Goal: Information Seeking & Learning: Learn about a topic

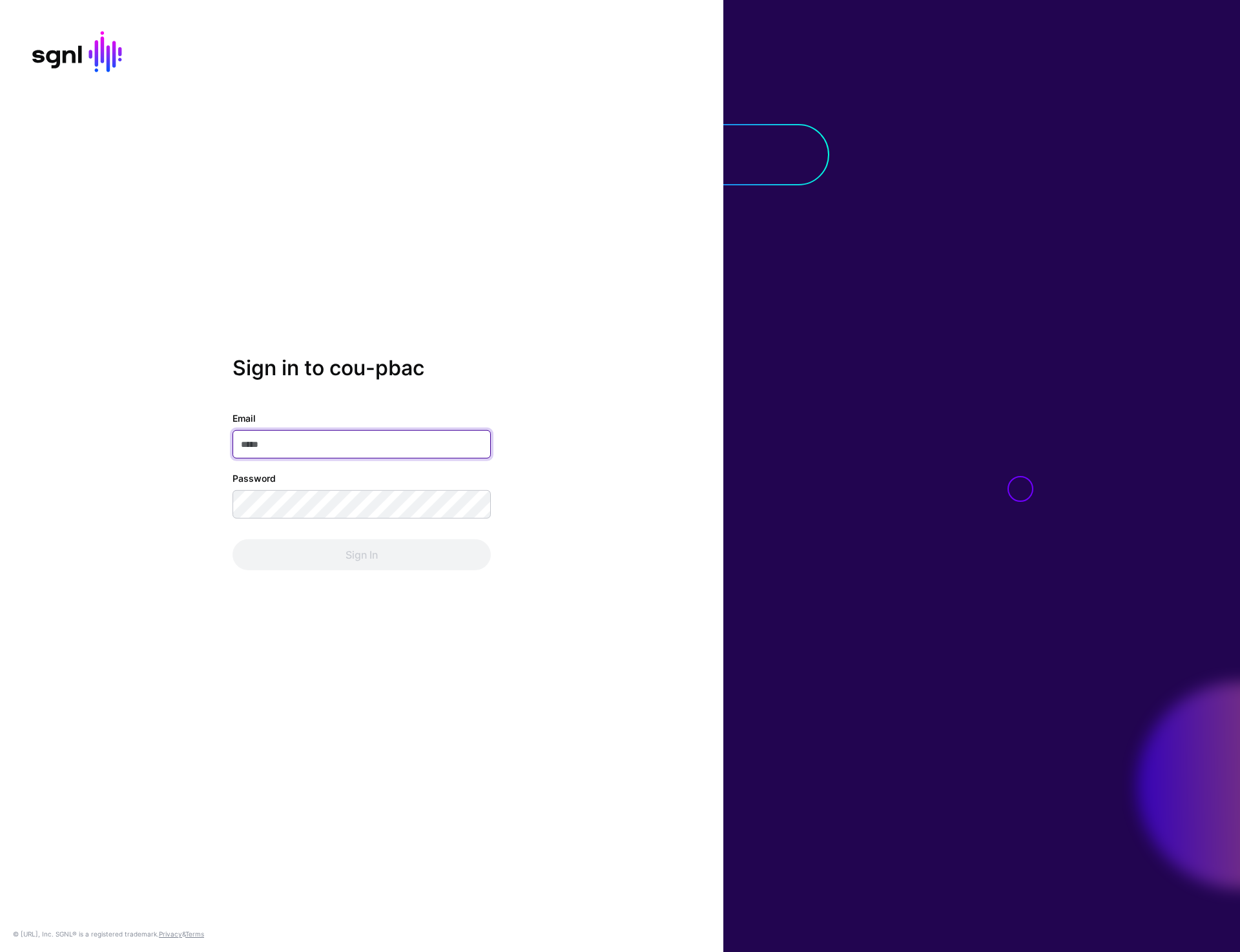
type input "**********"
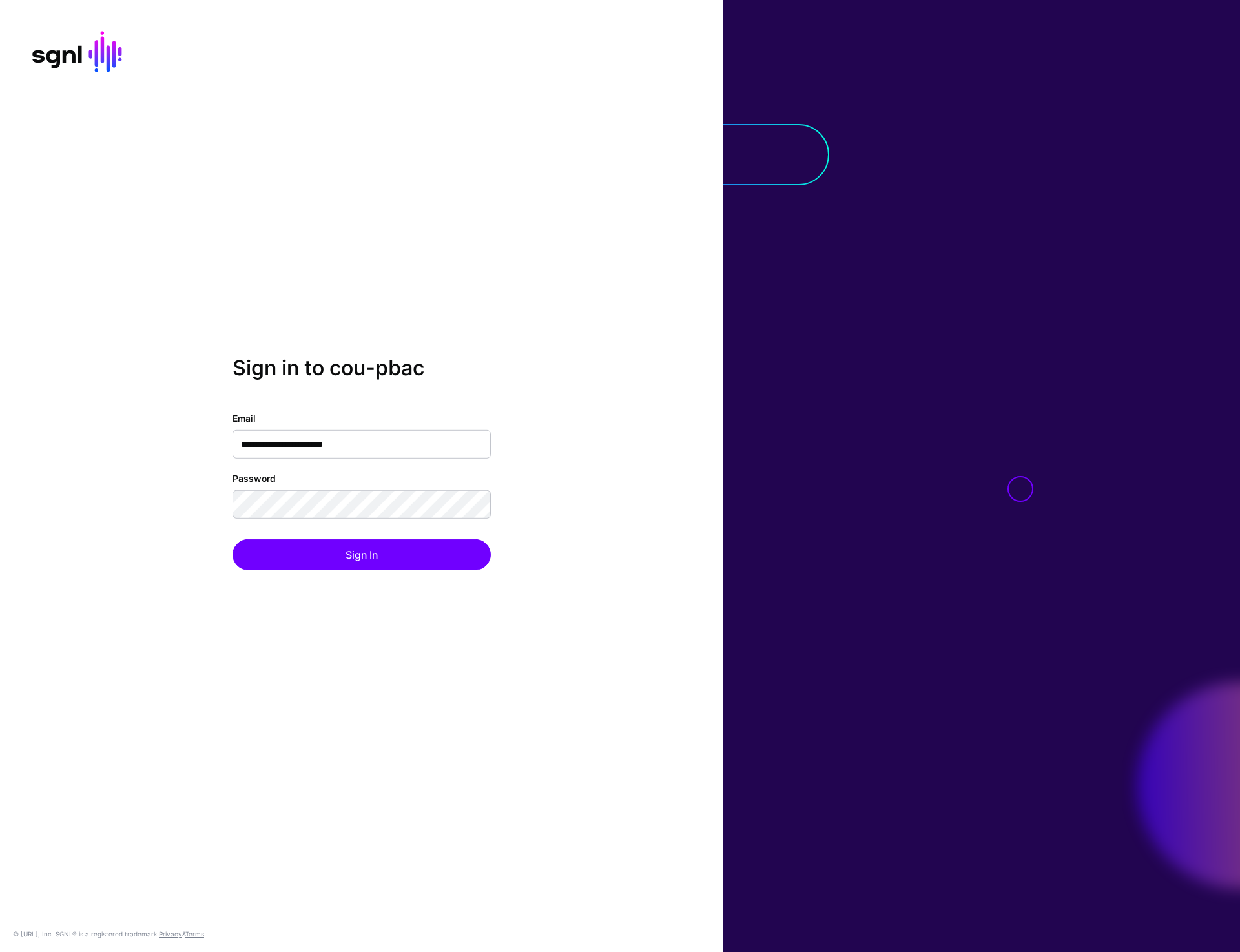
click at [376, 572] on div "**********" at bounding box center [361, 476] width 723 height 240
click at [376, 560] on button "Sign In" at bounding box center [361, 554] width 259 height 31
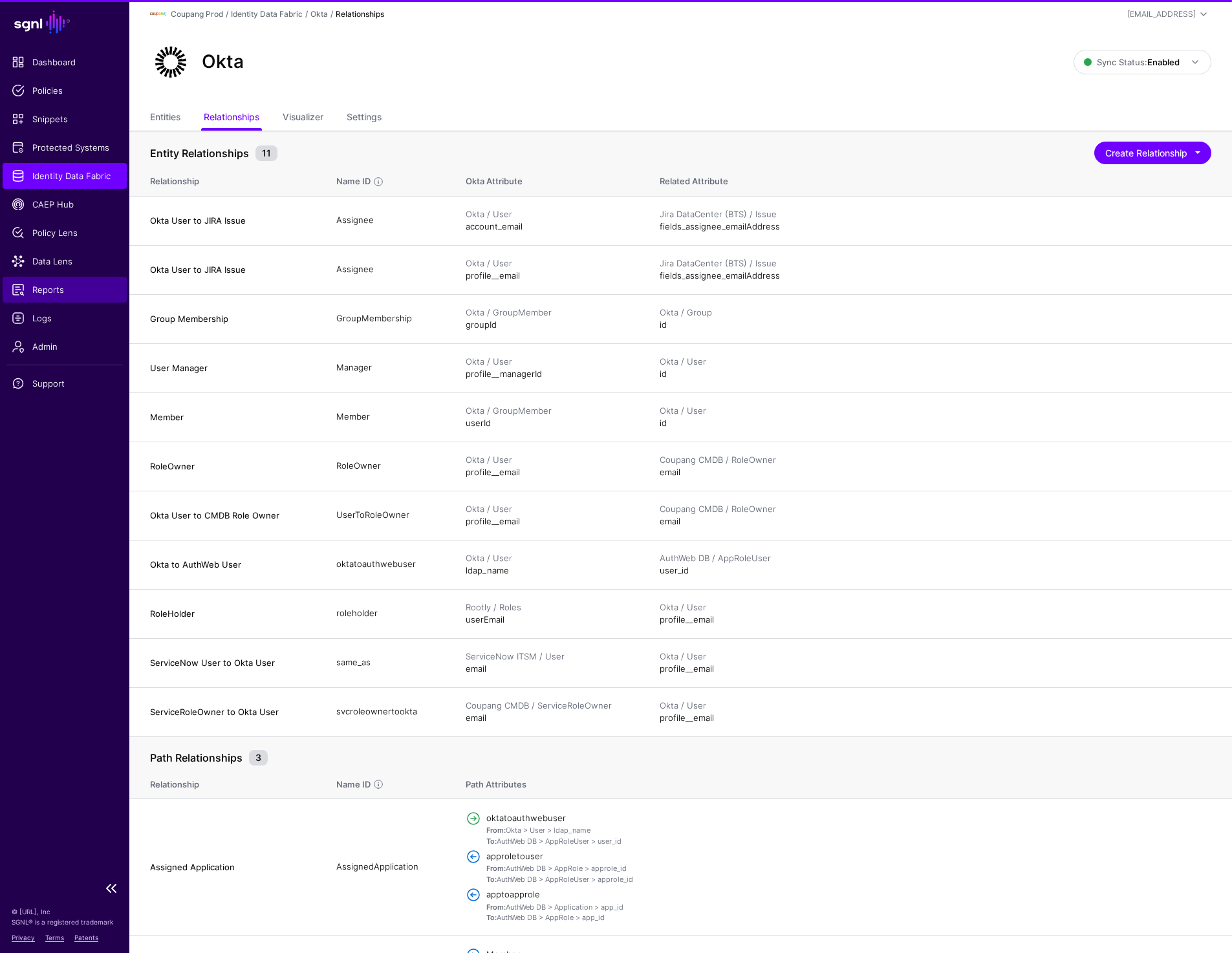
click at [41, 289] on span "Reports" at bounding box center [64, 289] width 106 height 13
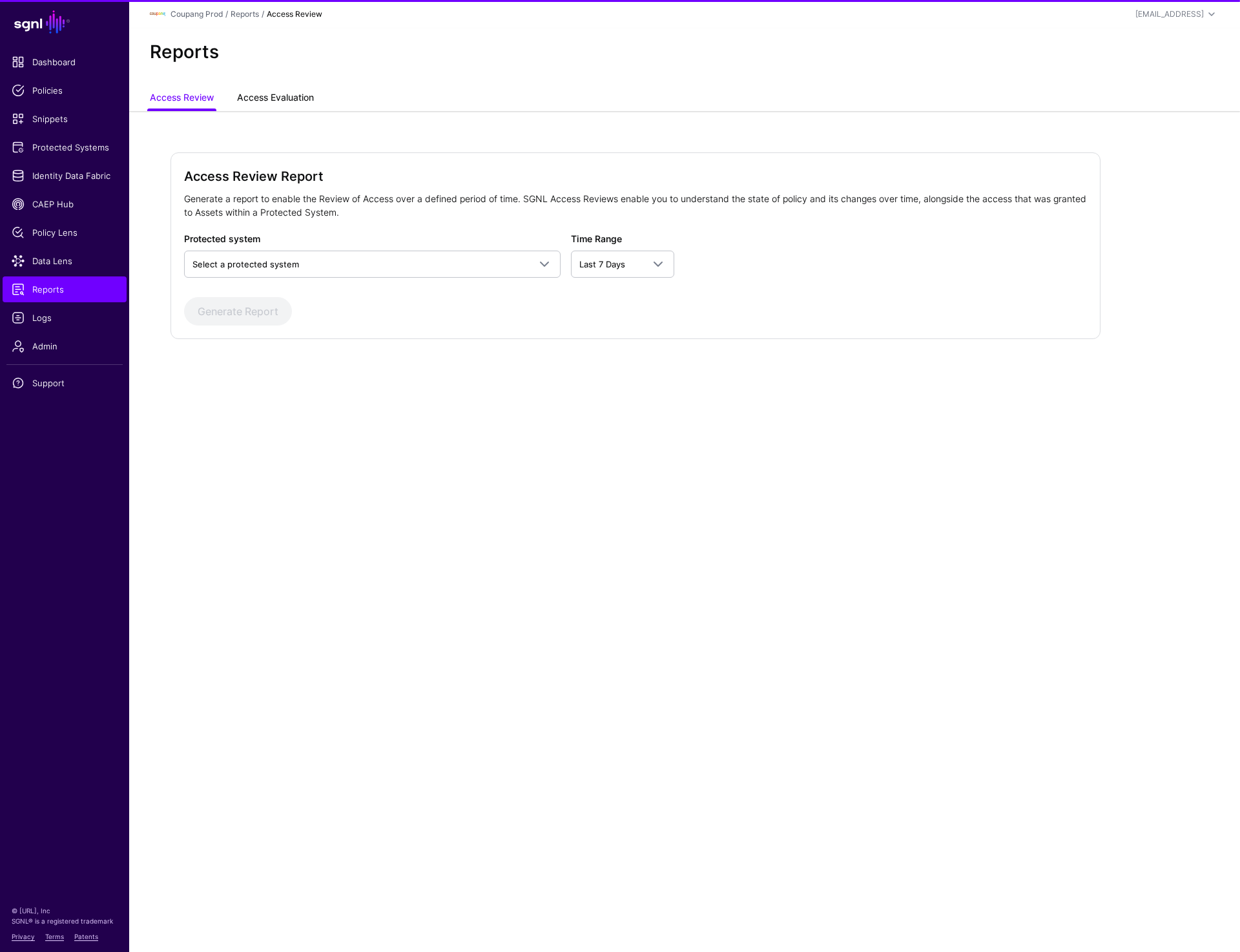
click at [282, 95] on link "Access Evaluation" at bounding box center [275, 99] width 77 height 25
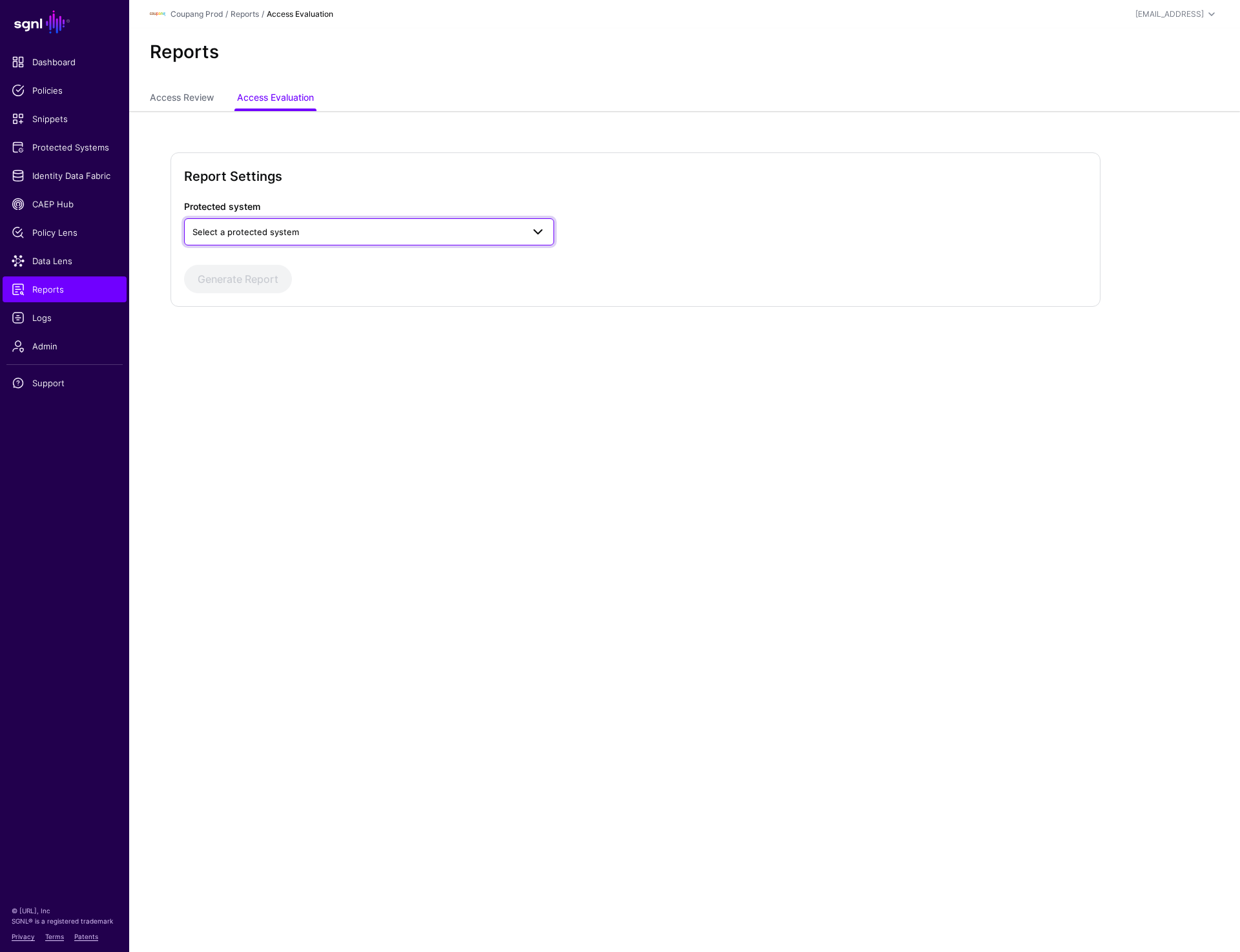
click at [323, 231] on span "Select a protected system" at bounding box center [357, 231] width 330 height 14
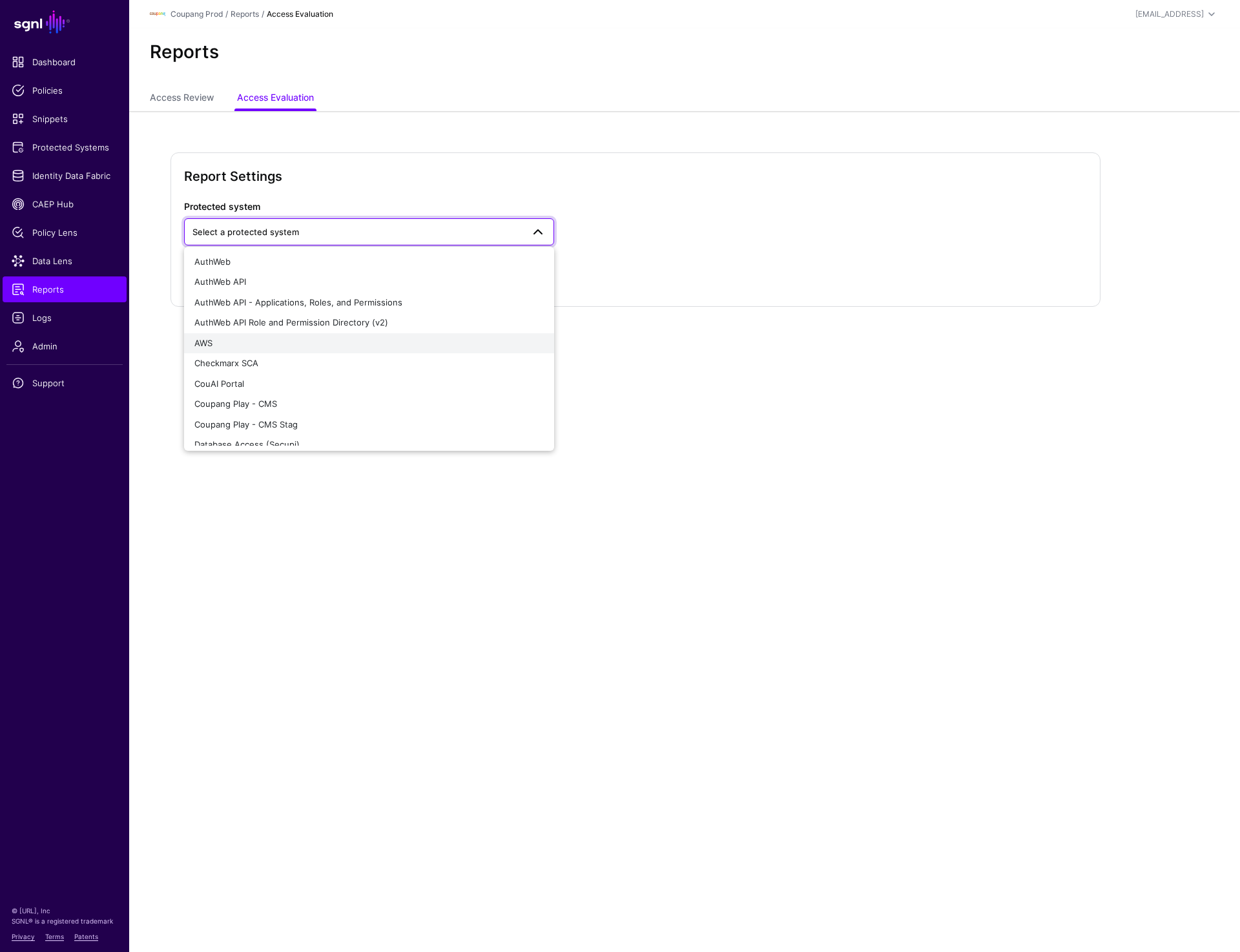
click at [232, 344] on div "AWS" at bounding box center [369, 343] width 349 height 13
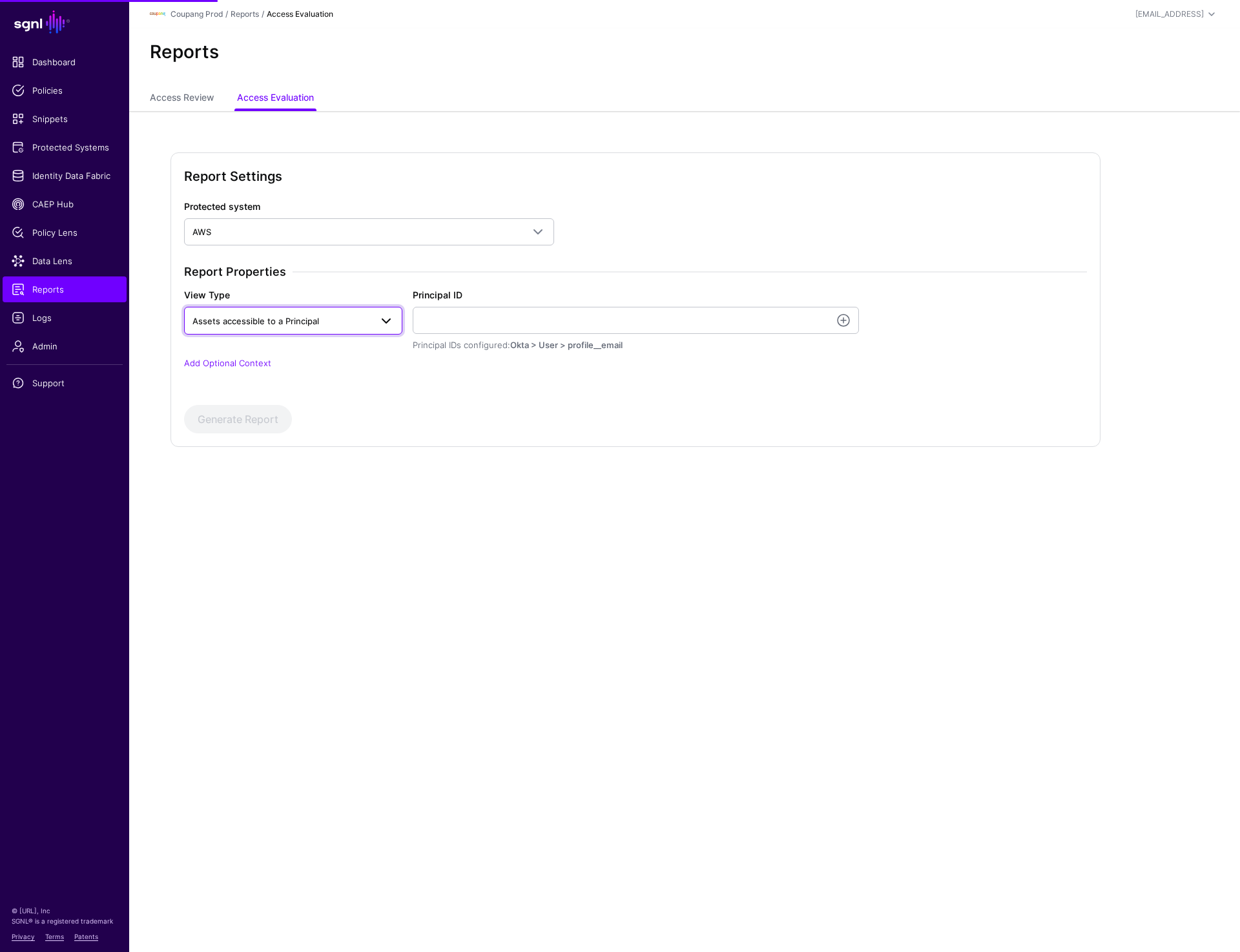
click at [304, 321] on span "Assets accessible to a Principal" at bounding box center [256, 321] width 127 height 10
click at [527, 274] on h3 "Report Properties" at bounding box center [636, 271] width 903 height 14
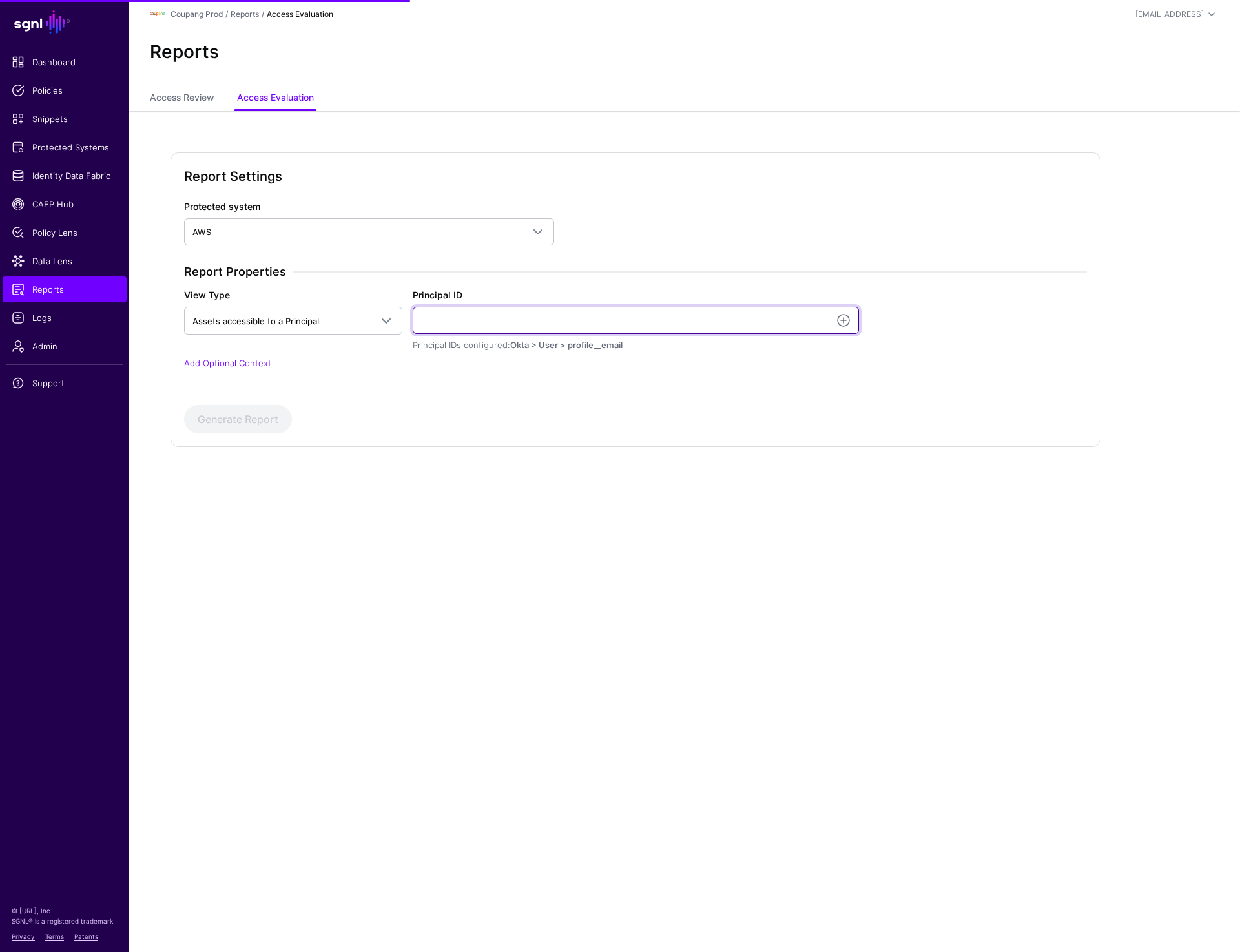
click at [475, 324] on input "Principal ID" at bounding box center [636, 321] width 446 height 27
paste input "**********"
type input "**********"
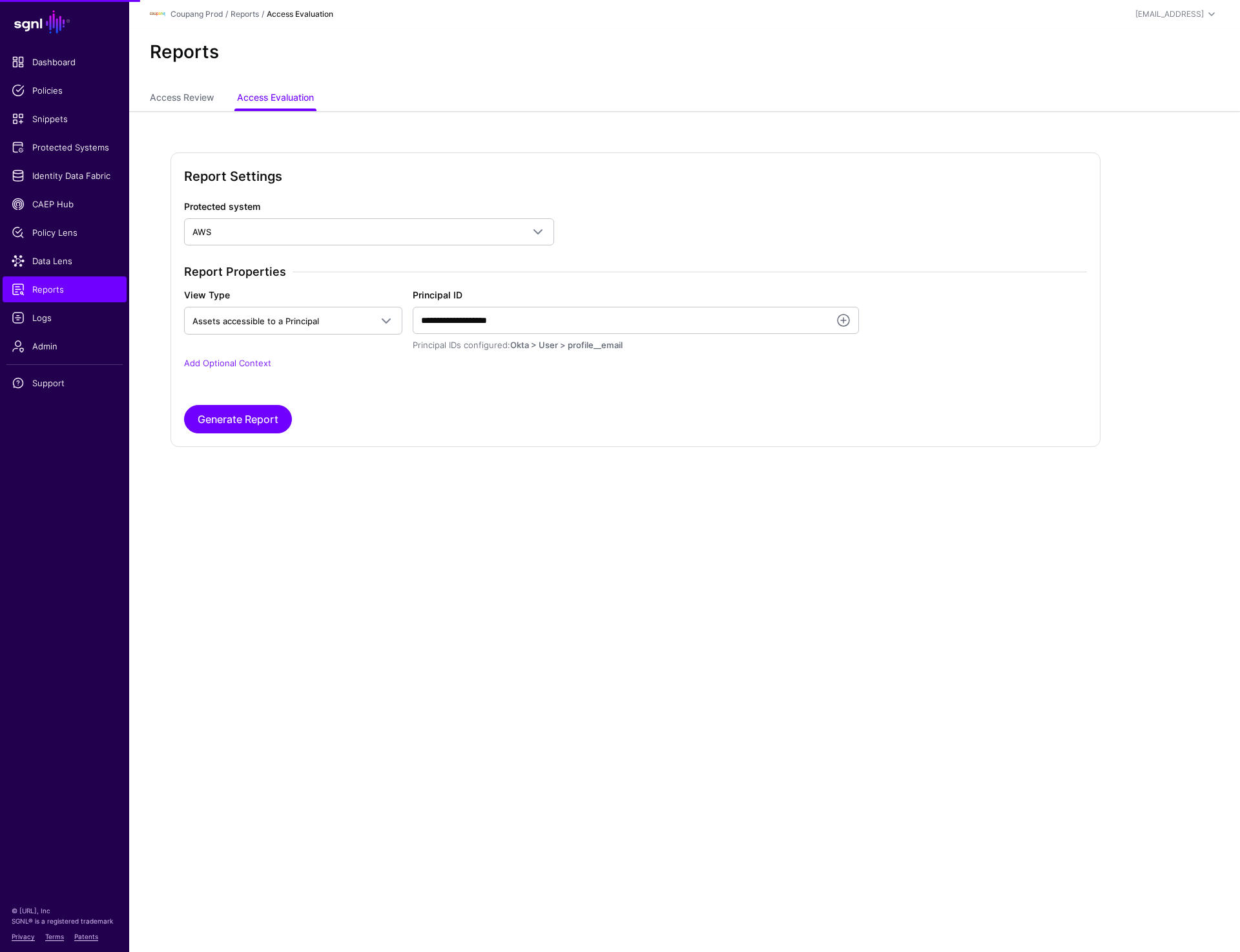
click at [1104, 91] on ul "Access Review Access Evaluation" at bounding box center [685, 99] width 1069 height 25
click at [253, 359] on link "Add Optional Context" at bounding box center [228, 363] width 87 height 10
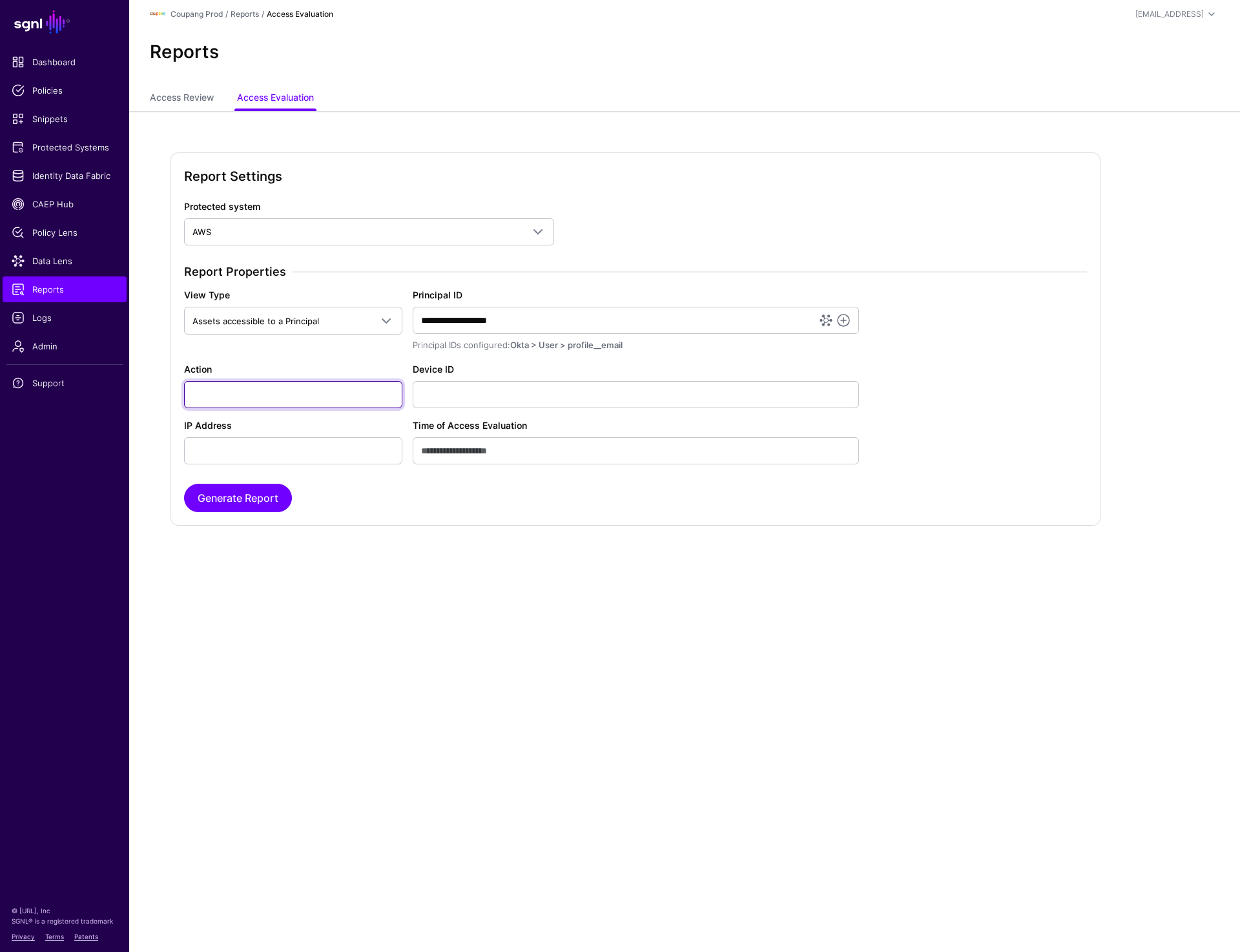
click at [259, 400] on input "Action" at bounding box center [293, 395] width 218 height 27
paste input "**********"
type input "**********"
click at [968, 138] on div "Report Settings Protected system AWS AuthWeb AuthWeb API AuthWeb API - Applicat…" at bounding box center [684, 358] width 1110 height 494
click at [209, 503] on button "Generate Report" at bounding box center [238, 498] width 108 height 29
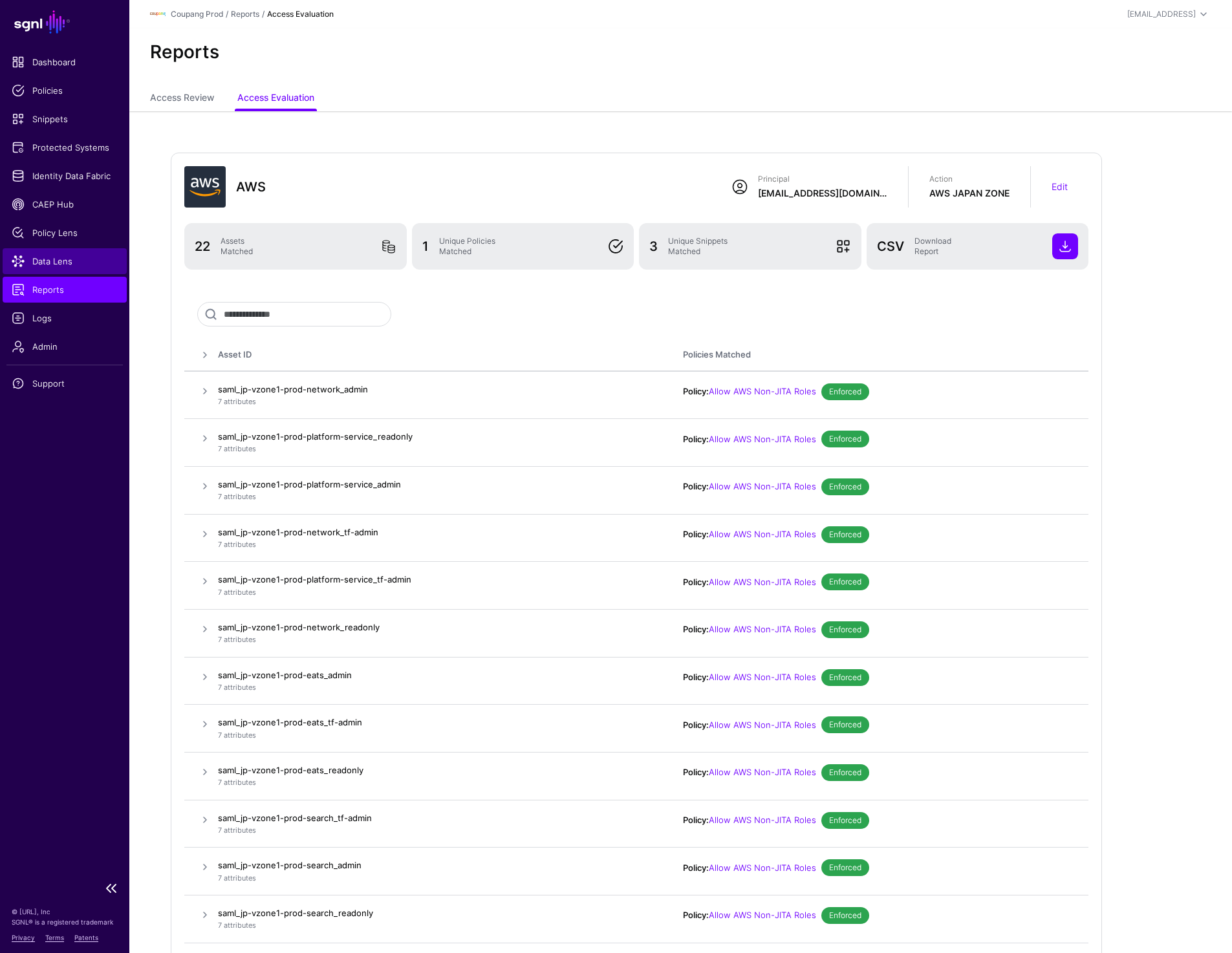
click at [55, 266] on span "Data Lens" at bounding box center [64, 261] width 106 height 13
drag, startPoint x: 776, startPoint y: 194, endPoint x: 884, endPoint y: 200, distance: 108.2
click at [884, 200] on div "Principal yokim650@coupang.com" at bounding box center [809, 186] width 197 height 42
copy div "yokim650@coupang.com"
click at [205, 391] on span at bounding box center [205, 390] width 16 height 16
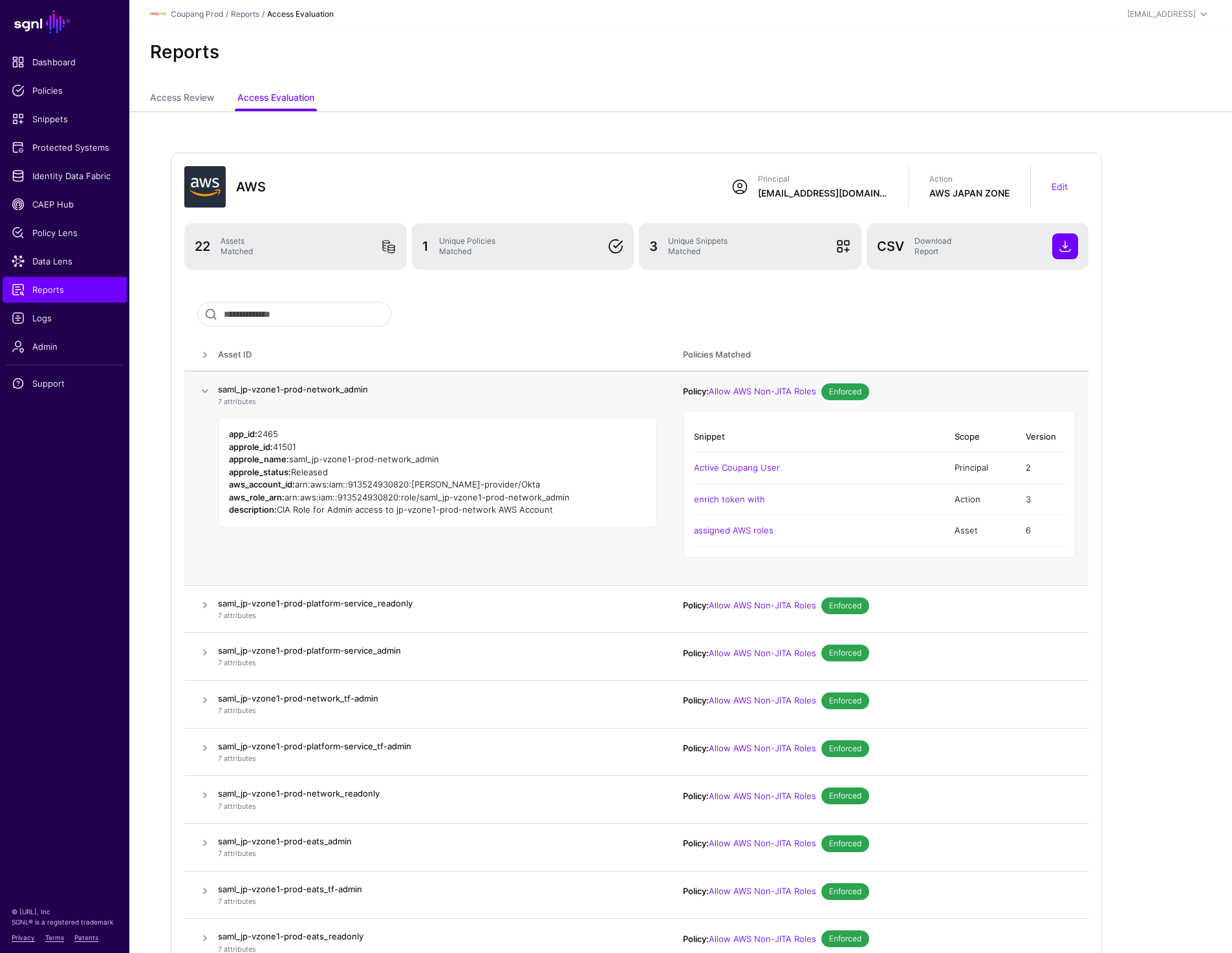
click at [205, 391] on span at bounding box center [205, 390] width 16 height 16
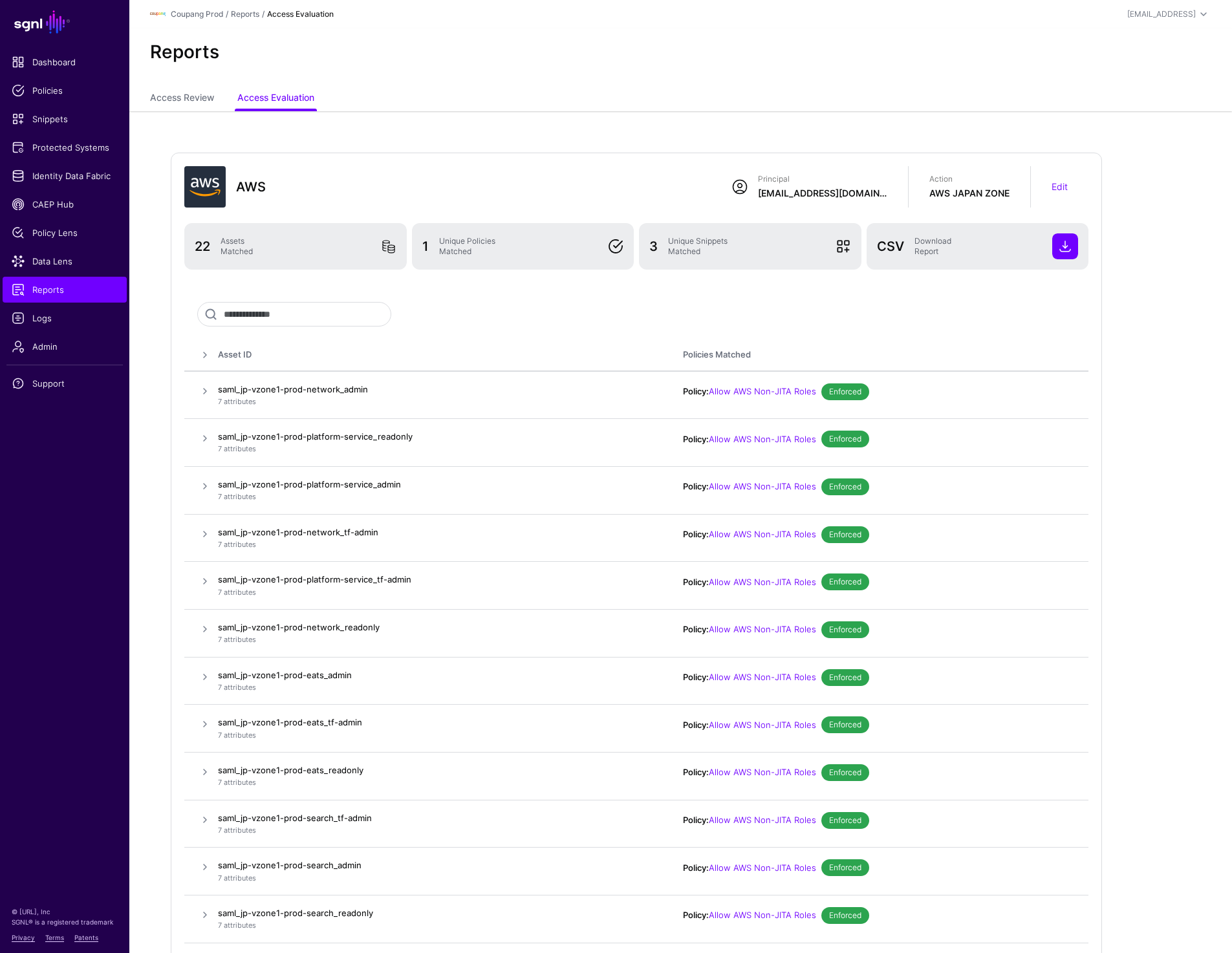
click at [634, 327] on div at bounding box center [636, 314] width 904 height 51
click at [216, 479] on td at bounding box center [201, 490] width 33 height 48
drag, startPoint x: 216, startPoint y: 480, endPoint x: 420, endPoint y: 482, distance: 204.0
click at [420, 482] on tr "saml_jp-vzone1-prod-platform-service_admin 7 attributes Policy: Allow AWS Non-J…" at bounding box center [636, 490] width 904 height 48
copy tr "saml_jp-vzone1-prod-platform-service_admin"
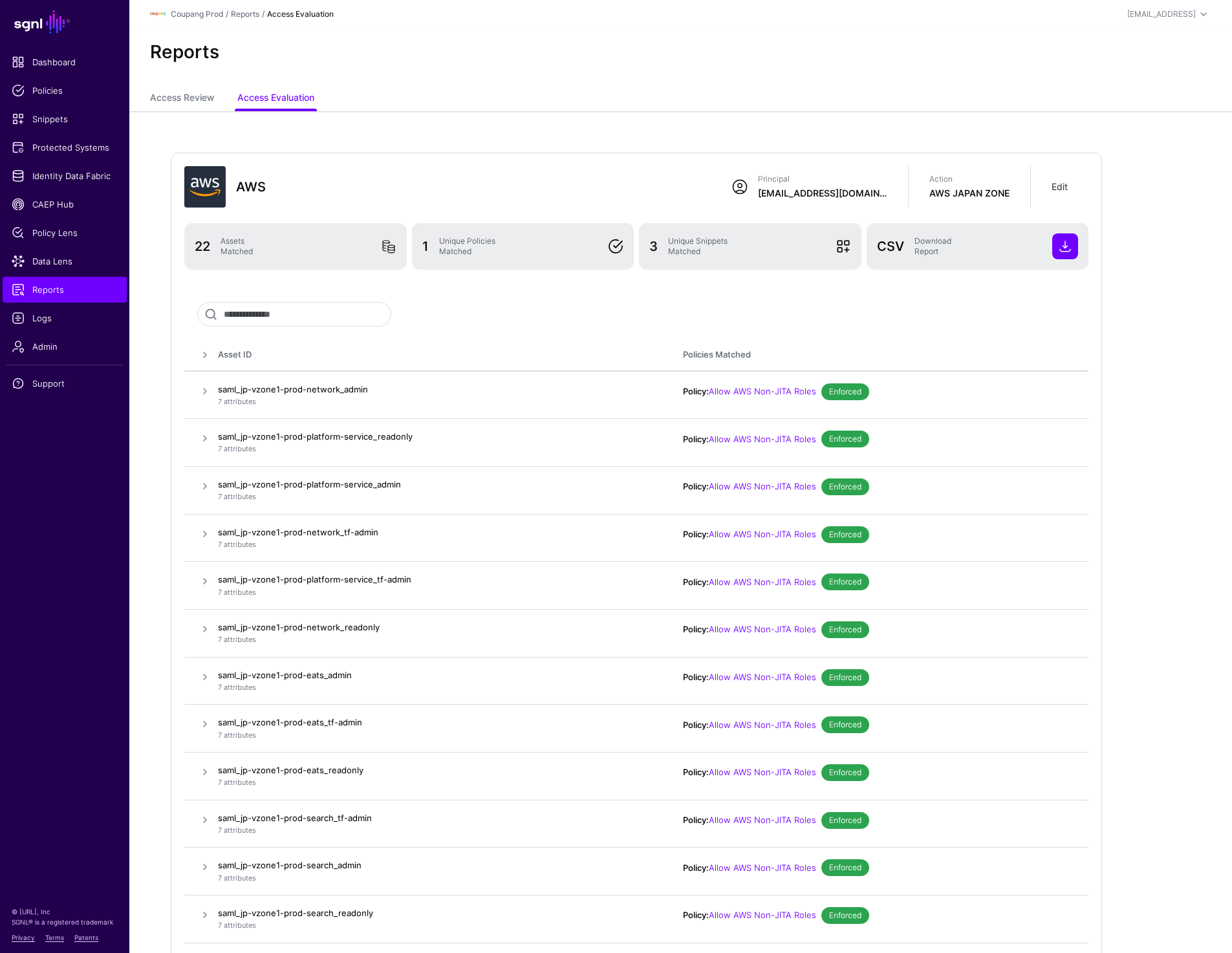
click at [1056, 188] on link "Edit" at bounding box center [1059, 186] width 16 height 11
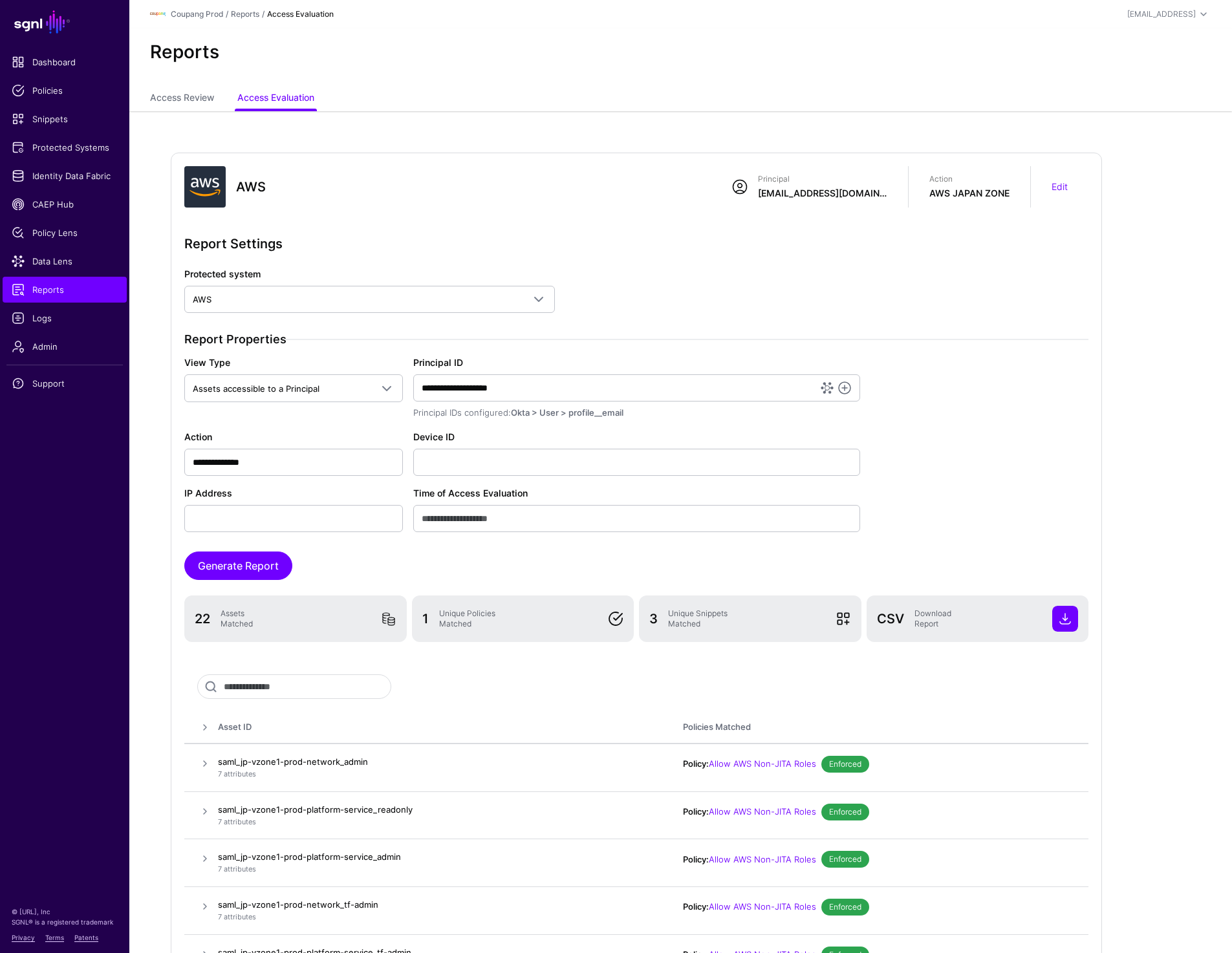
click at [1066, 412] on div "**********" at bounding box center [636, 388] width 914 height 64
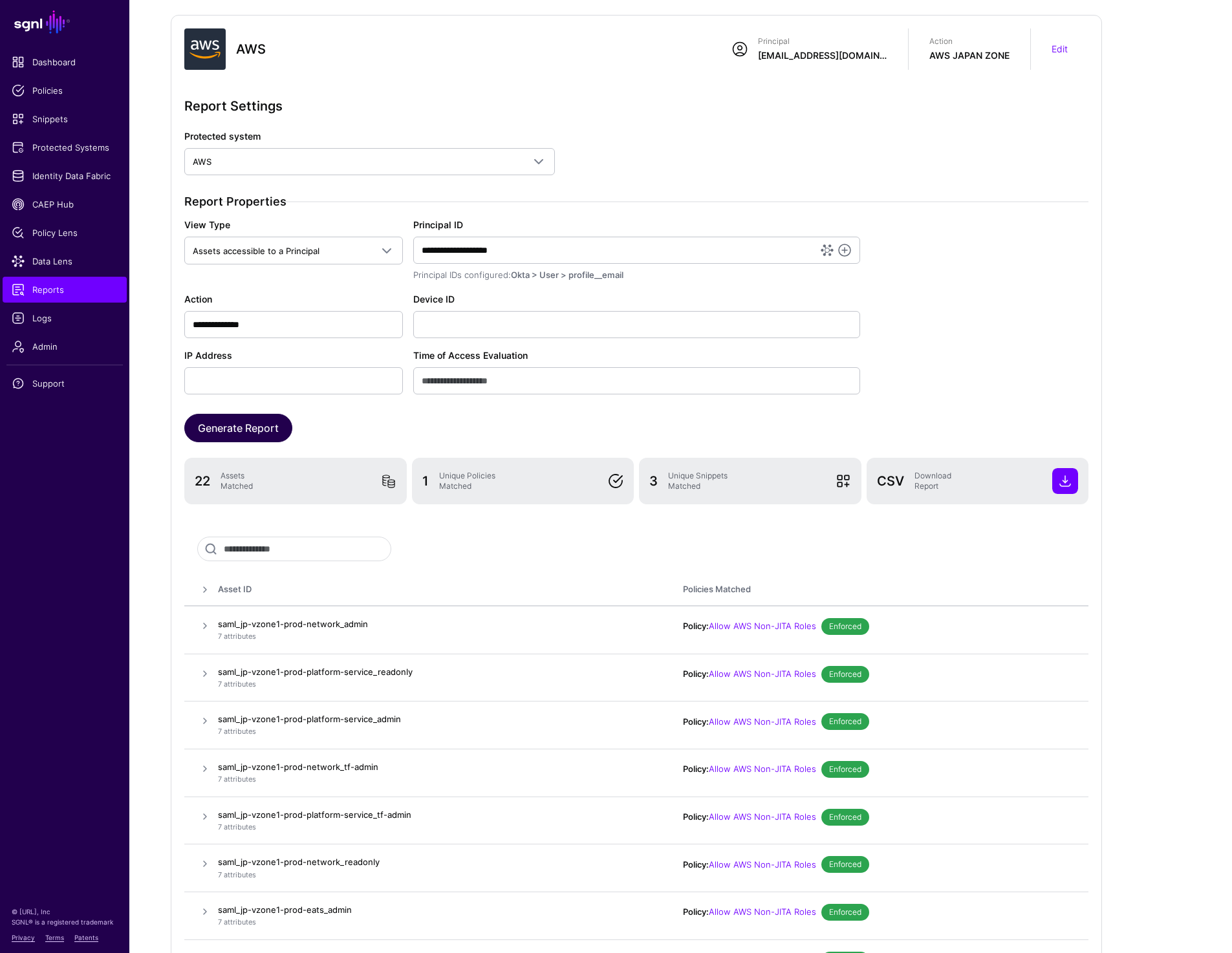
scroll to position [227, 0]
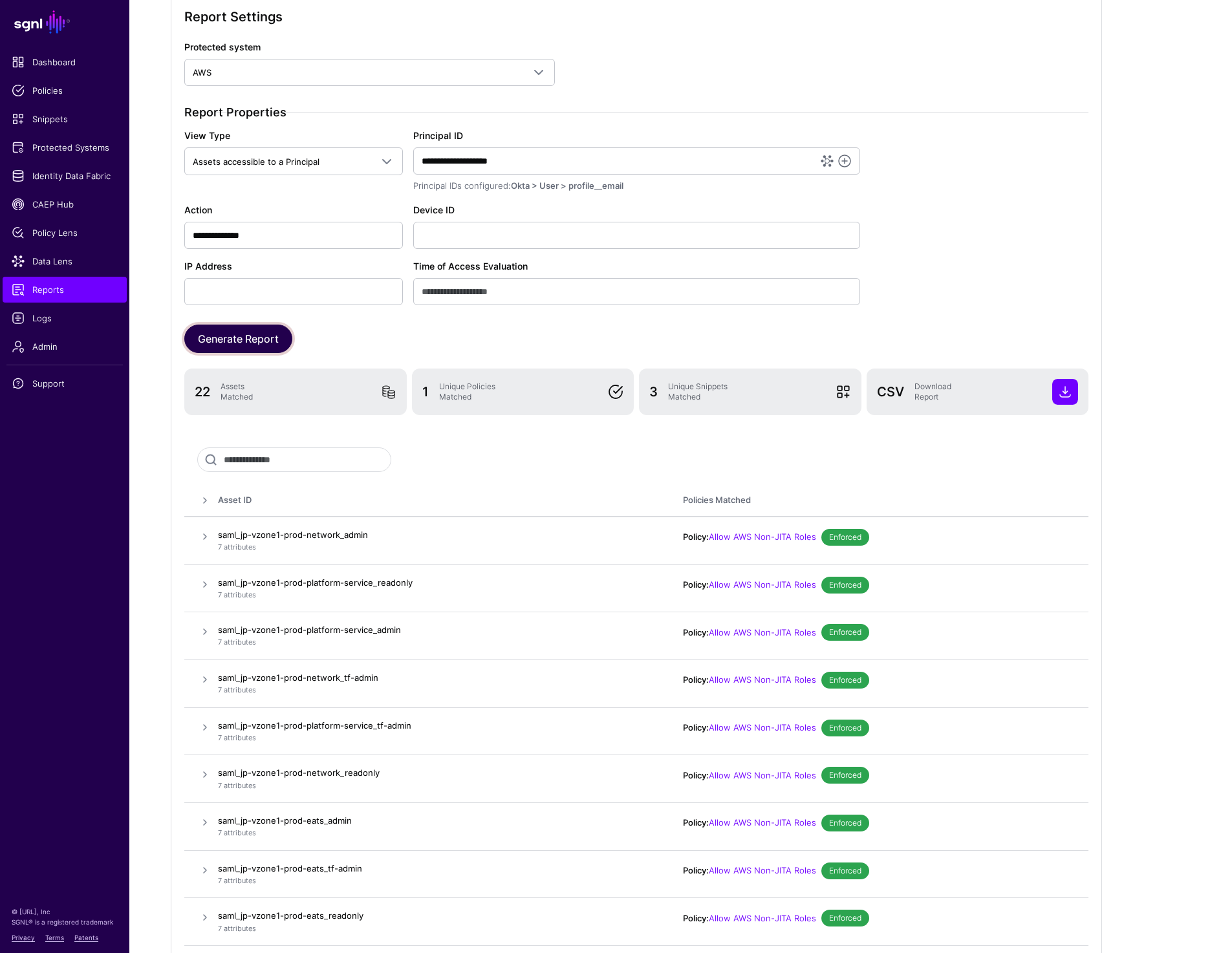
click at [267, 343] on button "Generate Report" at bounding box center [238, 339] width 108 height 29
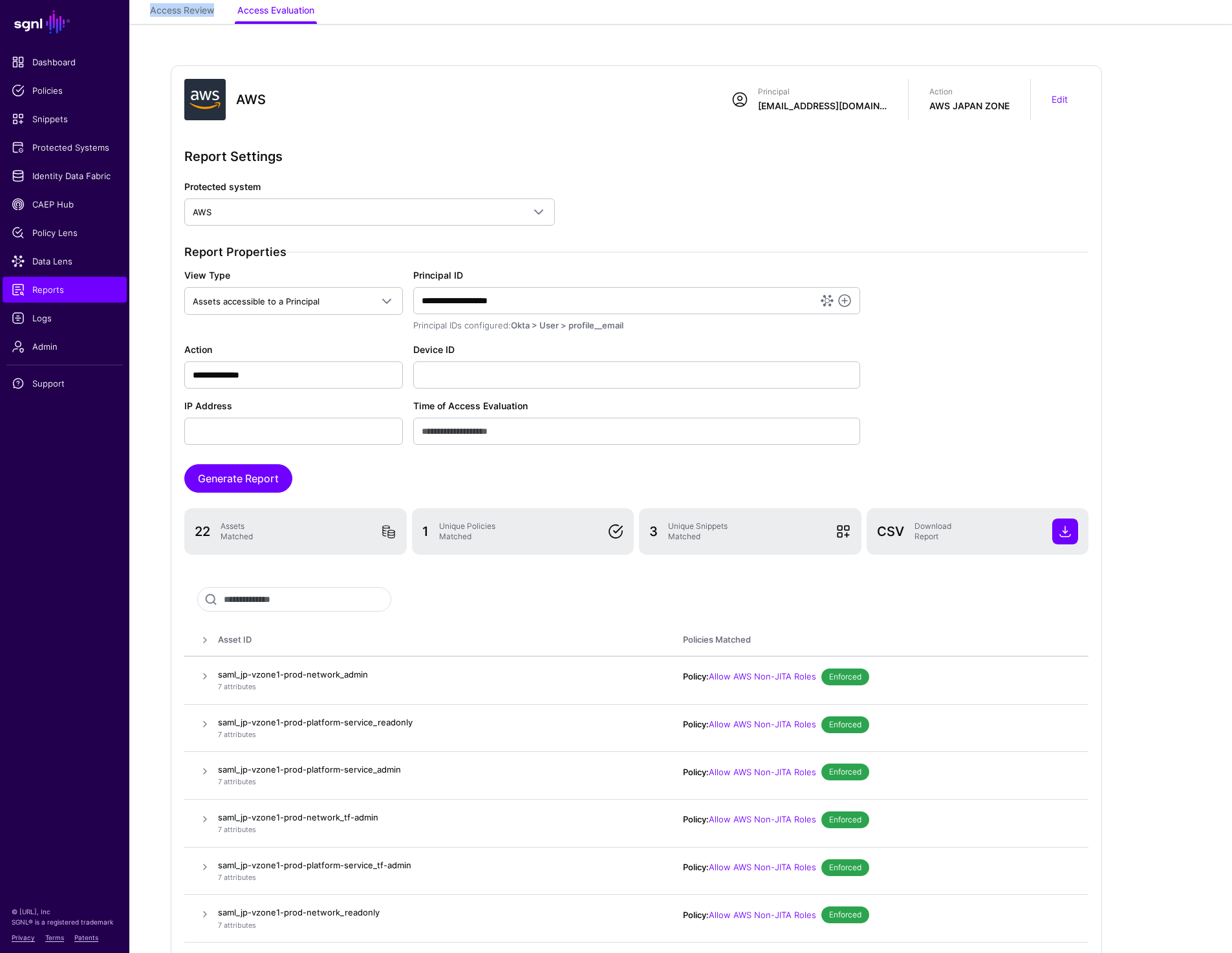
scroll to position [91, 0]
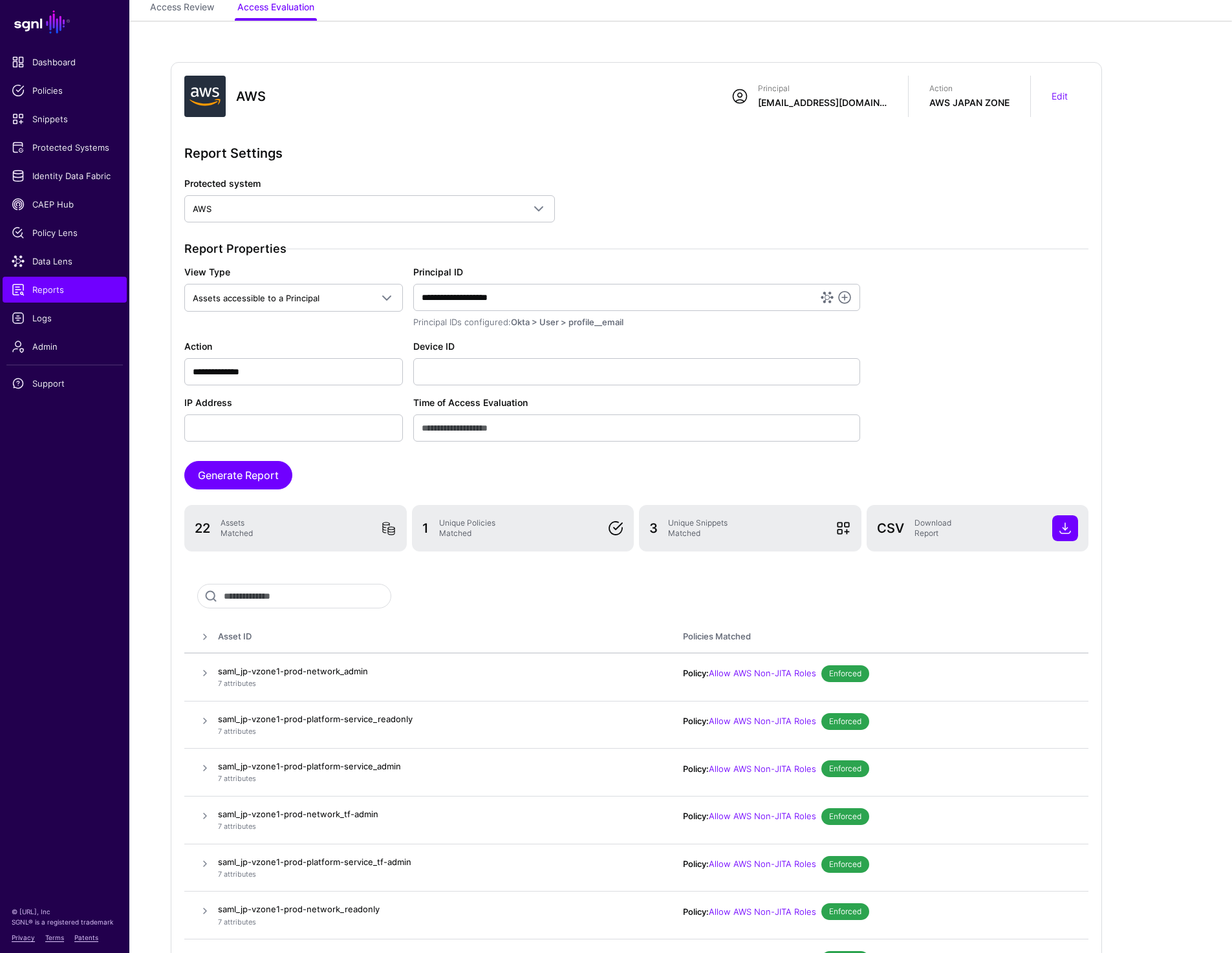
click at [708, 526] on div "Unique Snippets Matched" at bounding box center [746, 528] width 167 height 20
click at [477, 526] on div "Unique Policies Matched" at bounding box center [518, 528] width 169 height 20
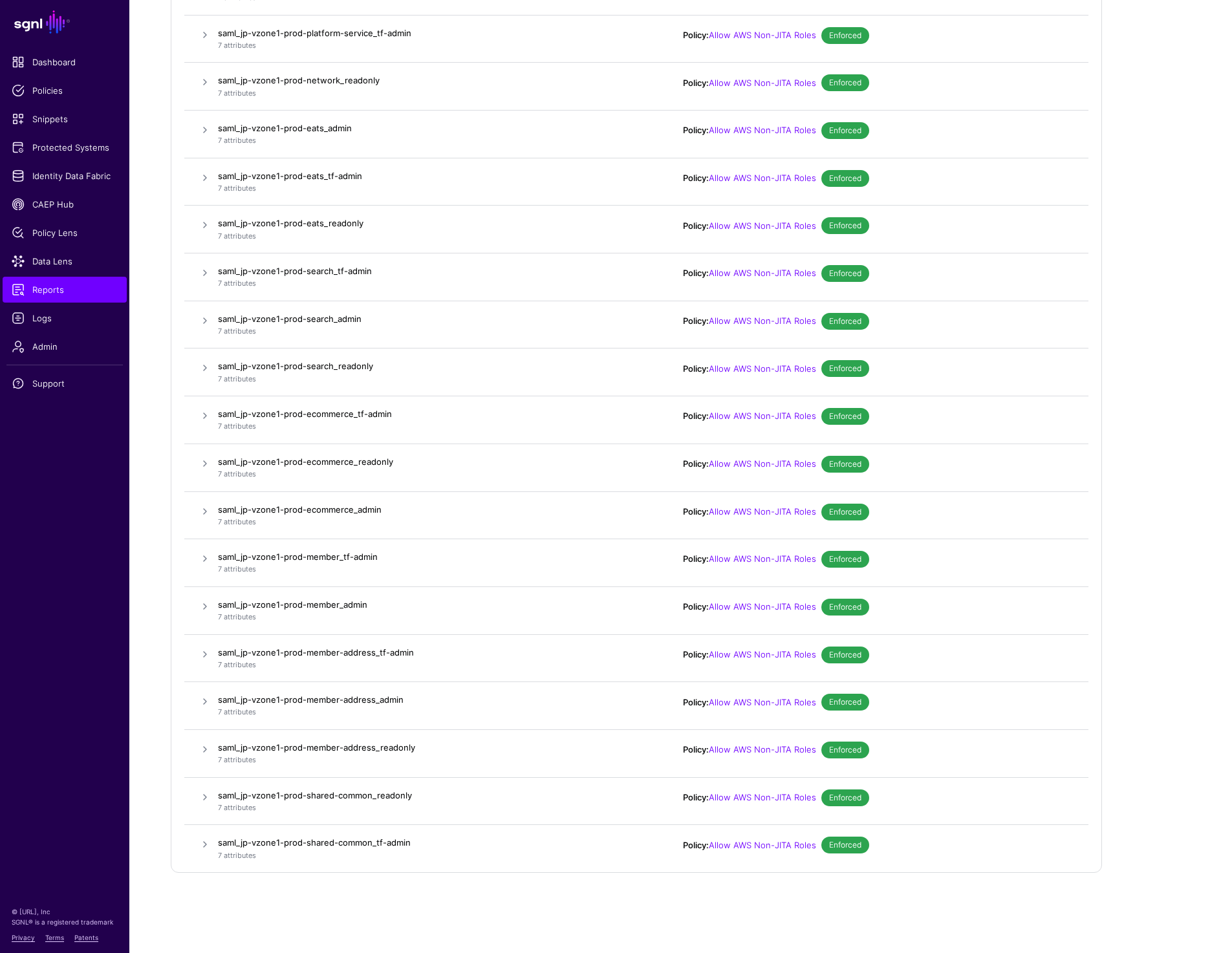
scroll to position [380, 0]
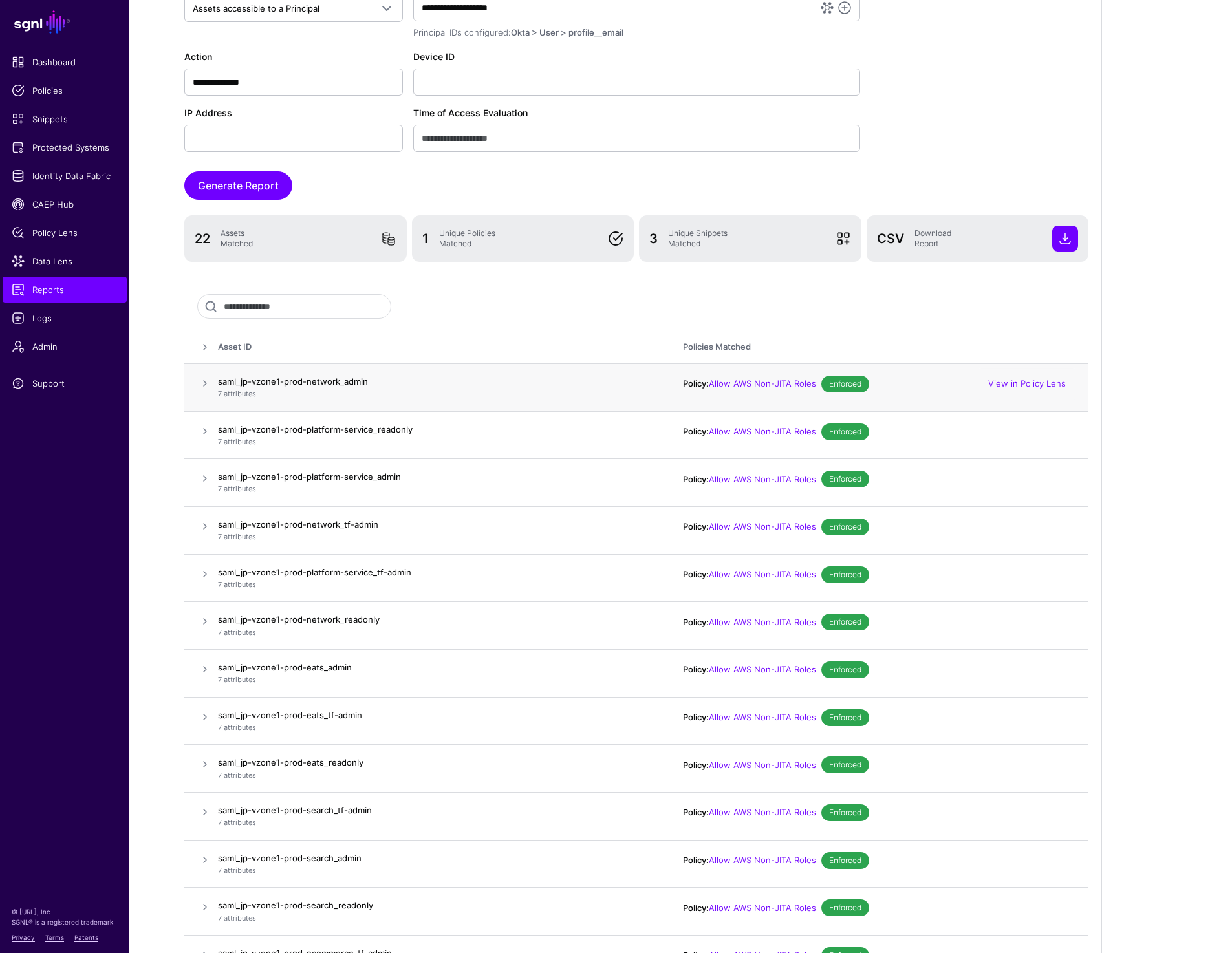
click at [569, 363] on td "saml_jp-vzone1-prod-network_admin 7 attributes" at bounding box center [444, 387] width 452 height 48
click at [75, 144] on span "Protected Systems" at bounding box center [64, 147] width 106 height 13
click at [68, 167] on link "Identity Data Fabric" at bounding box center [65, 176] width 124 height 26
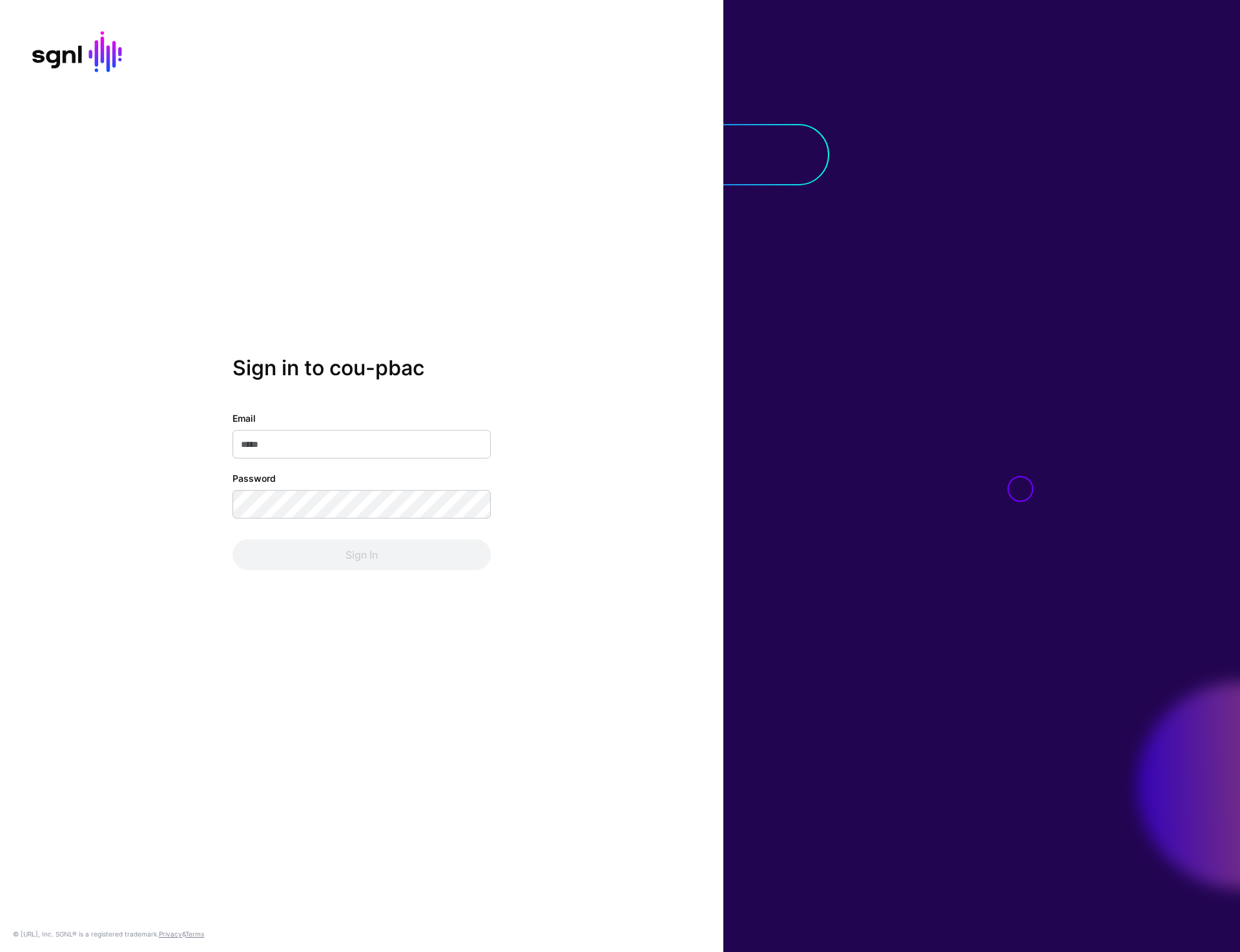
click at [893, 437] on div at bounding box center [981, 476] width 516 height 952
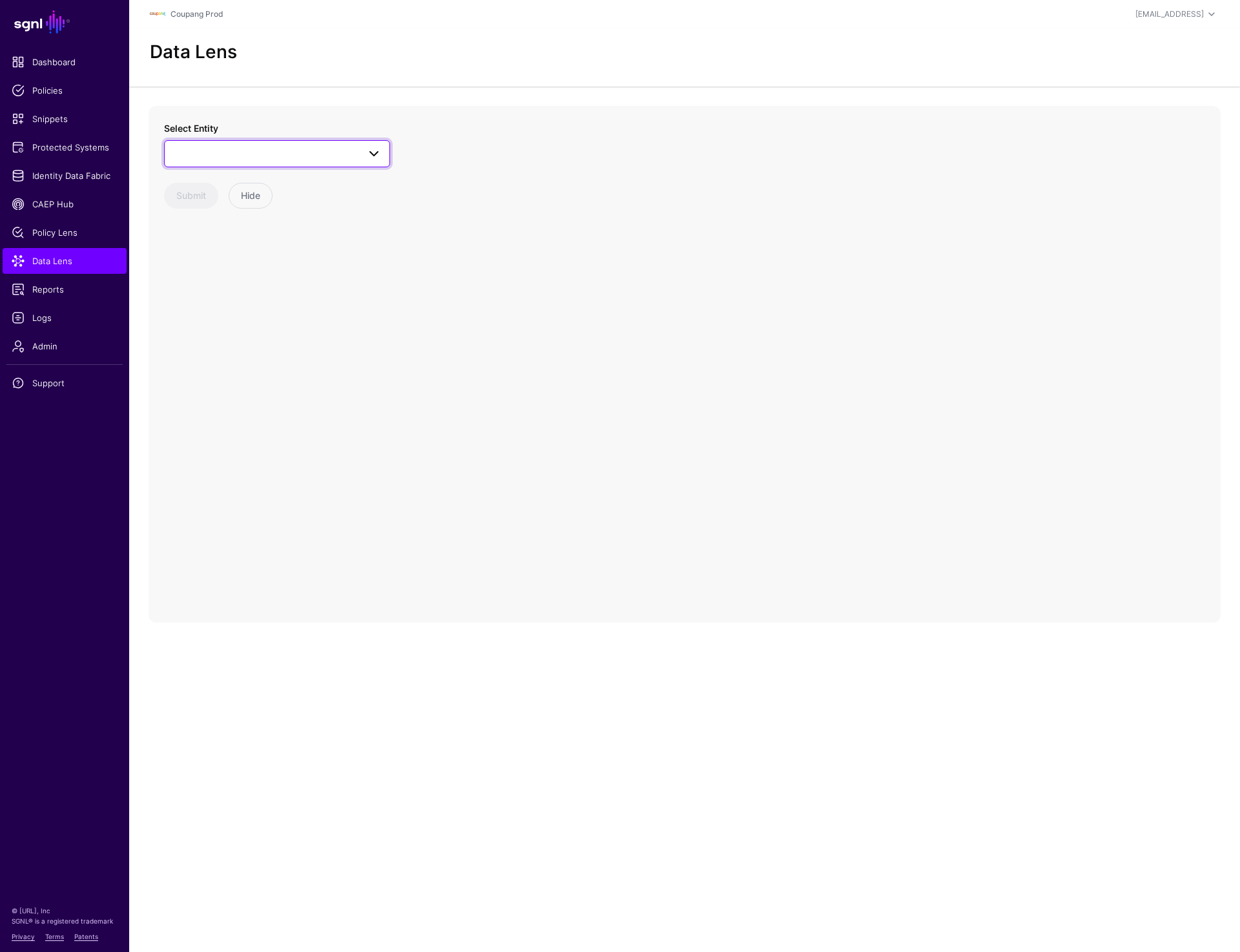
click at [266, 155] on span at bounding box center [277, 153] width 209 height 16
type input "****"
click at [225, 249] on div "Issue" at bounding box center [284, 250] width 192 height 13
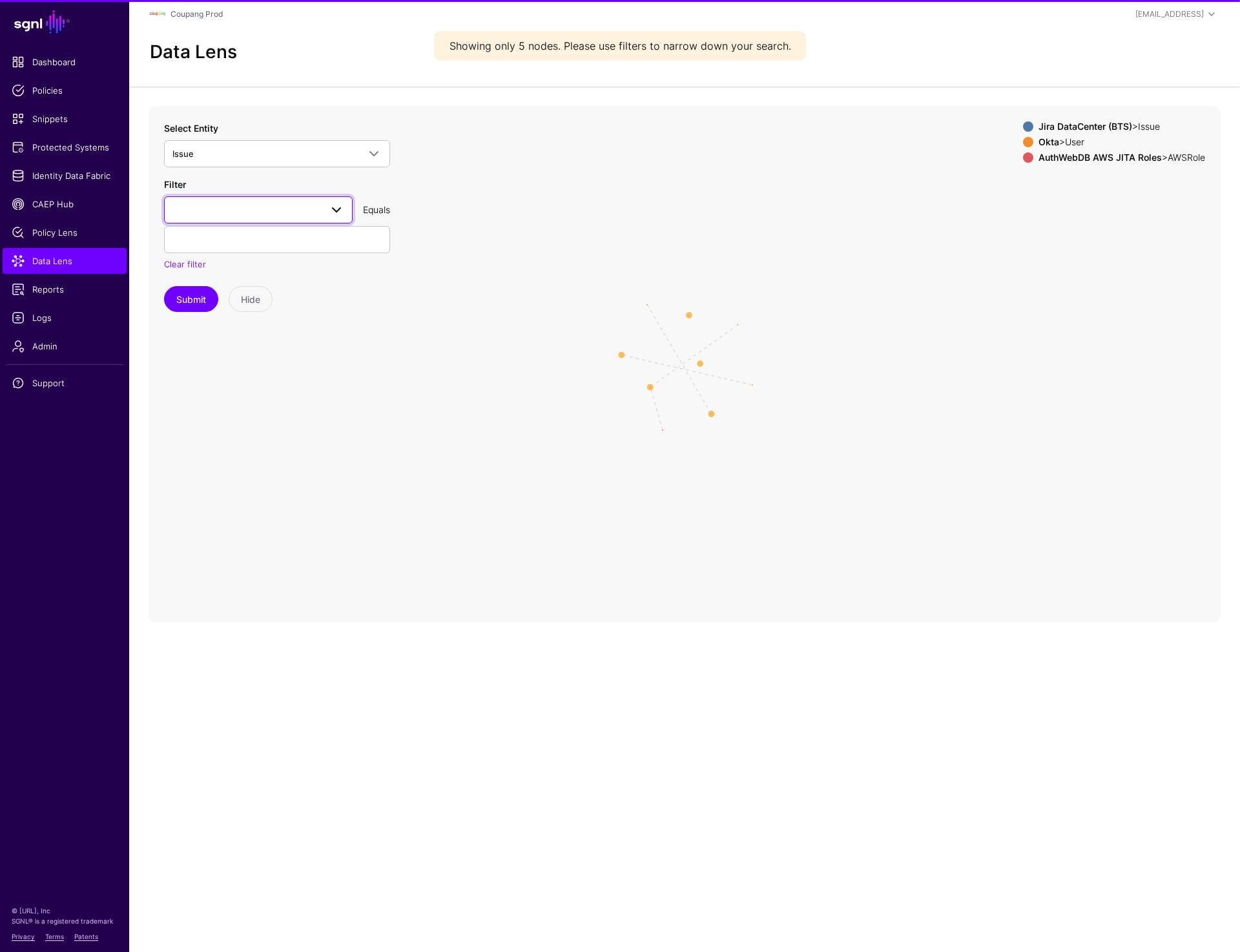
click at [268, 199] on link at bounding box center [258, 210] width 188 height 27
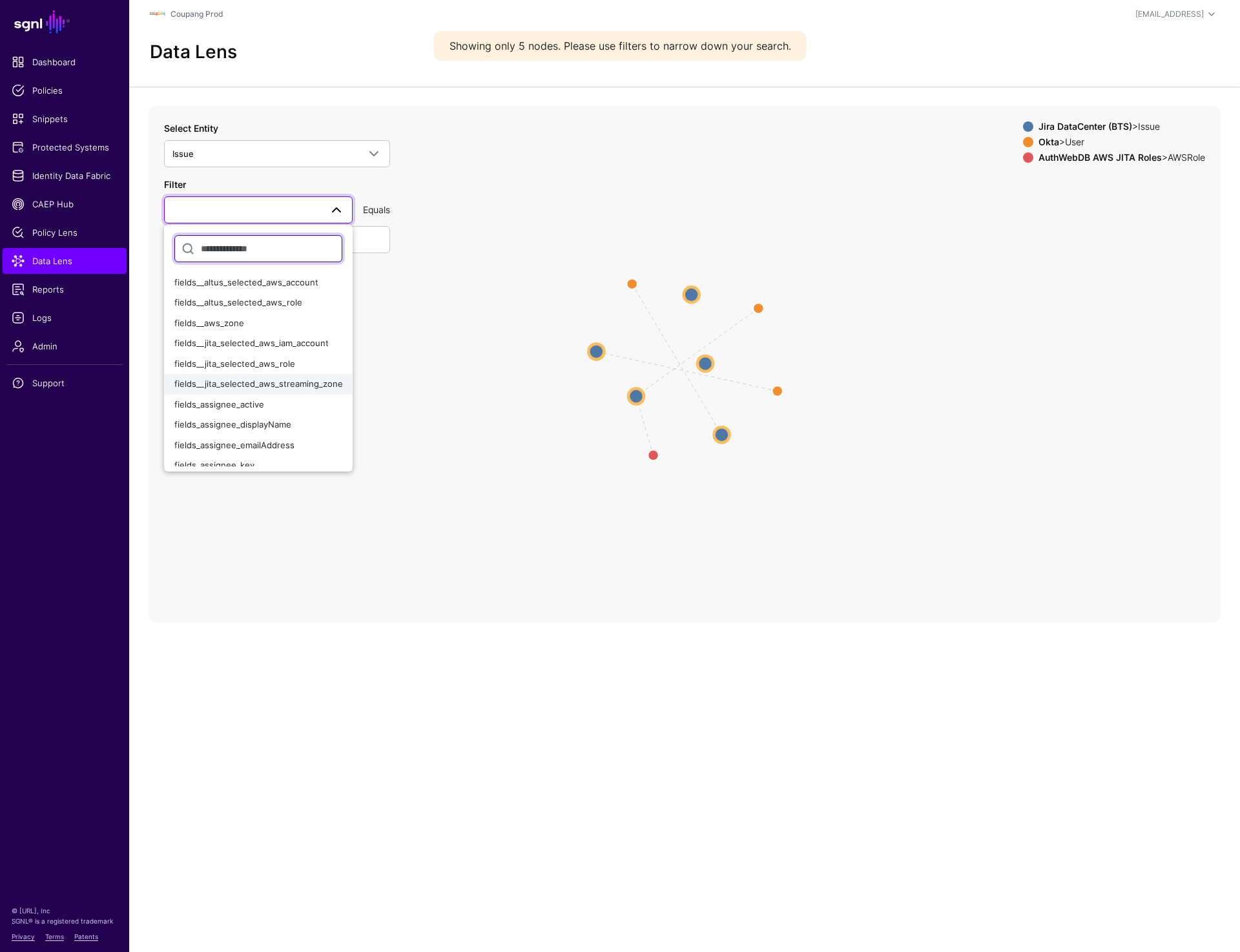
scroll to position [12, 0]
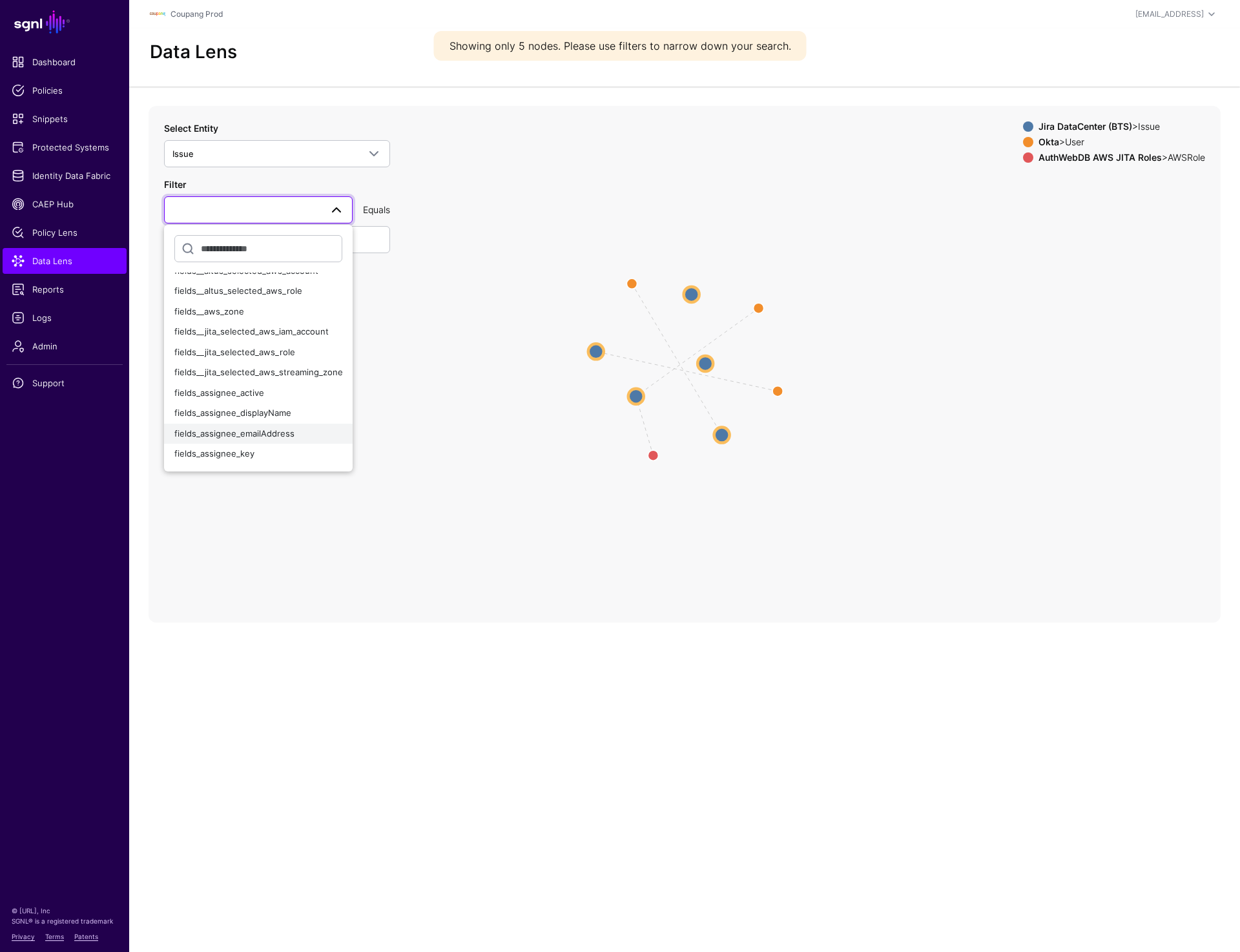
click at [243, 434] on span "fields_assignee_emailAddress" at bounding box center [235, 433] width 120 height 10
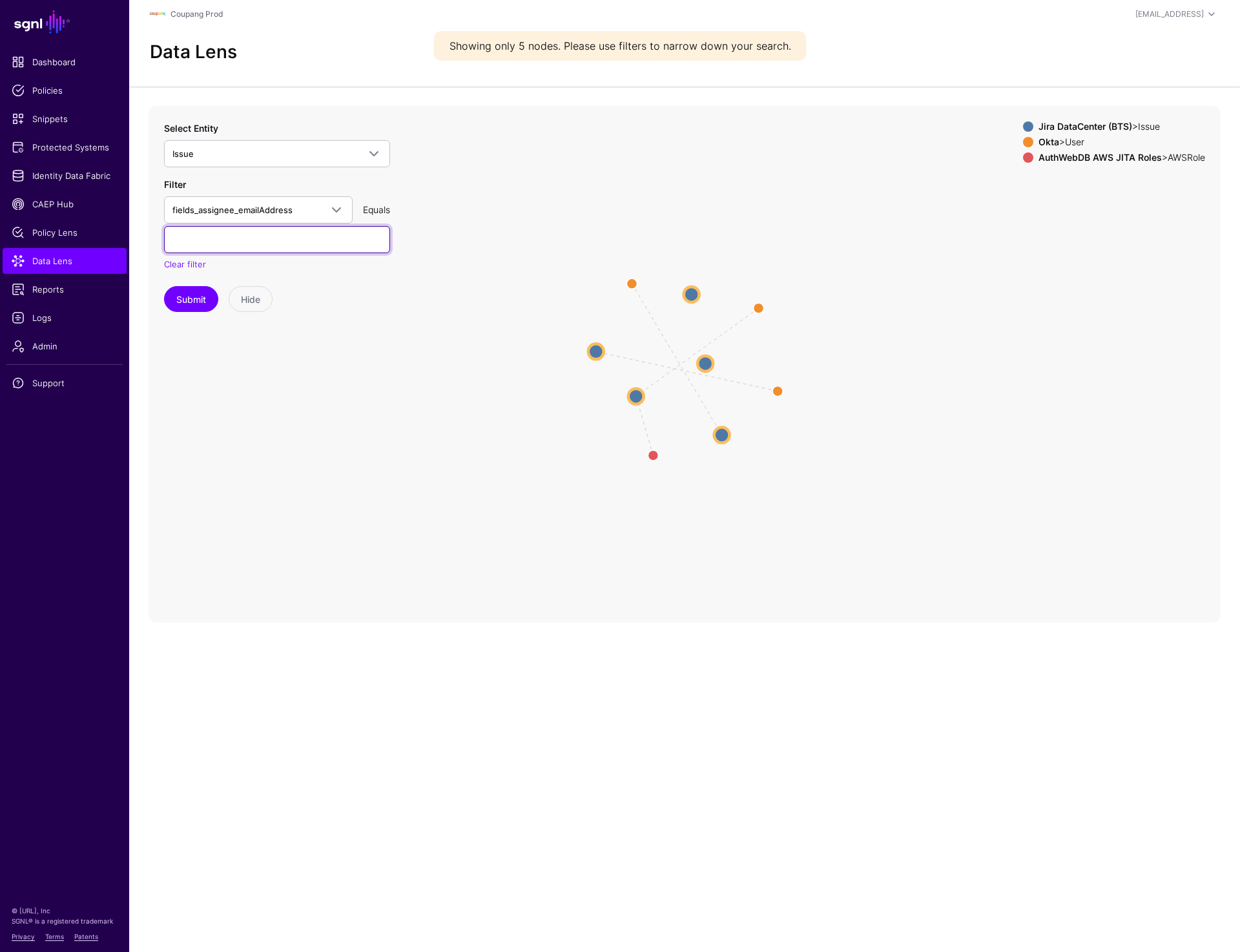
click at [239, 235] on input "text" at bounding box center [276, 239] width 226 height 27
paste input "**********"
paste input "******"
type input "**********"
click at [180, 304] on button "Submit" at bounding box center [191, 299] width 55 height 26
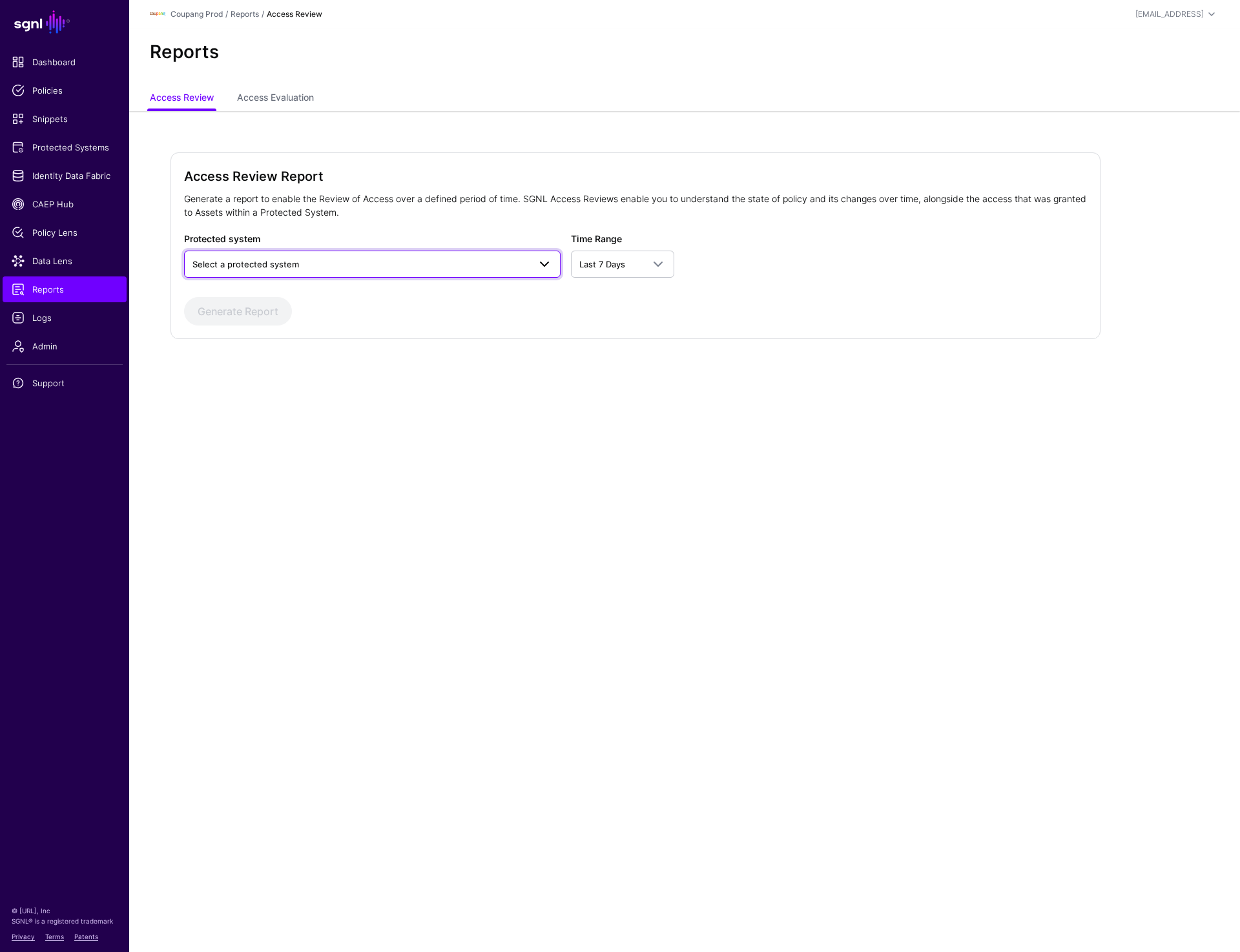
click at [359, 266] on span "Select a protected system" at bounding box center [360, 264] width 336 height 14
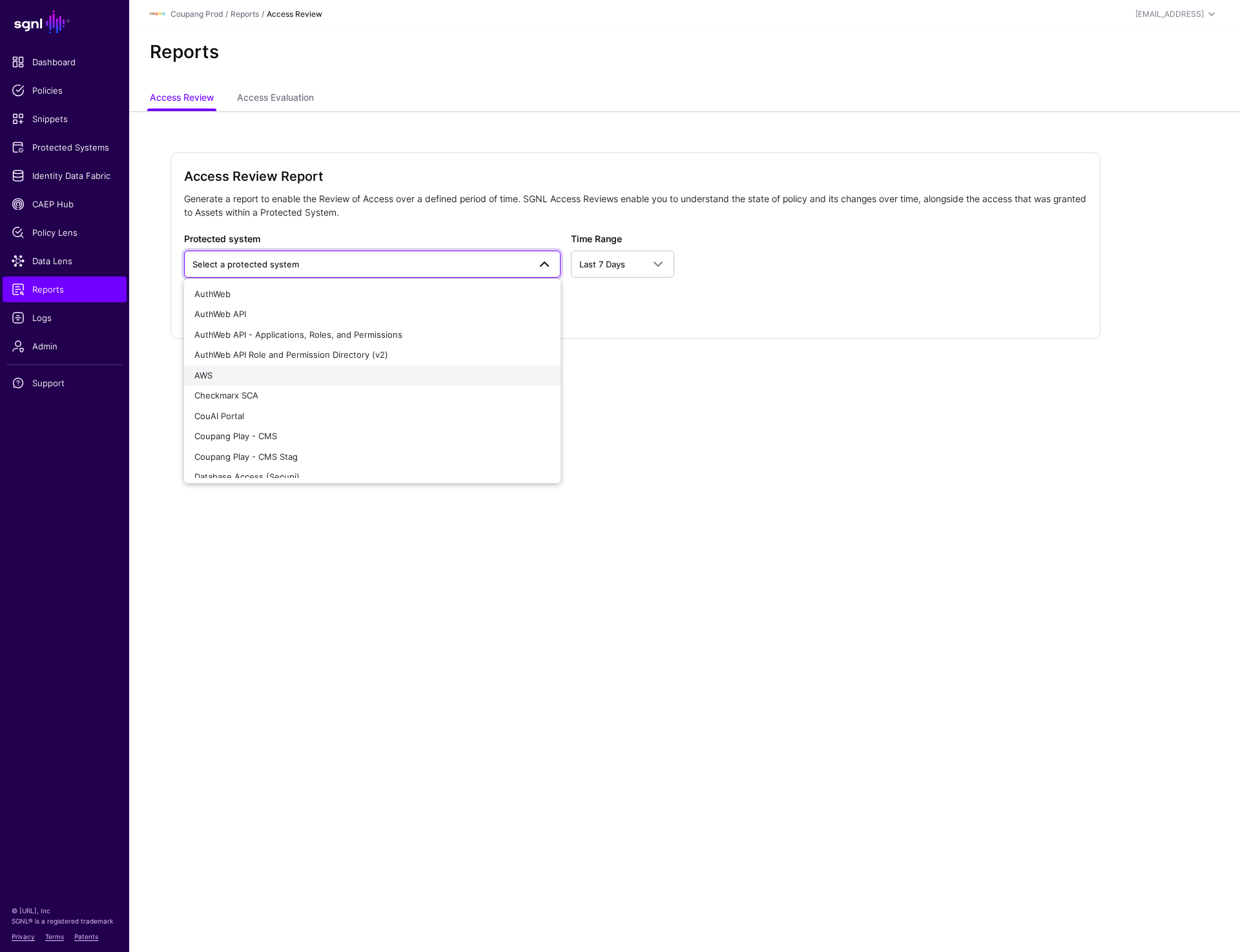
click at [204, 370] on div "AWS" at bounding box center [372, 376] width 356 height 13
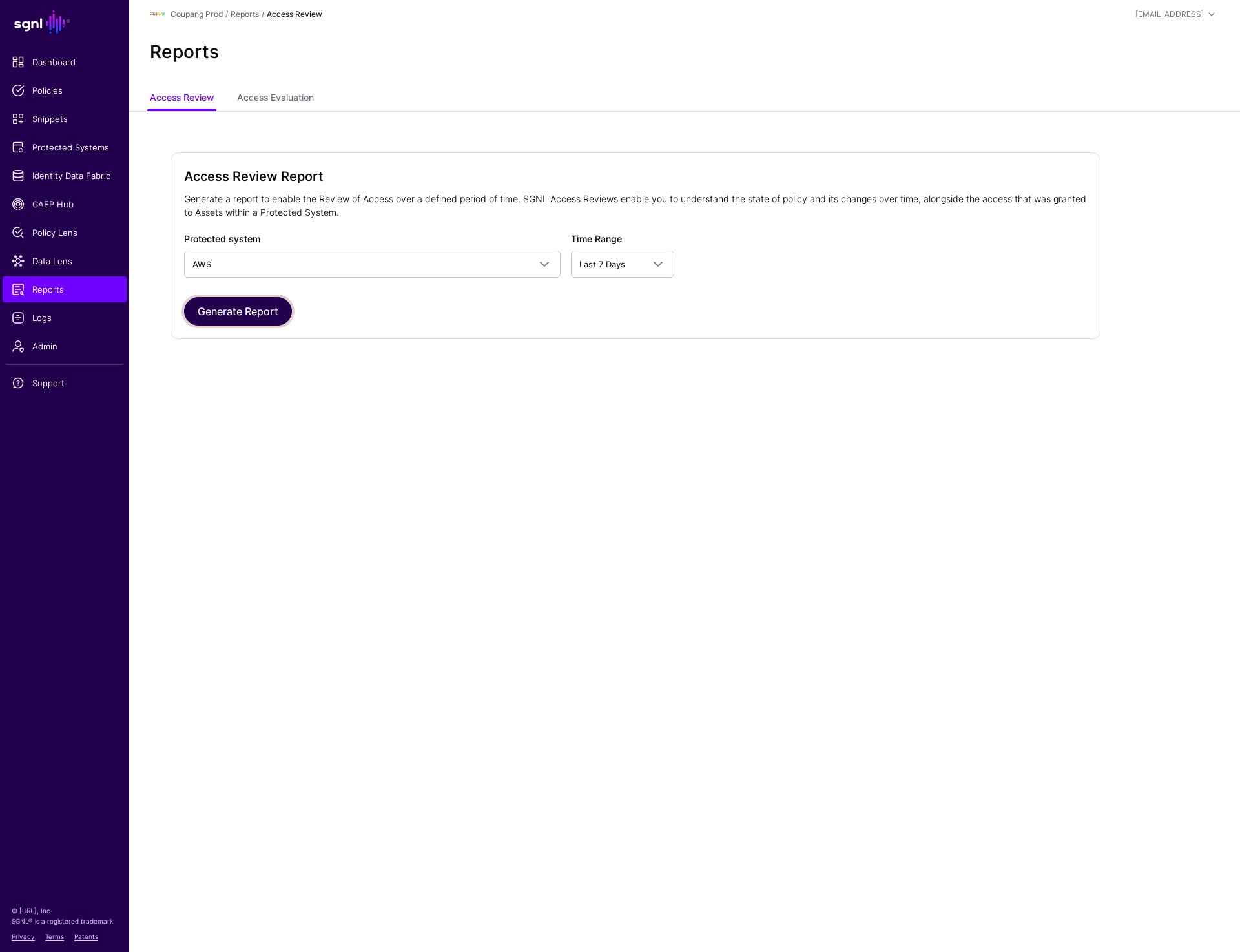
click at [263, 299] on button "Generate Report" at bounding box center [238, 312] width 108 height 29
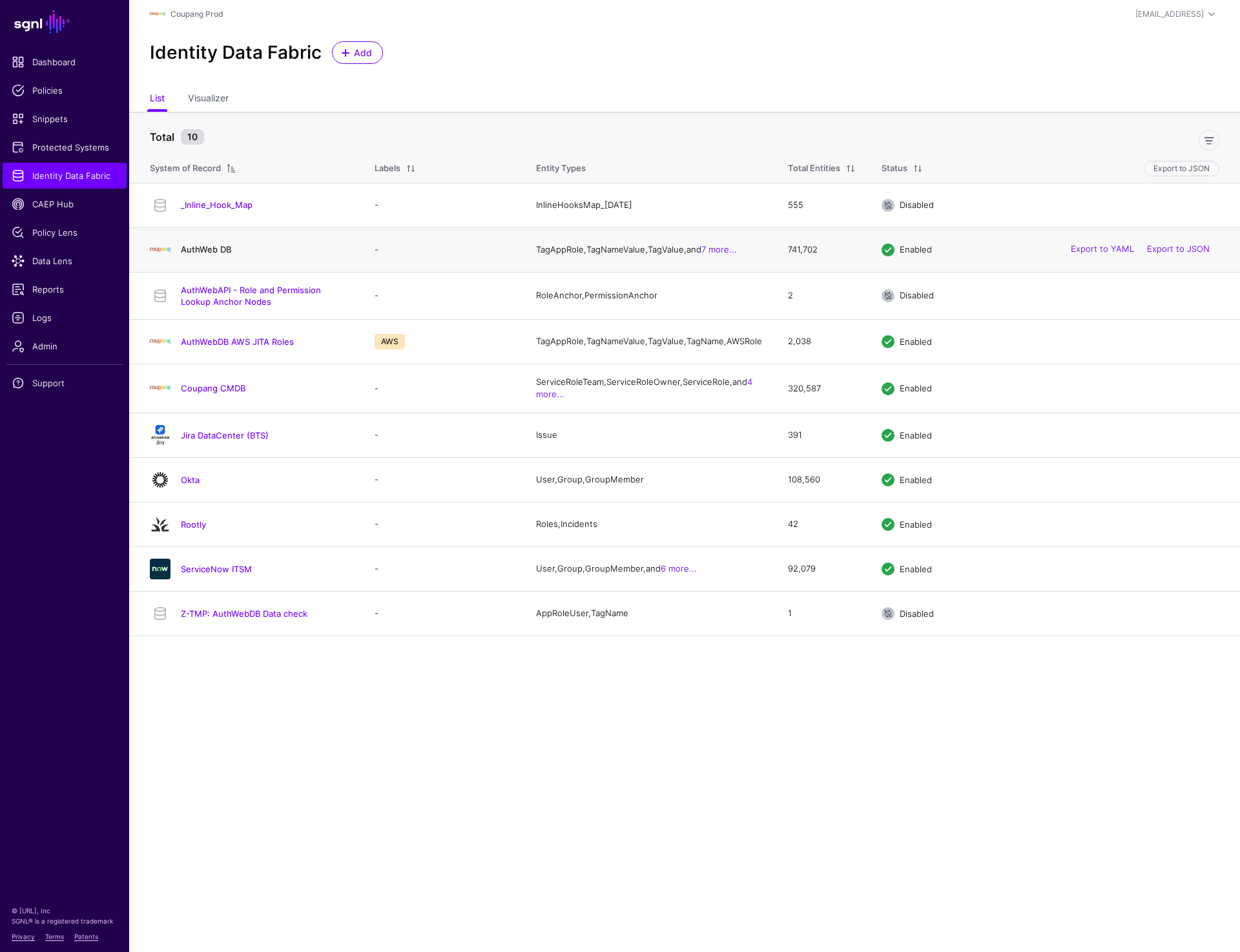
click at [222, 254] on link "AuthWeb DB" at bounding box center [206, 249] width 50 height 10
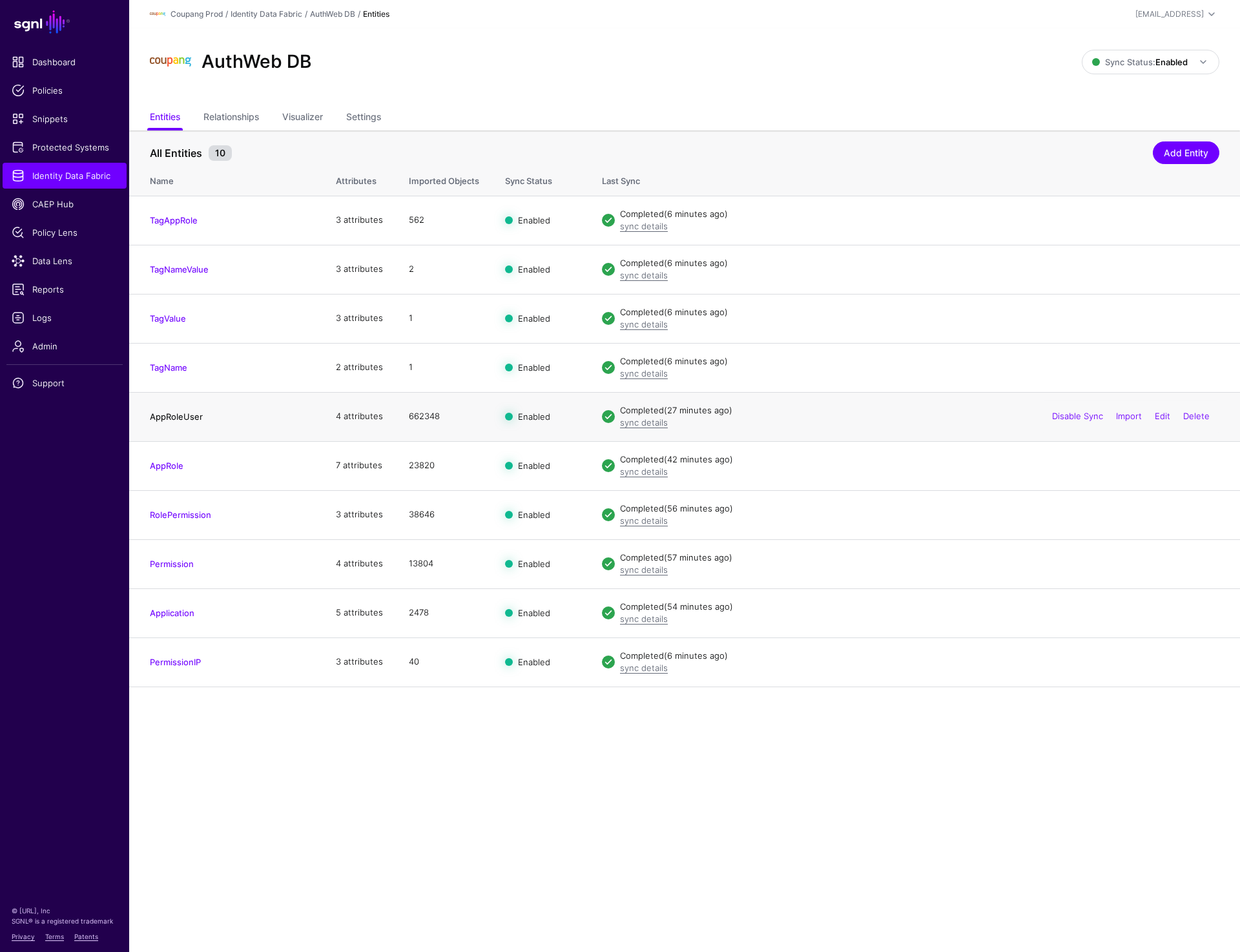
click at [183, 415] on link "AppRoleUser" at bounding box center [177, 416] width 53 height 10
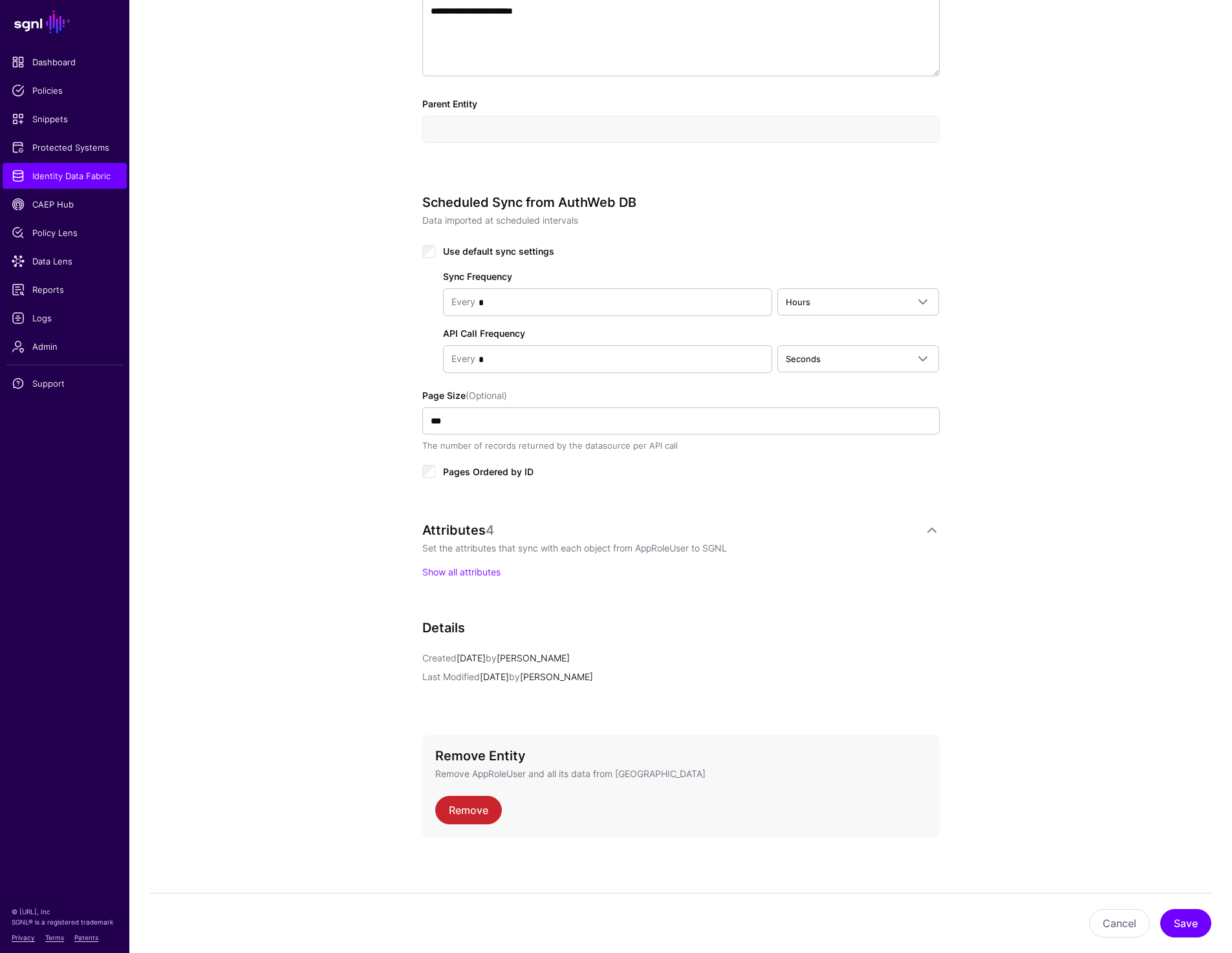
scroll to position [472, 0]
click at [443, 573] on link "Show all attributes" at bounding box center [461, 570] width 79 height 11
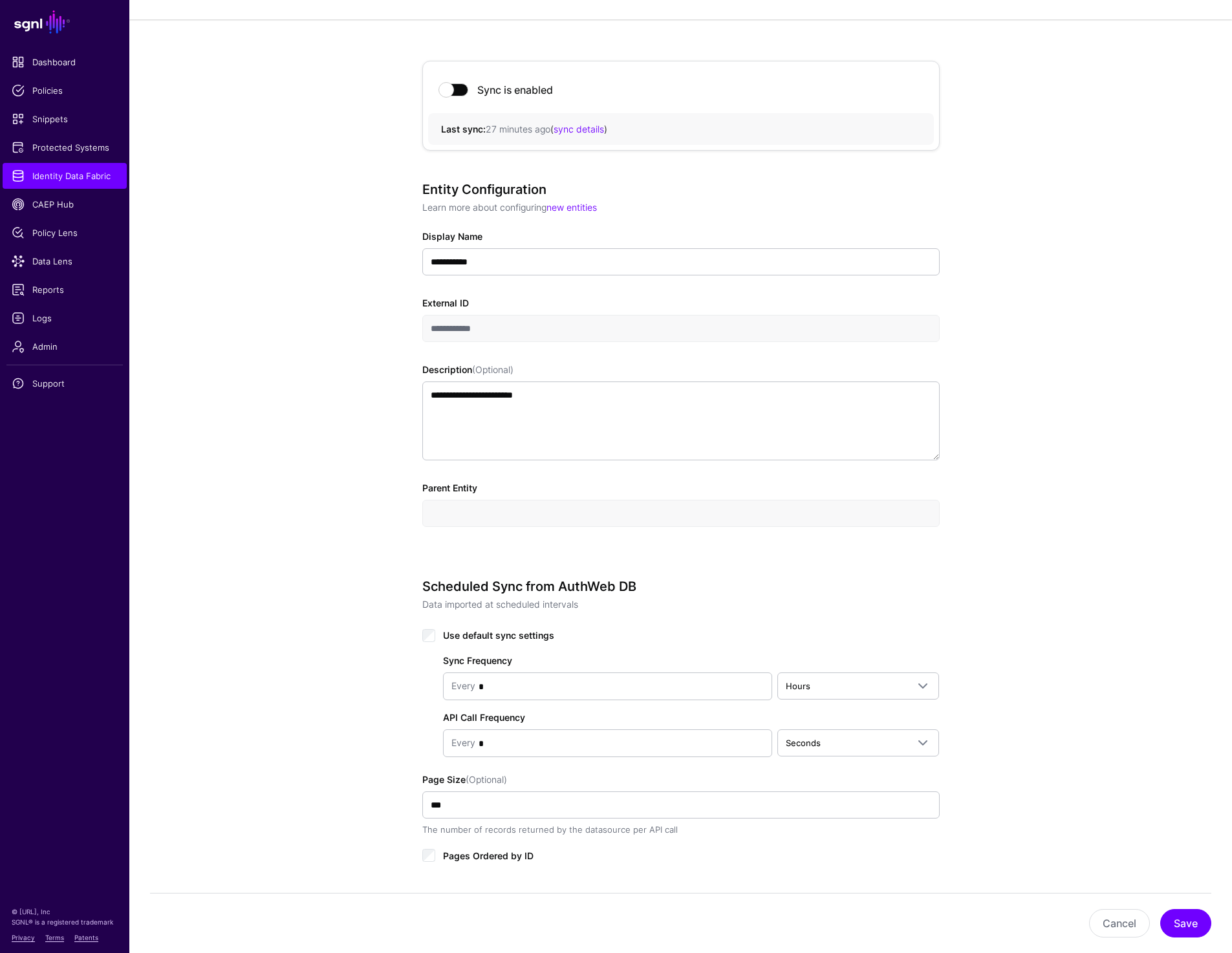
scroll to position [0, 0]
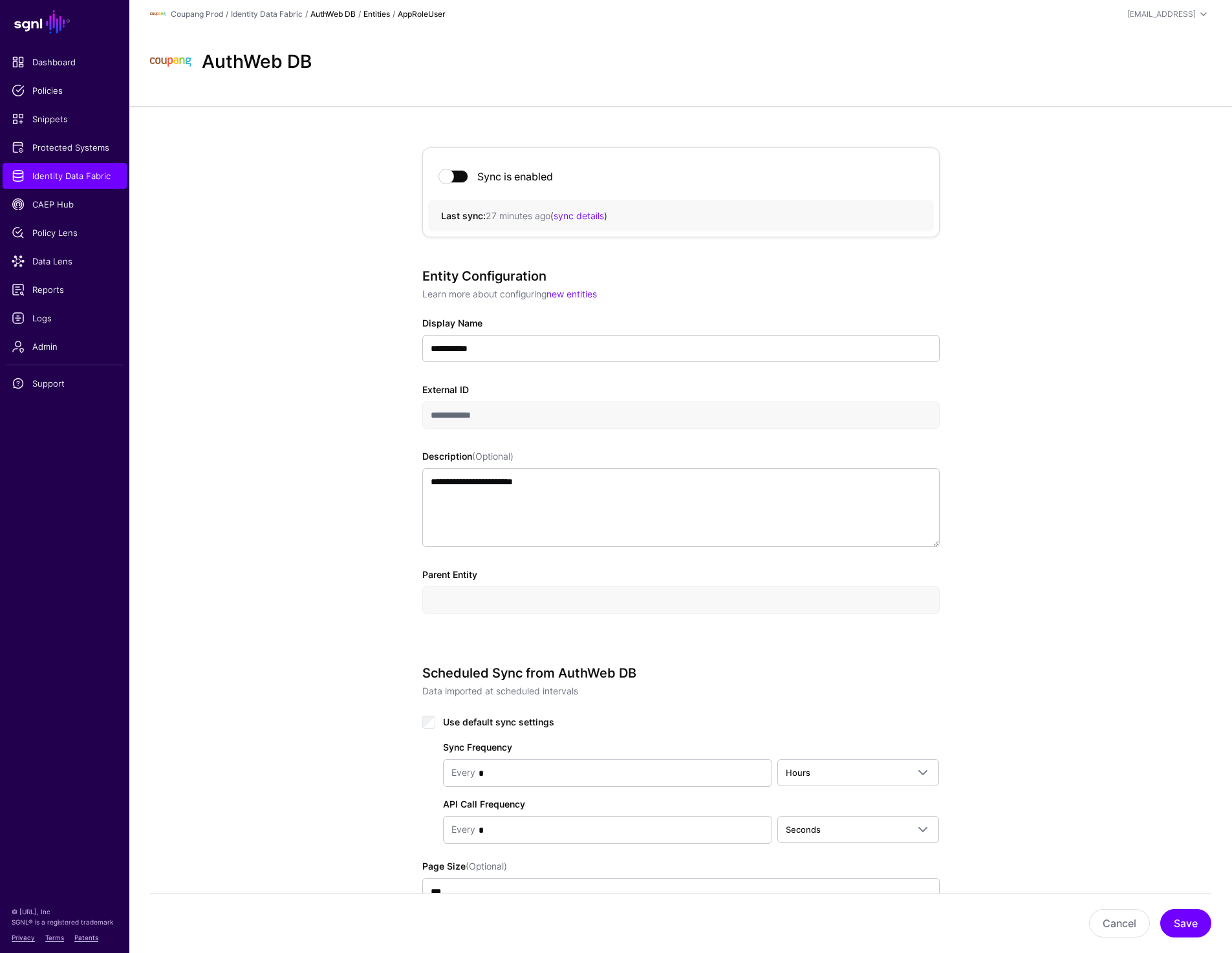
click at [335, 12] on link "AuthWeb DB" at bounding box center [333, 14] width 45 height 10
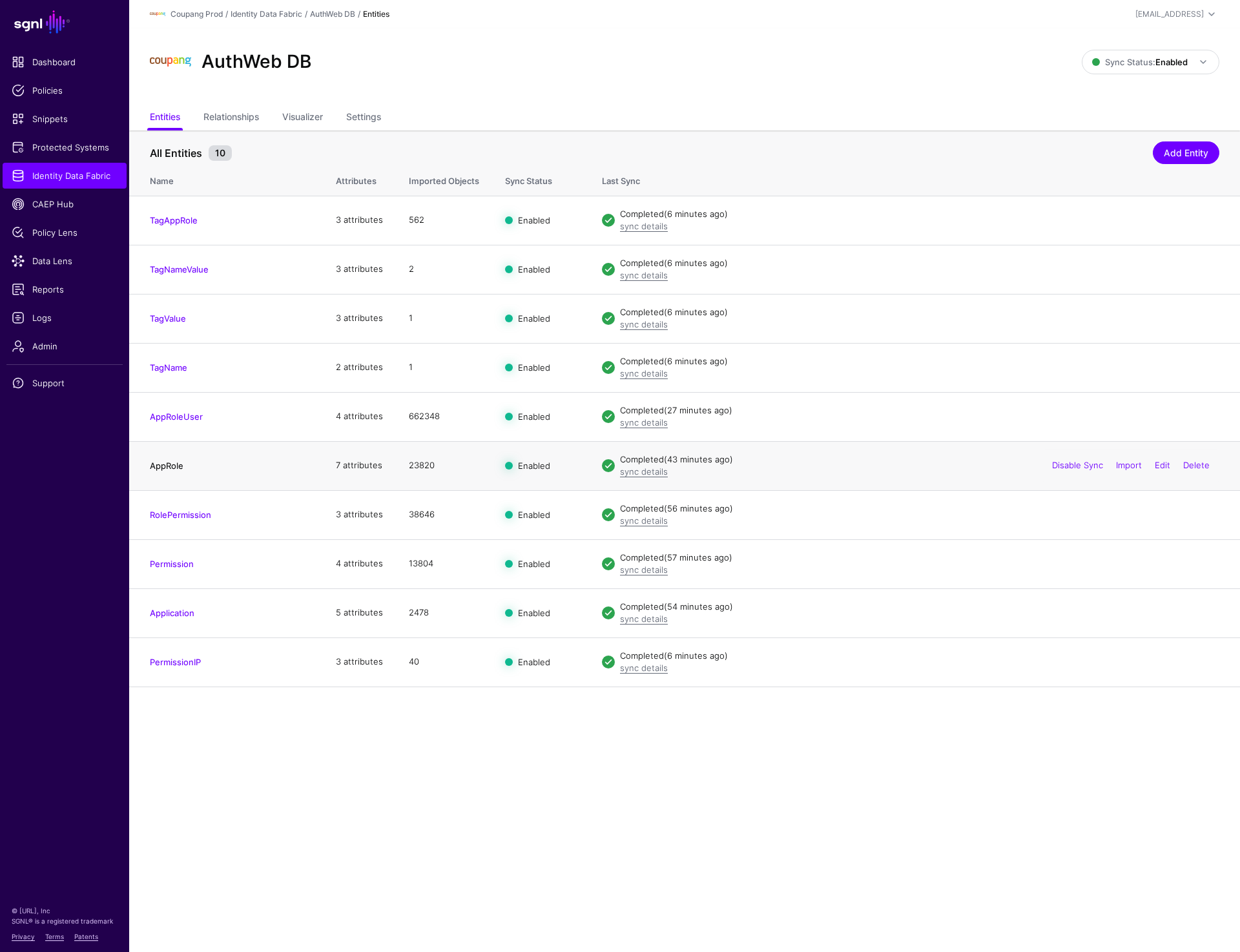
click at [176, 460] on link "AppRole" at bounding box center [166, 465] width 33 height 10
click at [183, 418] on link "AppRoleUser" at bounding box center [177, 416] width 53 height 10
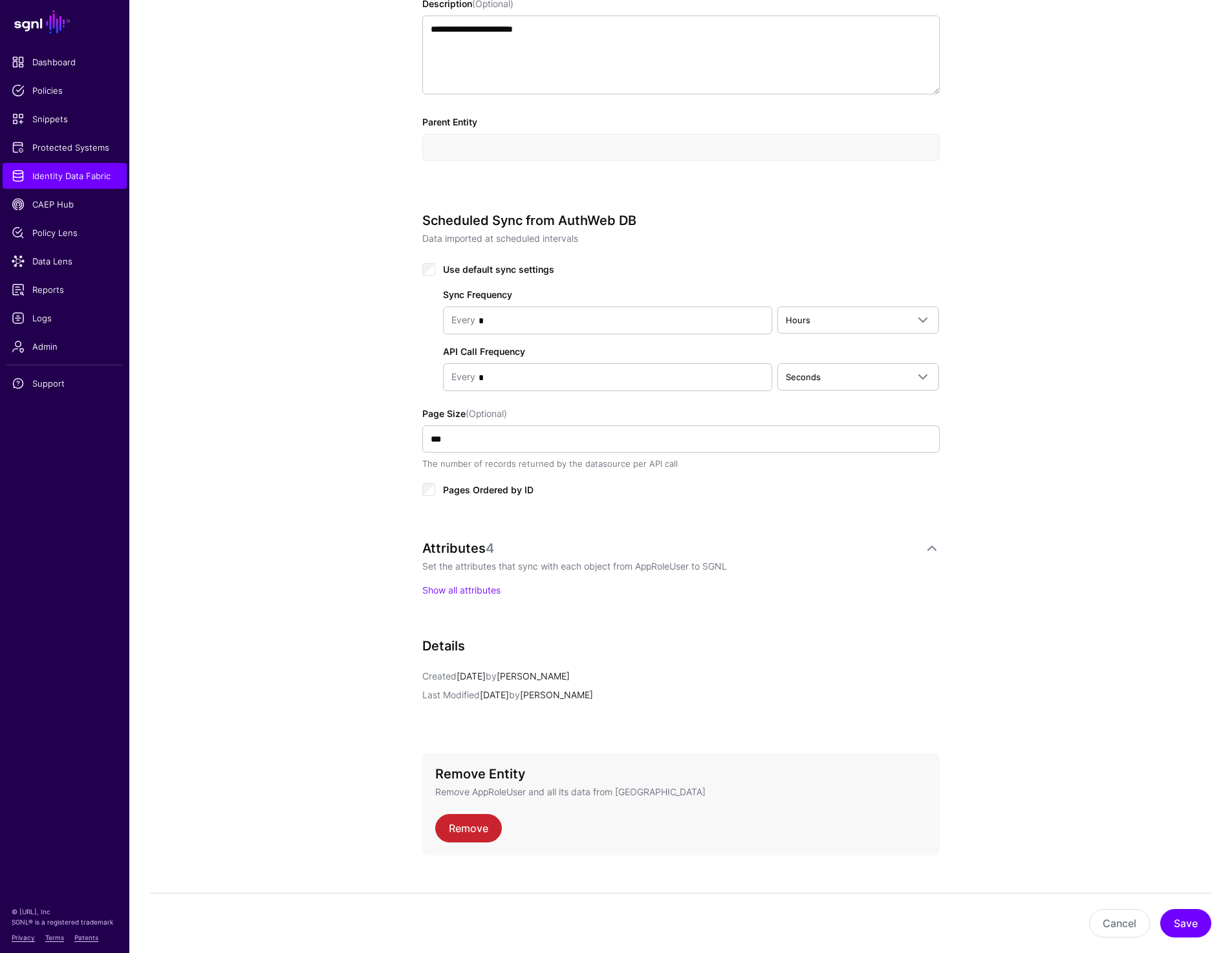
scroll to position [472, 0]
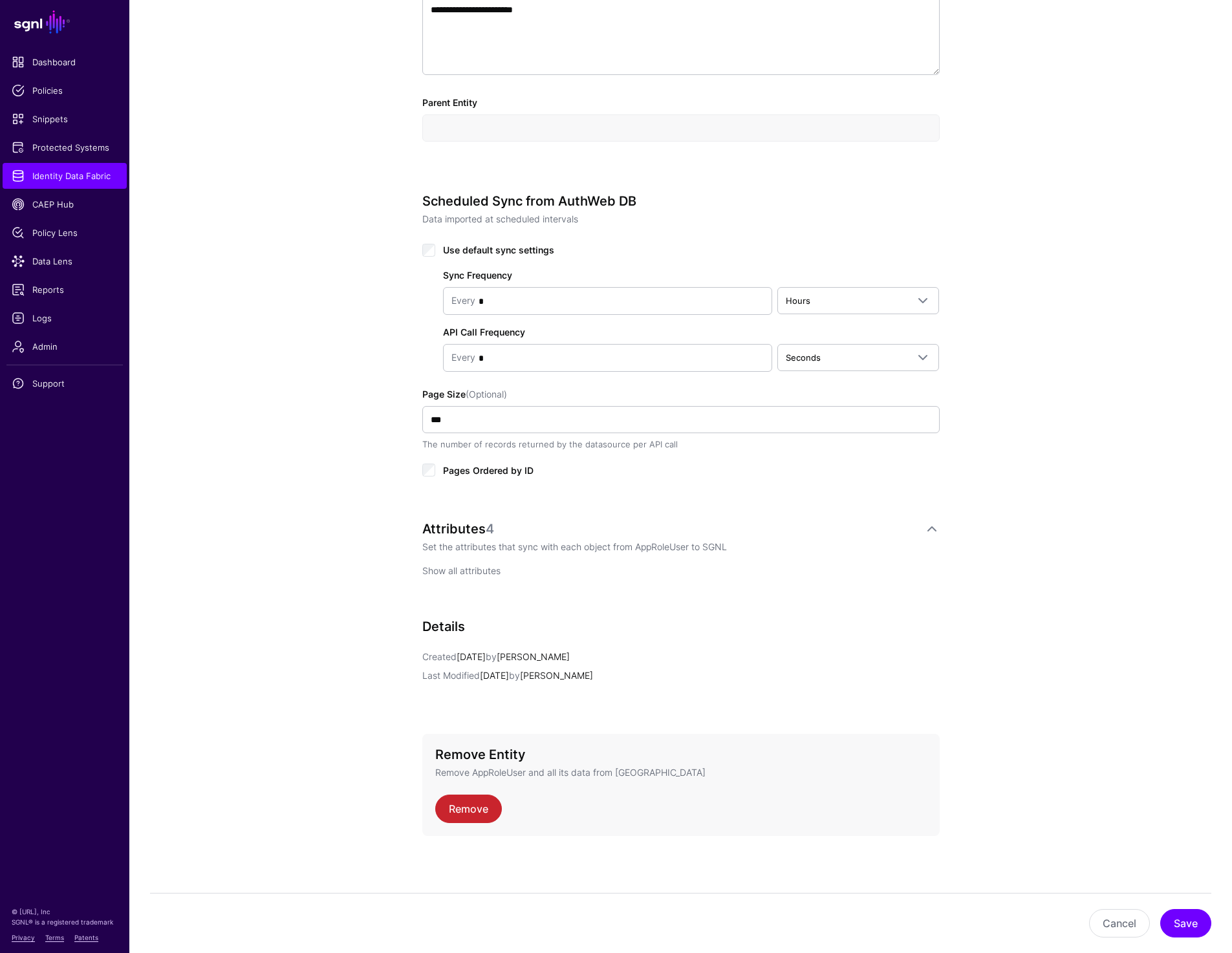
click at [448, 570] on link "Show all attributes" at bounding box center [461, 570] width 79 height 11
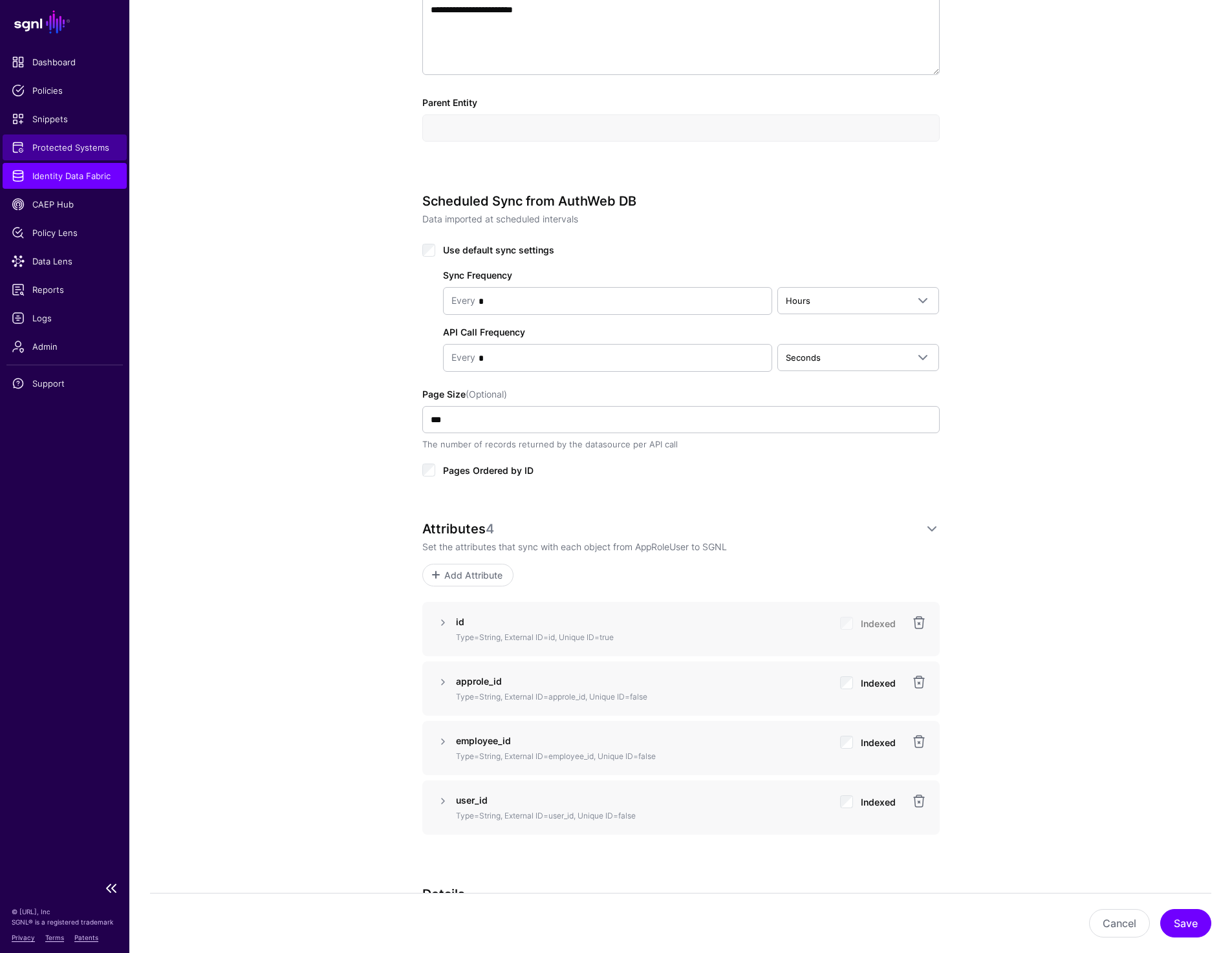
click at [85, 150] on span "Protected Systems" at bounding box center [64, 147] width 106 height 13
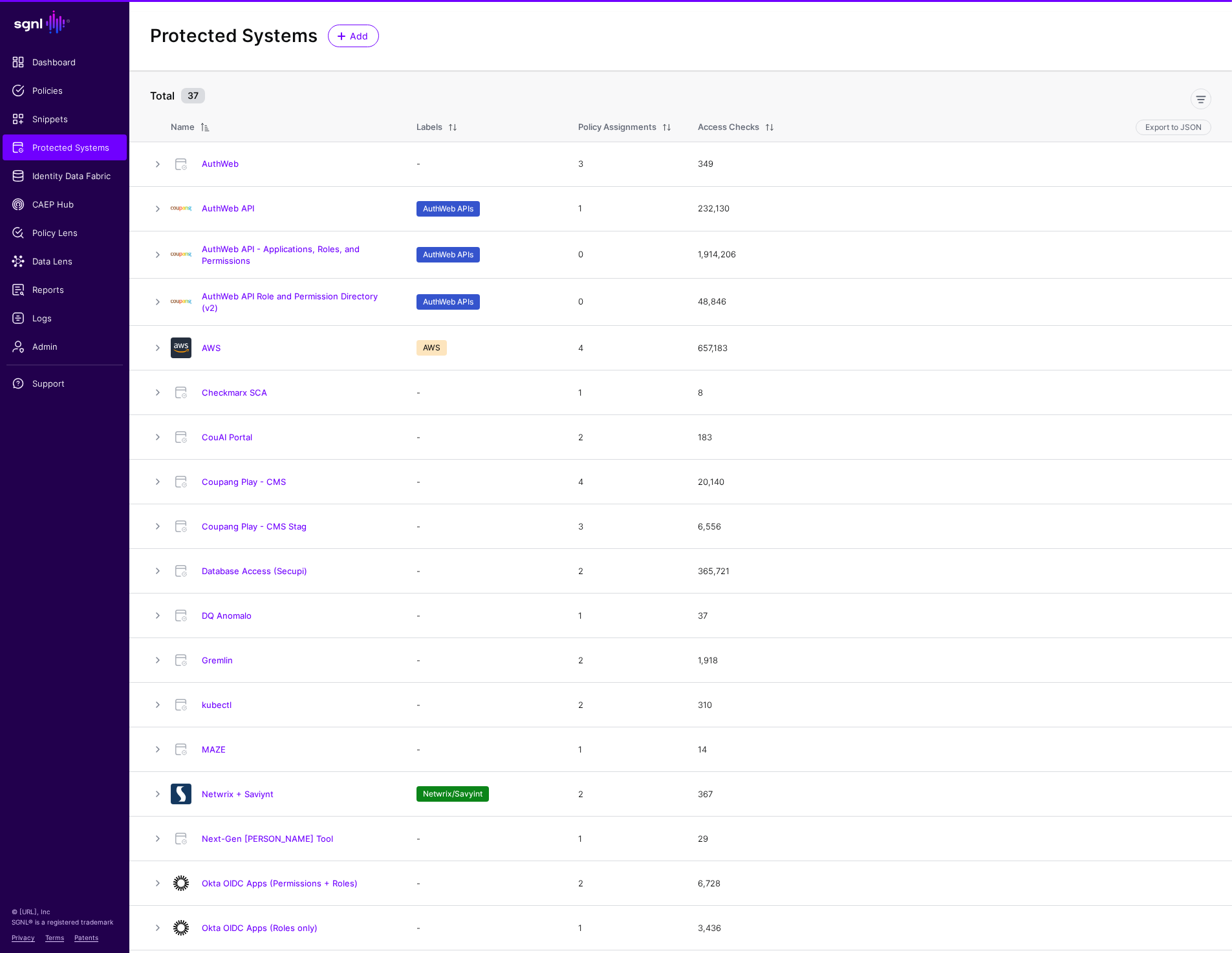
scroll to position [19, 0]
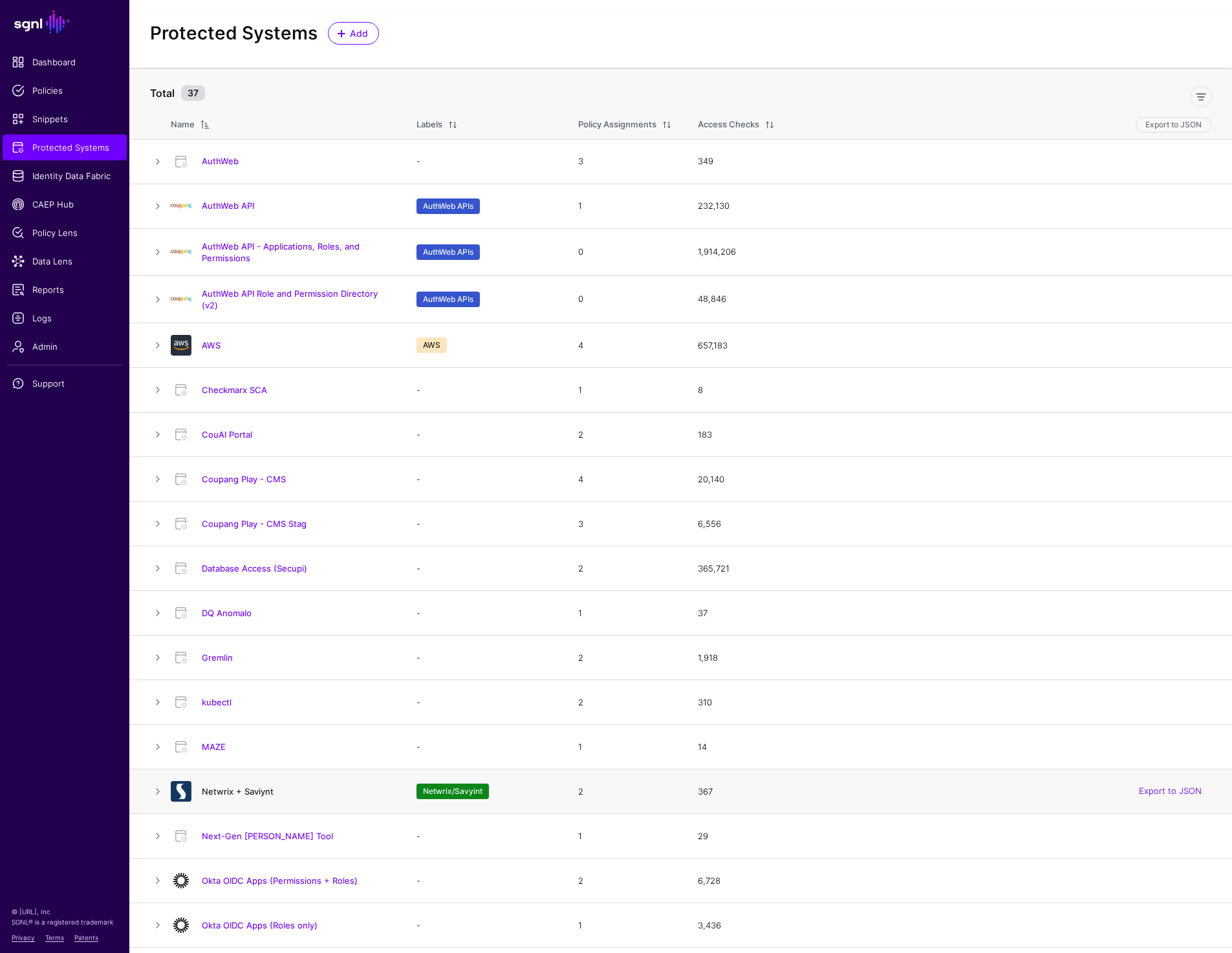
click at [242, 790] on link "Netwrix + Saviynt" at bounding box center [237, 791] width 72 height 10
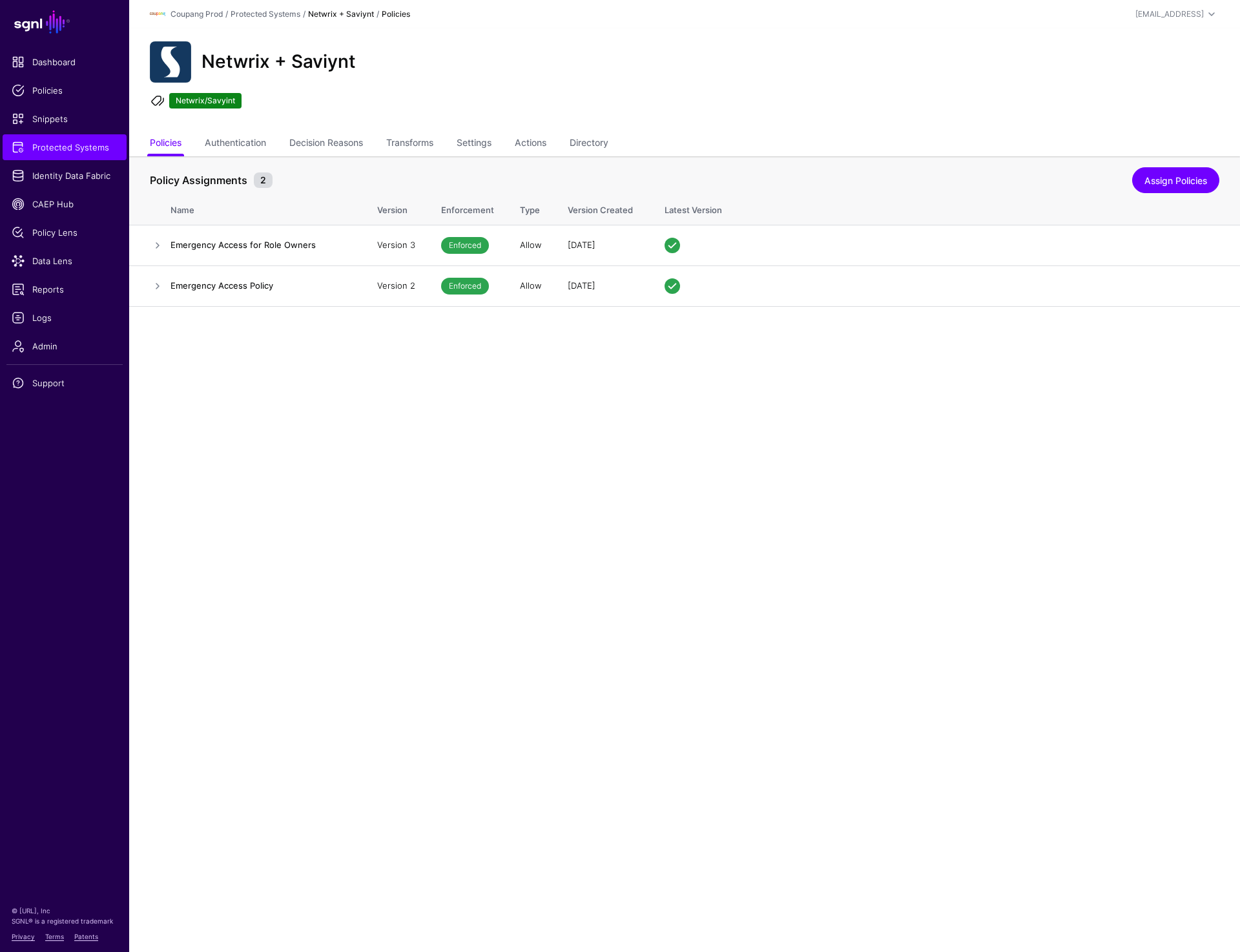
click at [418, 127] on div "Netwrix + Saviynt Netwrix/Savyint" at bounding box center [684, 80] width 1110 height 103
click at [418, 136] on link "Transforms" at bounding box center [409, 144] width 47 height 25
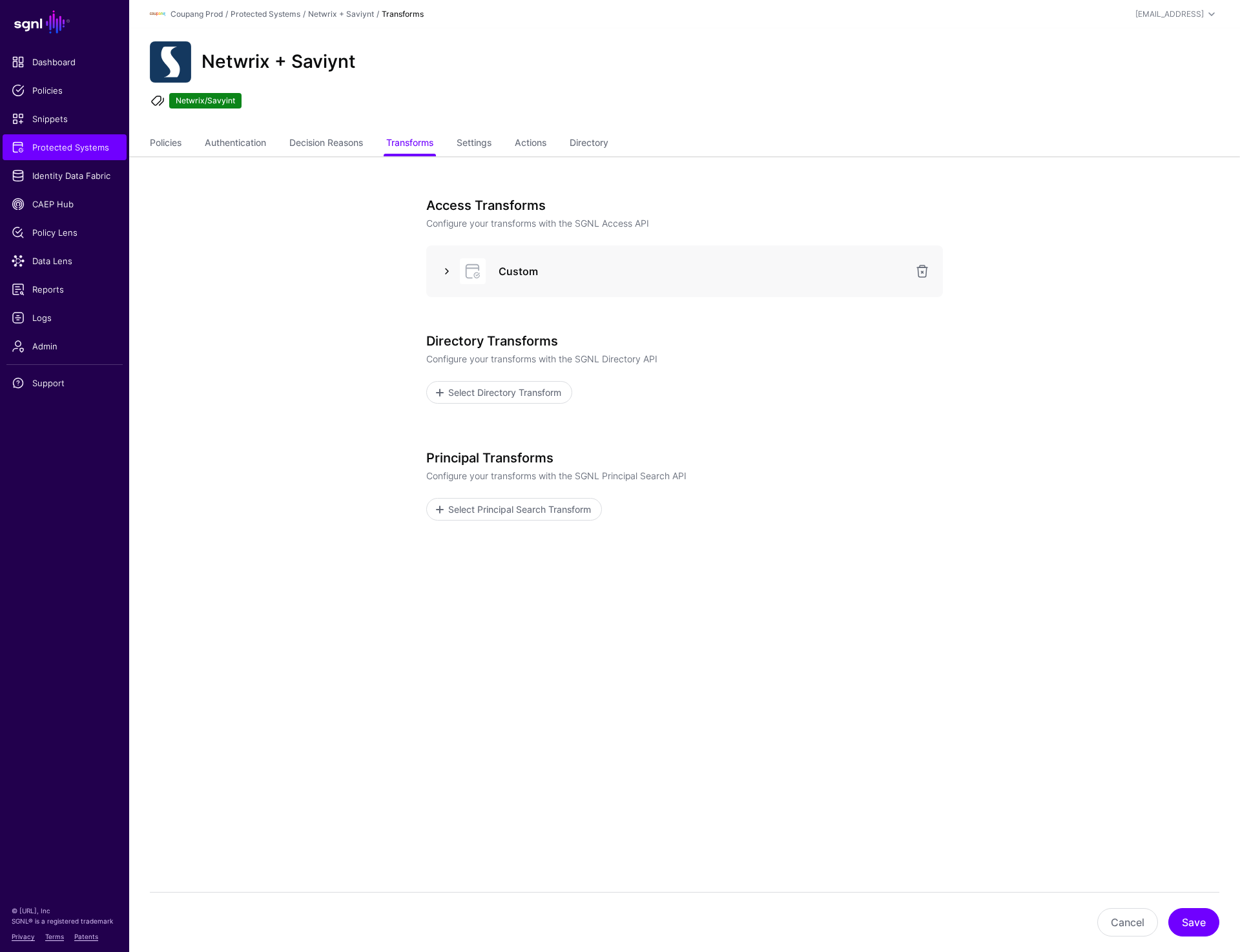
click at [443, 273] on link at bounding box center [447, 271] width 16 height 16
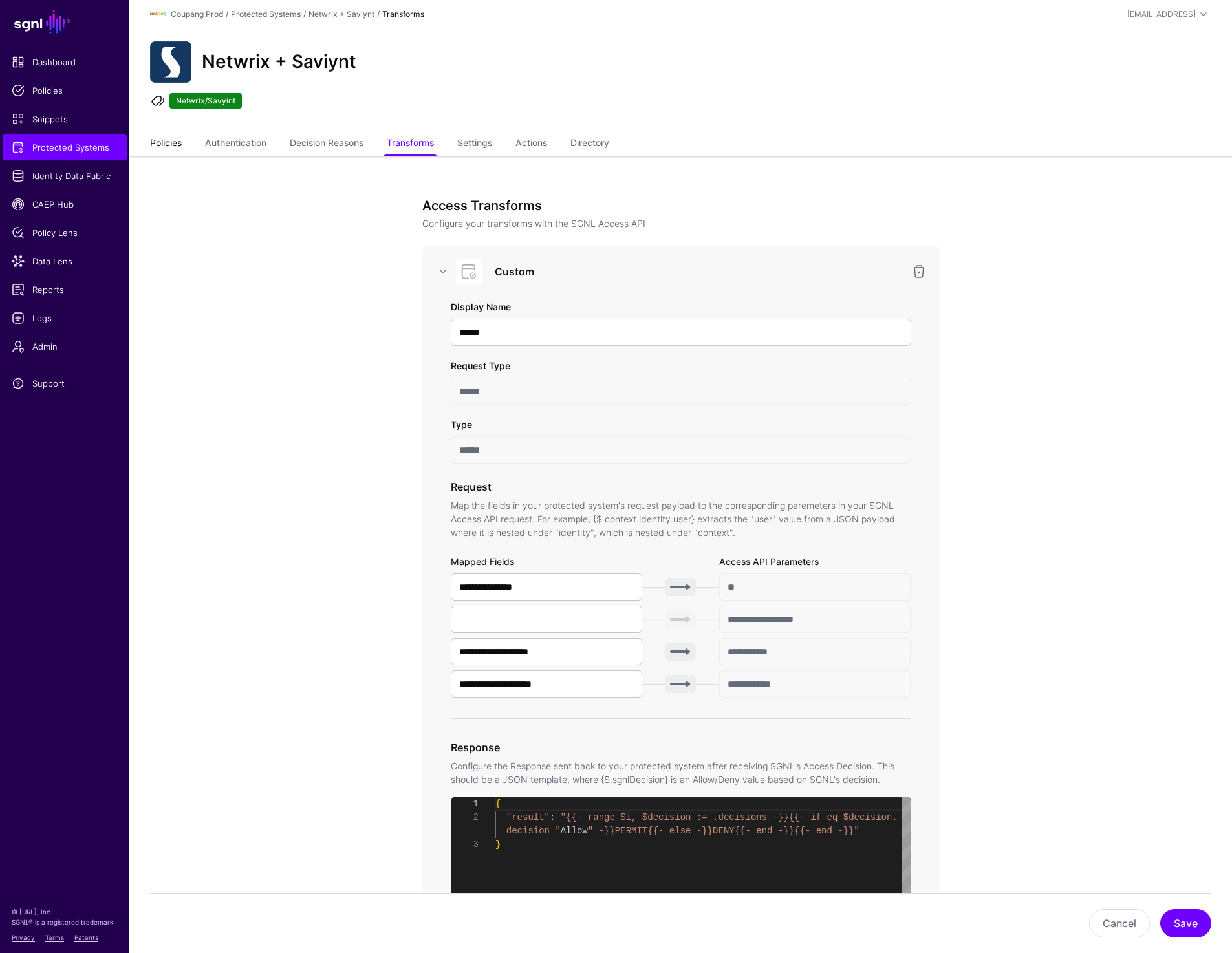
click at [160, 144] on link "Policies" at bounding box center [166, 144] width 31 height 25
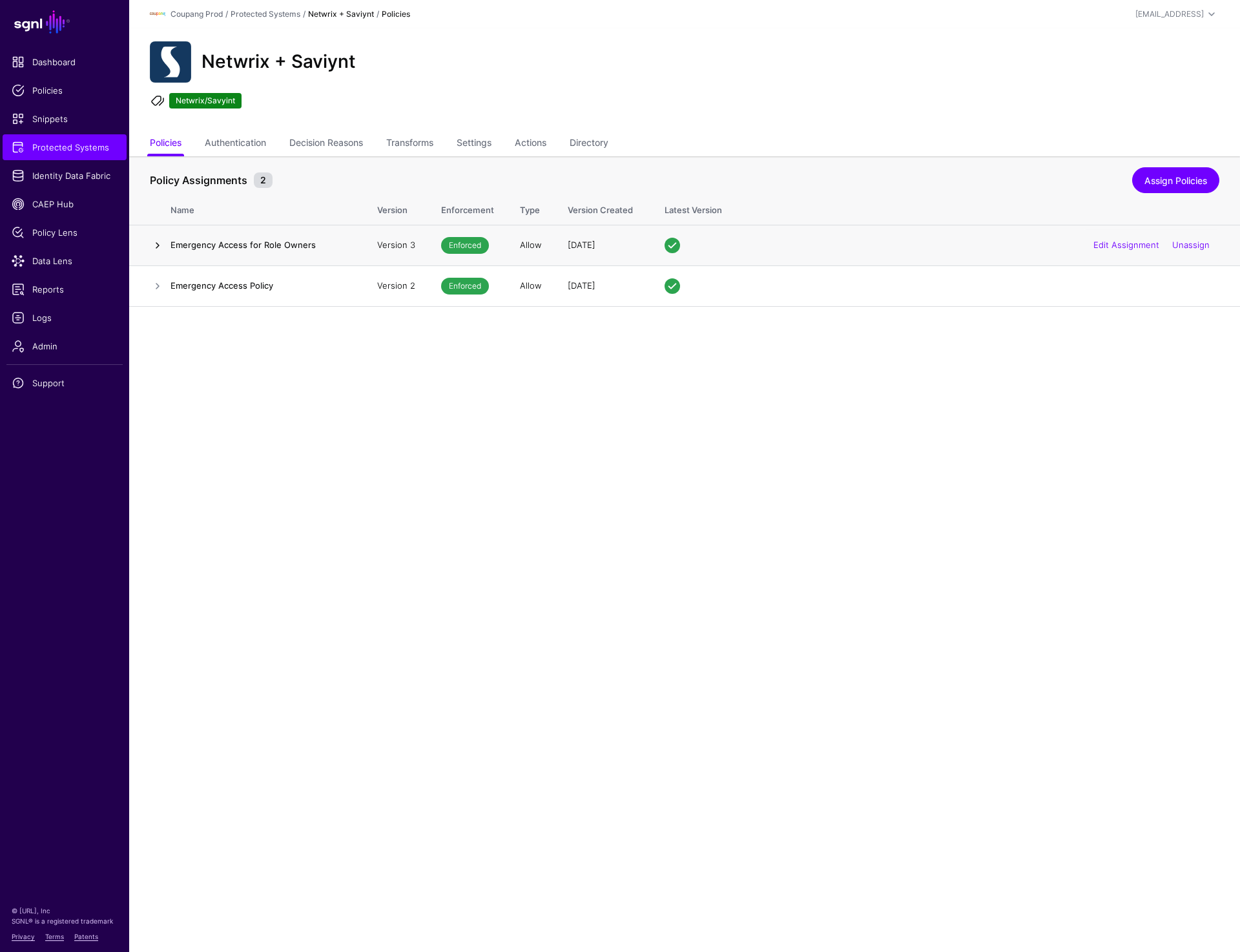
click at [153, 242] on link at bounding box center [158, 245] width 16 height 16
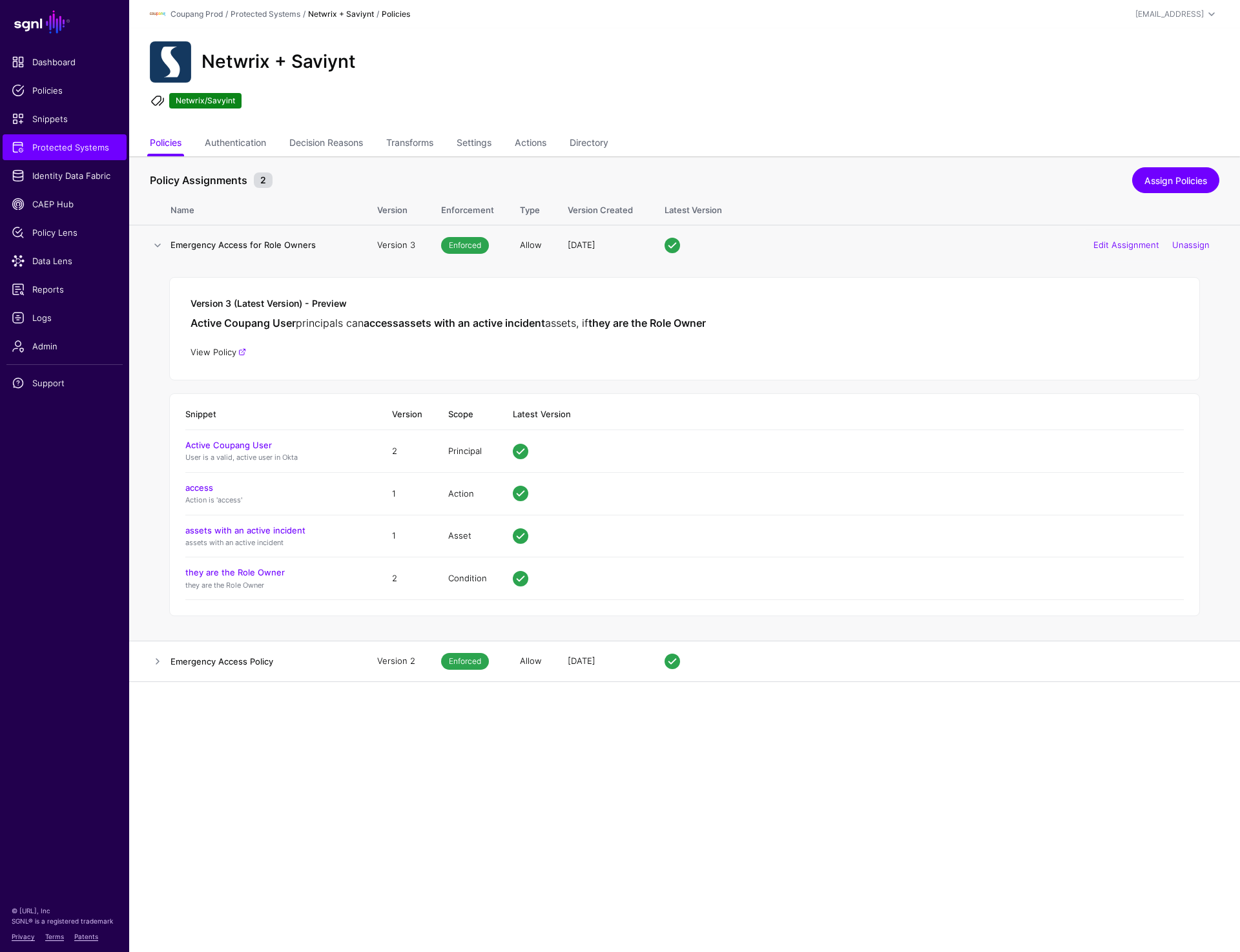
click at [222, 351] on link "View Policy" at bounding box center [218, 351] width 55 height 10
click at [156, 658] on link at bounding box center [158, 661] width 16 height 16
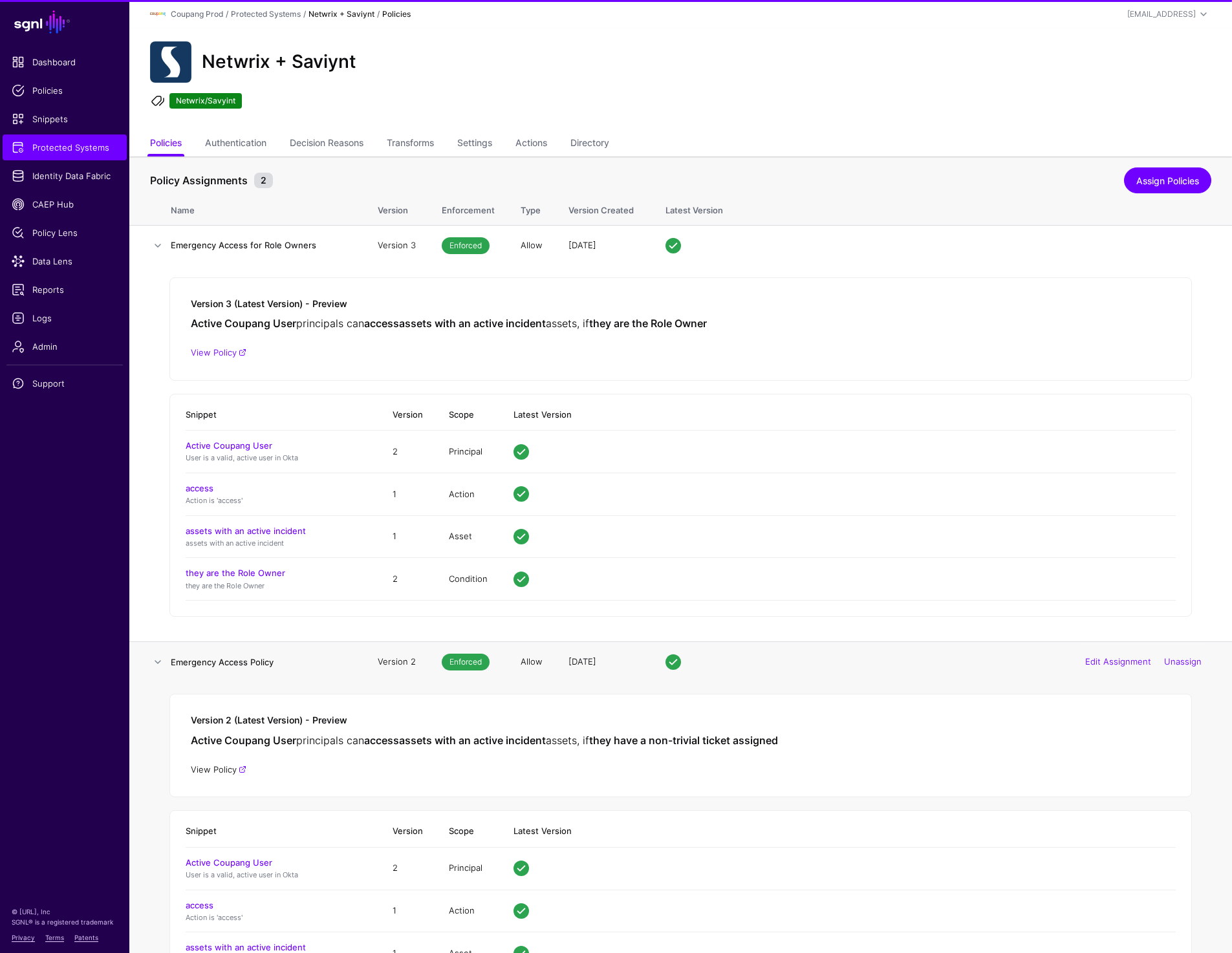
click at [224, 770] on link "View Policy" at bounding box center [218, 769] width 55 height 10
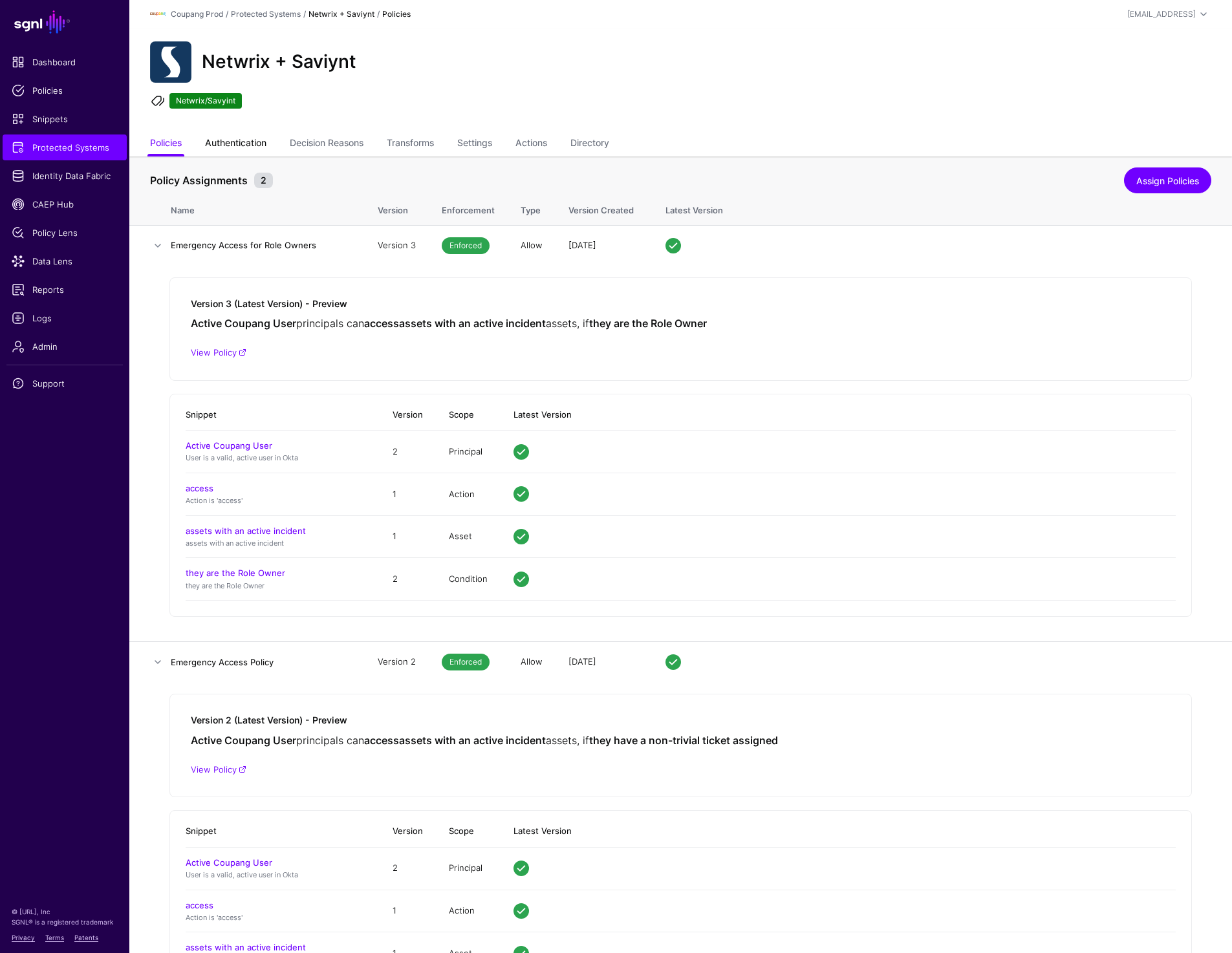
click at [221, 147] on link "Authentication" at bounding box center [236, 144] width 61 height 25
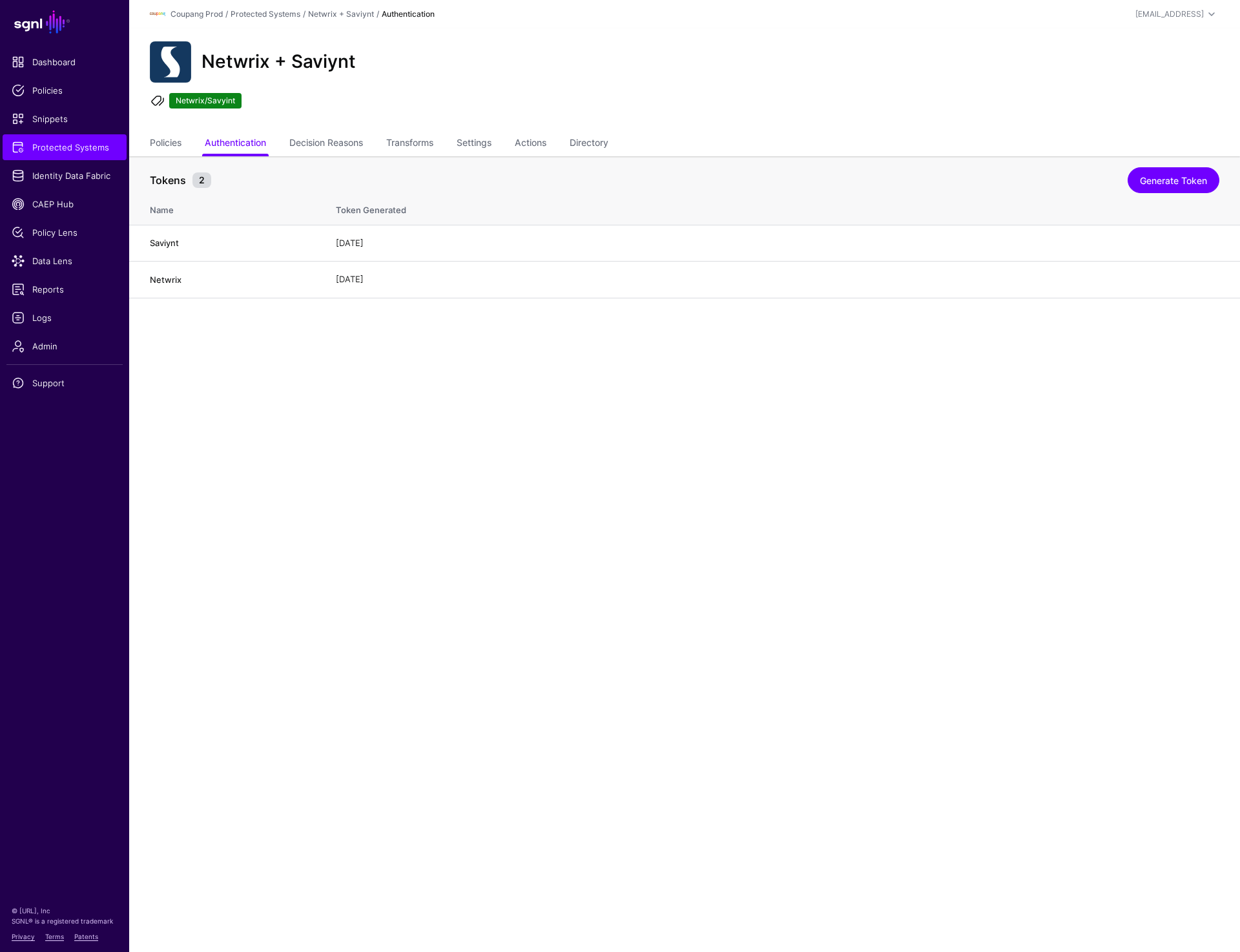
click at [677, 103] on ul "Netwrix/Savyint" at bounding box center [685, 102] width 1074 height 19
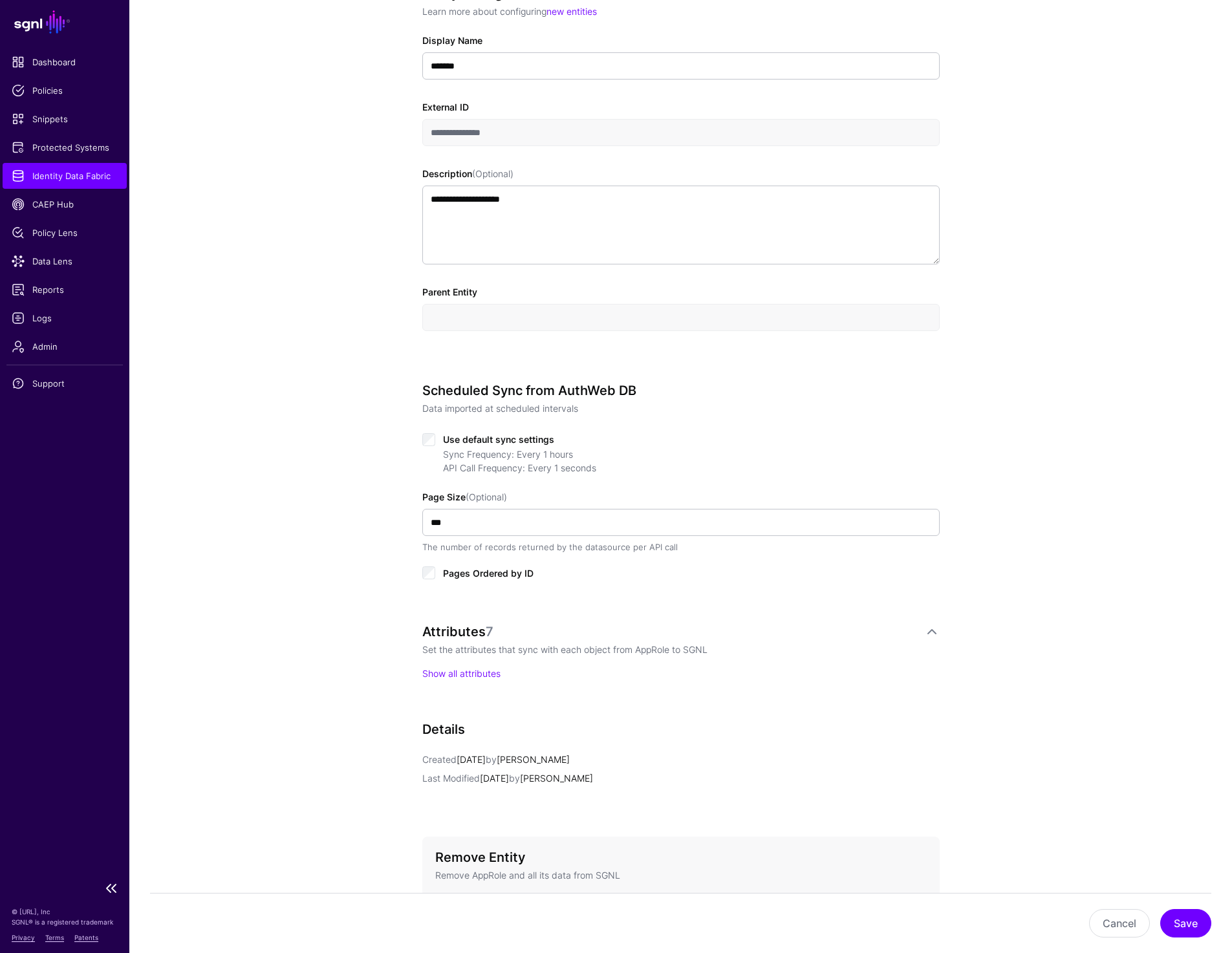
scroll to position [386, 0]
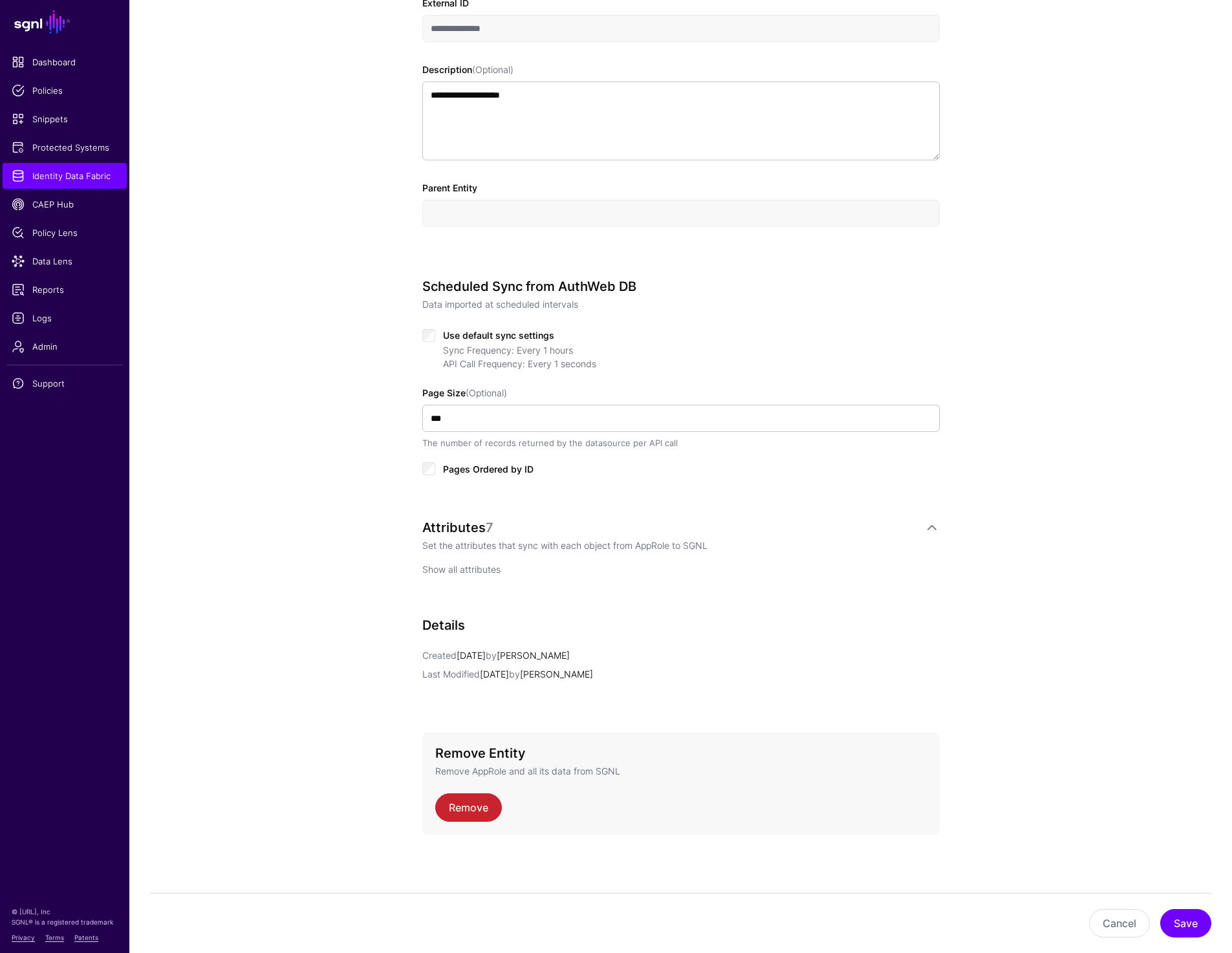
click at [462, 571] on link "Show all attributes" at bounding box center [461, 569] width 79 height 11
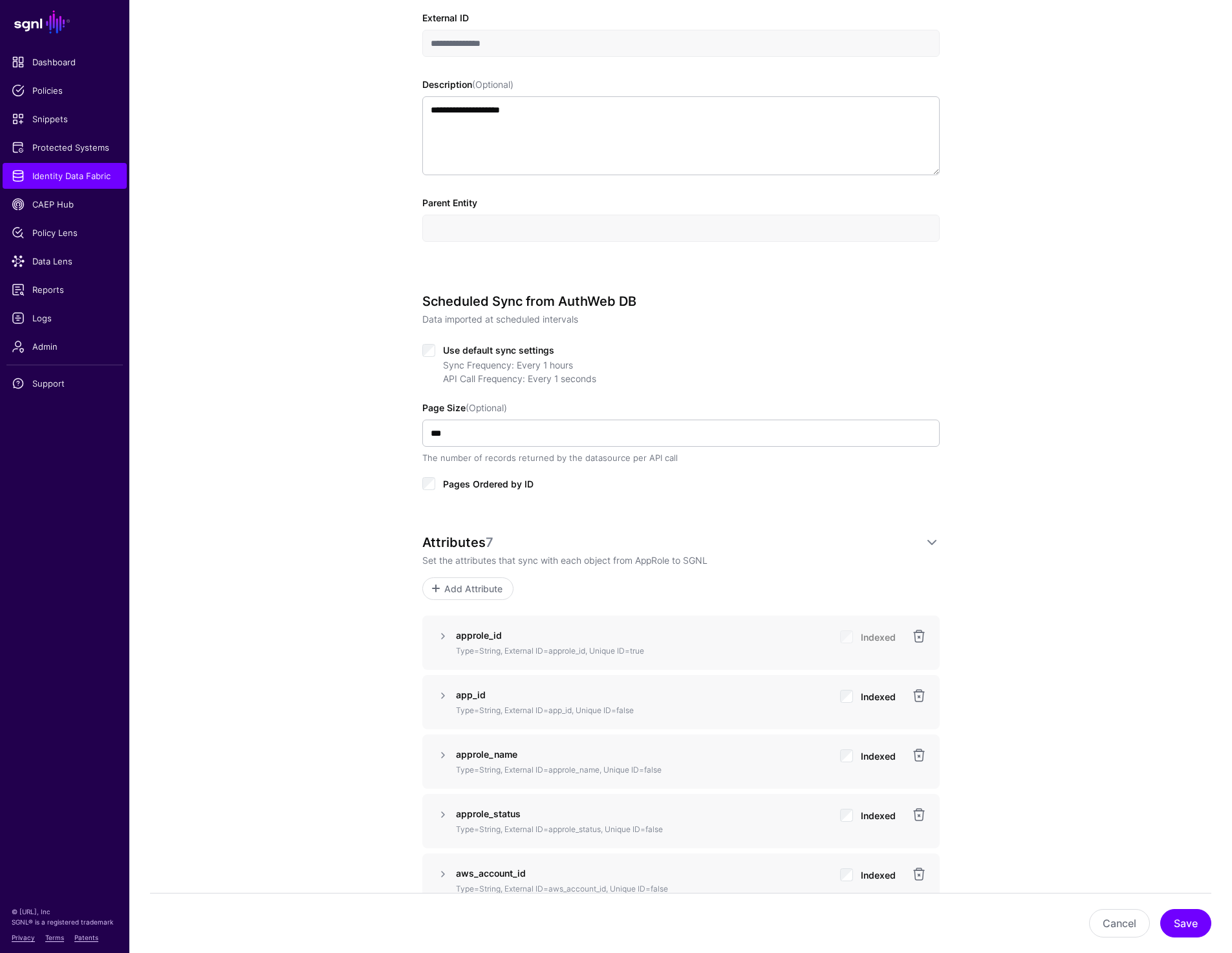
scroll to position [0, 0]
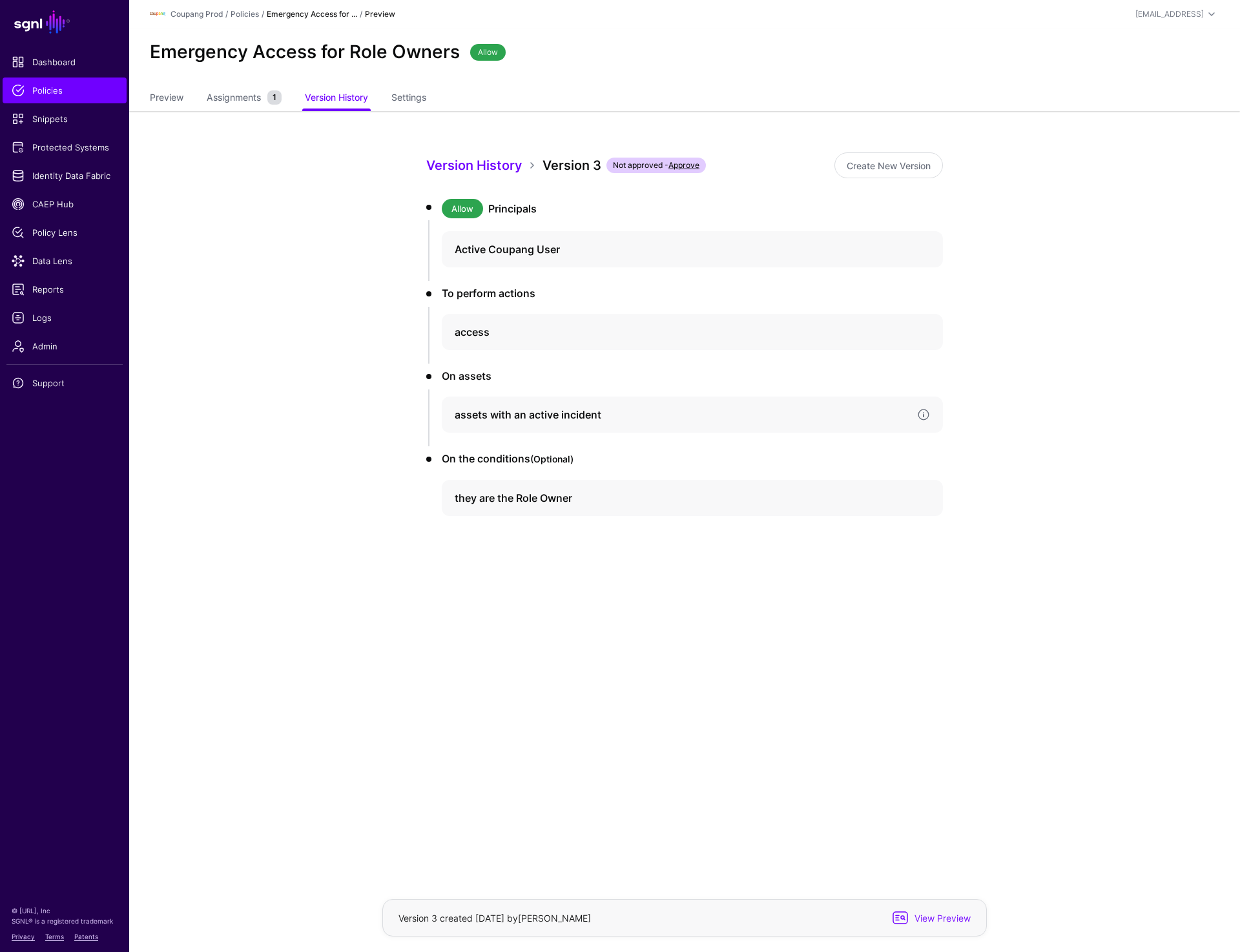
click at [536, 418] on h4 "assets with an active incident" at bounding box center [681, 414] width 452 height 16
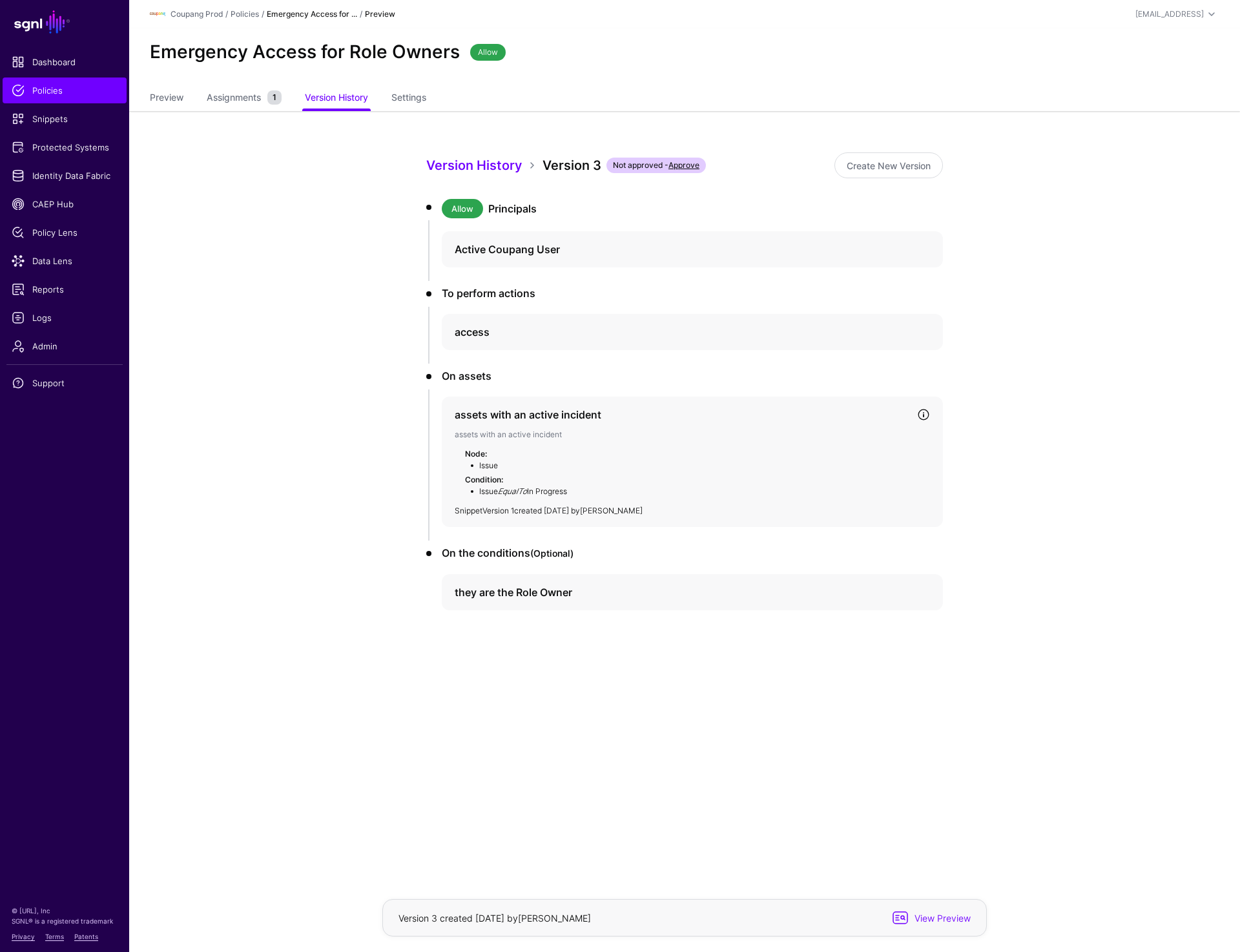
click at [496, 514] on link "Version 1" at bounding box center [498, 510] width 31 height 10
click at [501, 585] on h4 "they are the Role Owner" at bounding box center [681, 592] width 452 height 16
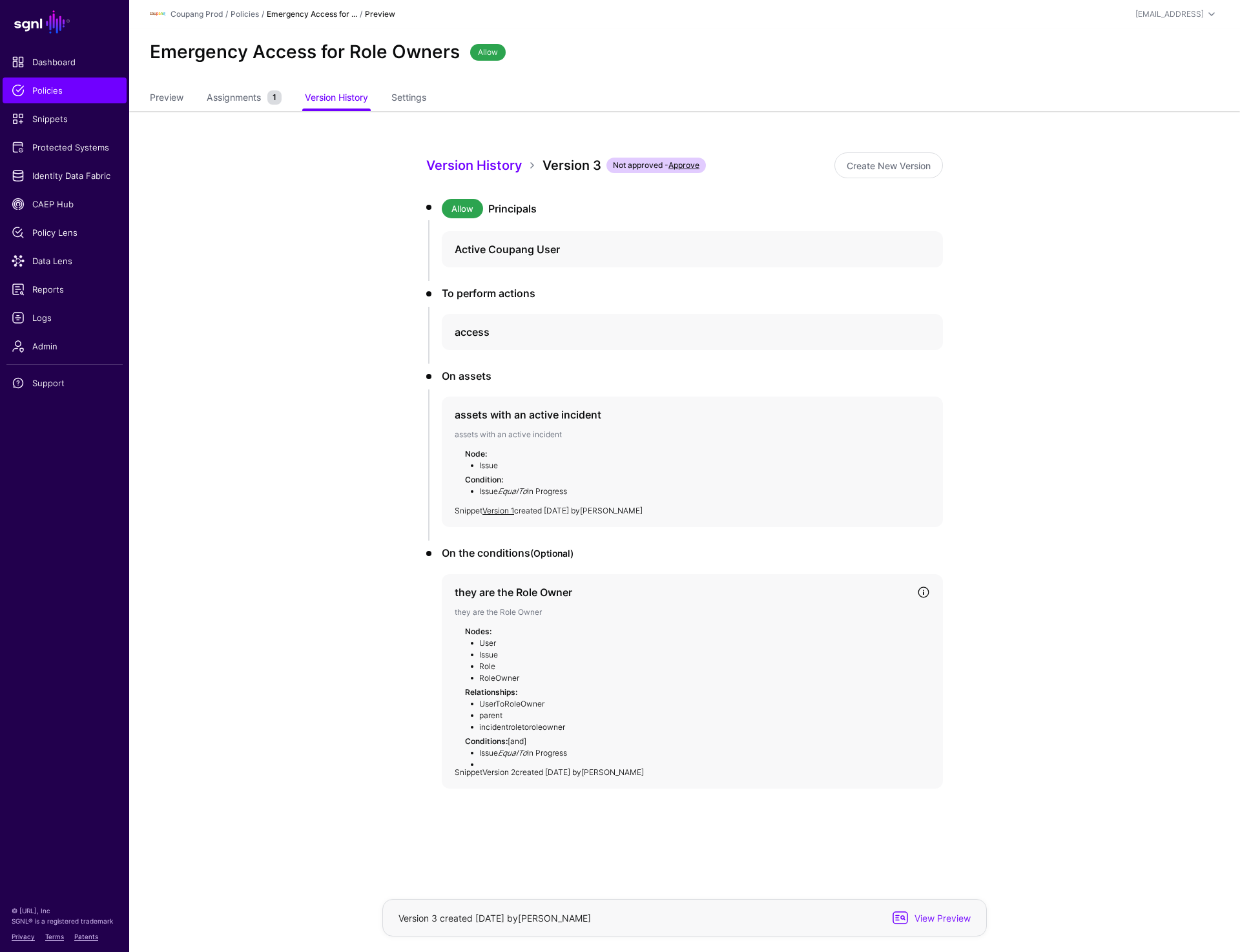
click at [497, 768] on link "Version 2" at bounding box center [499, 772] width 33 height 10
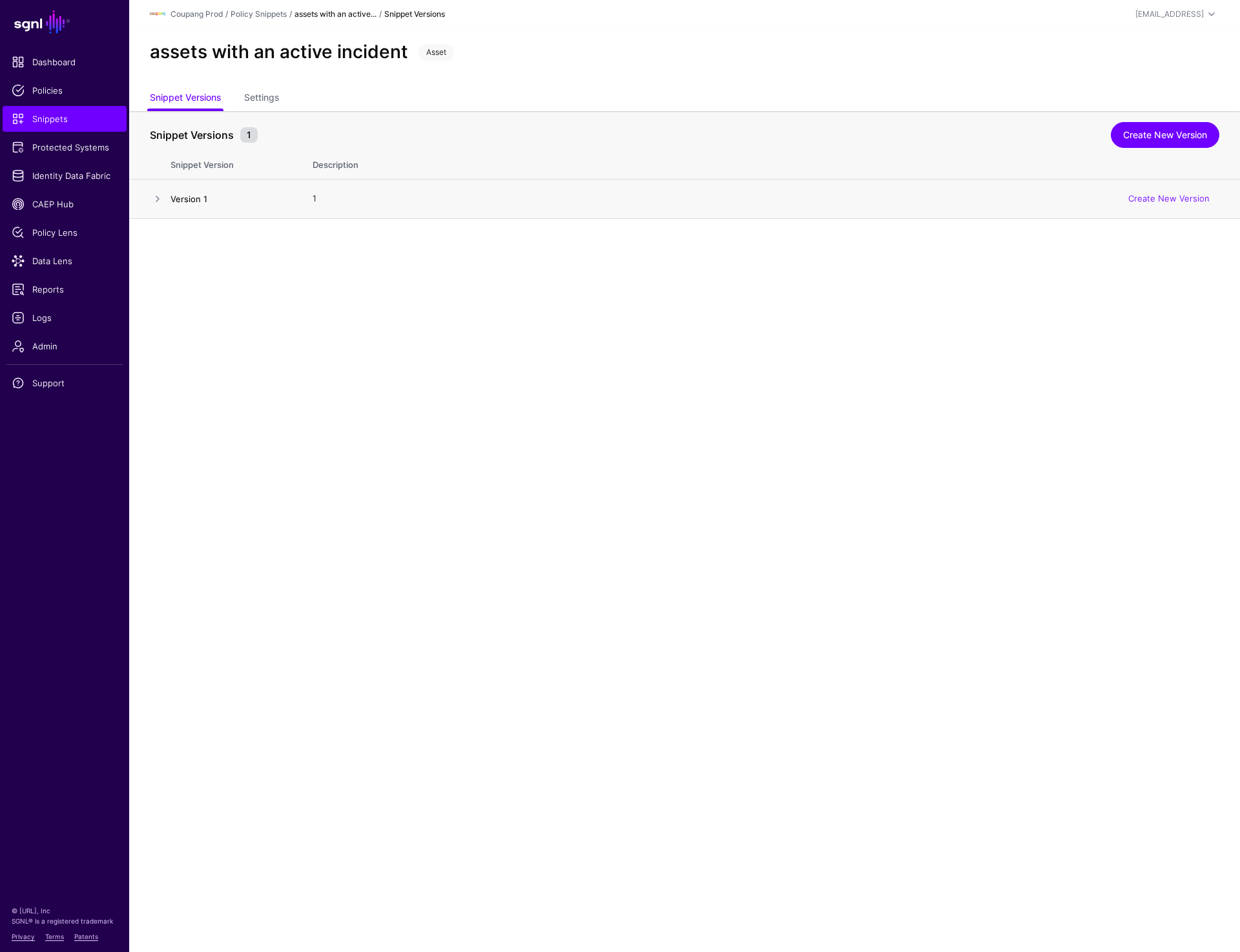
click at [205, 200] on link "Version 1" at bounding box center [189, 198] width 37 height 10
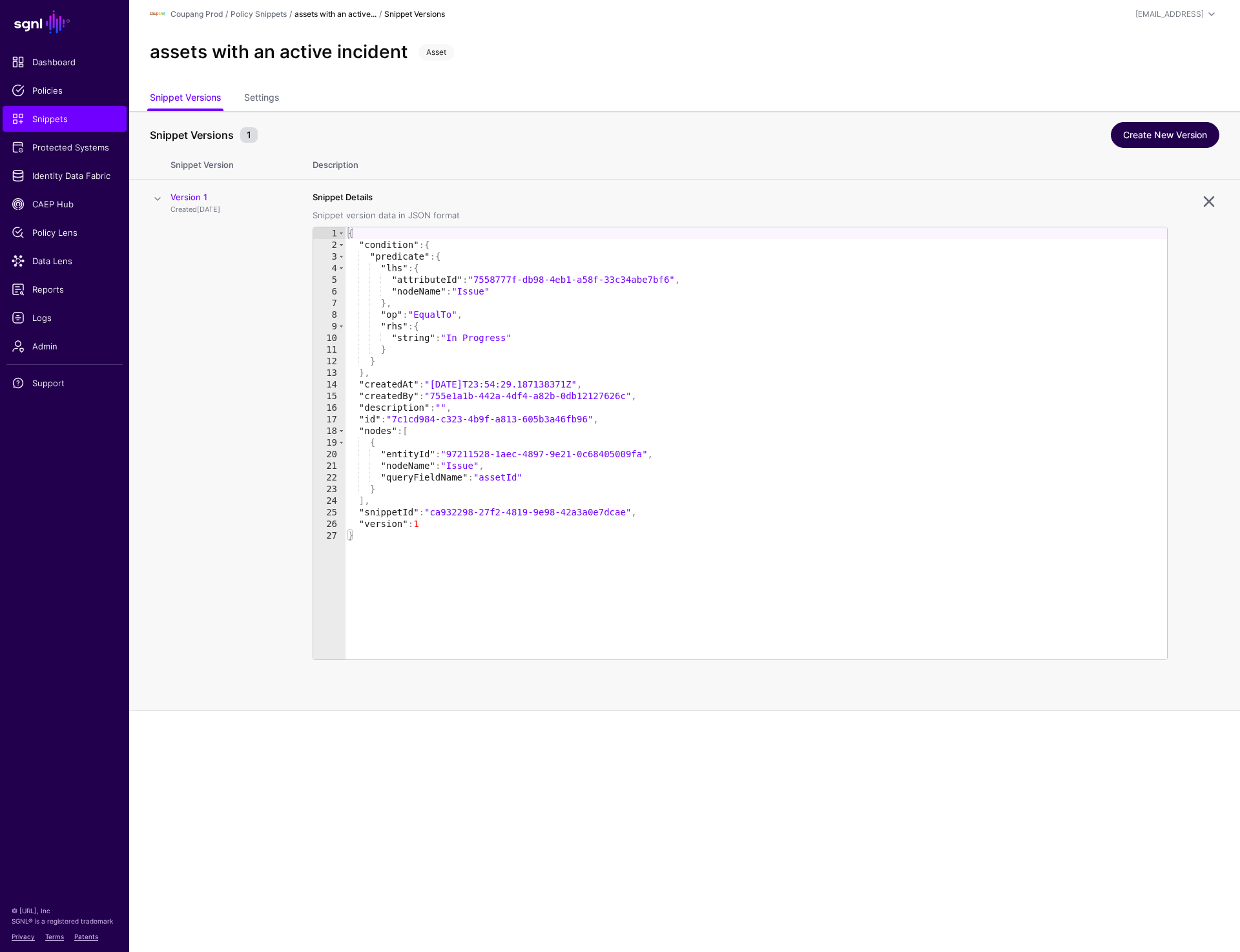
click at [1151, 142] on link "Create New Version" at bounding box center [1164, 135] width 108 height 26
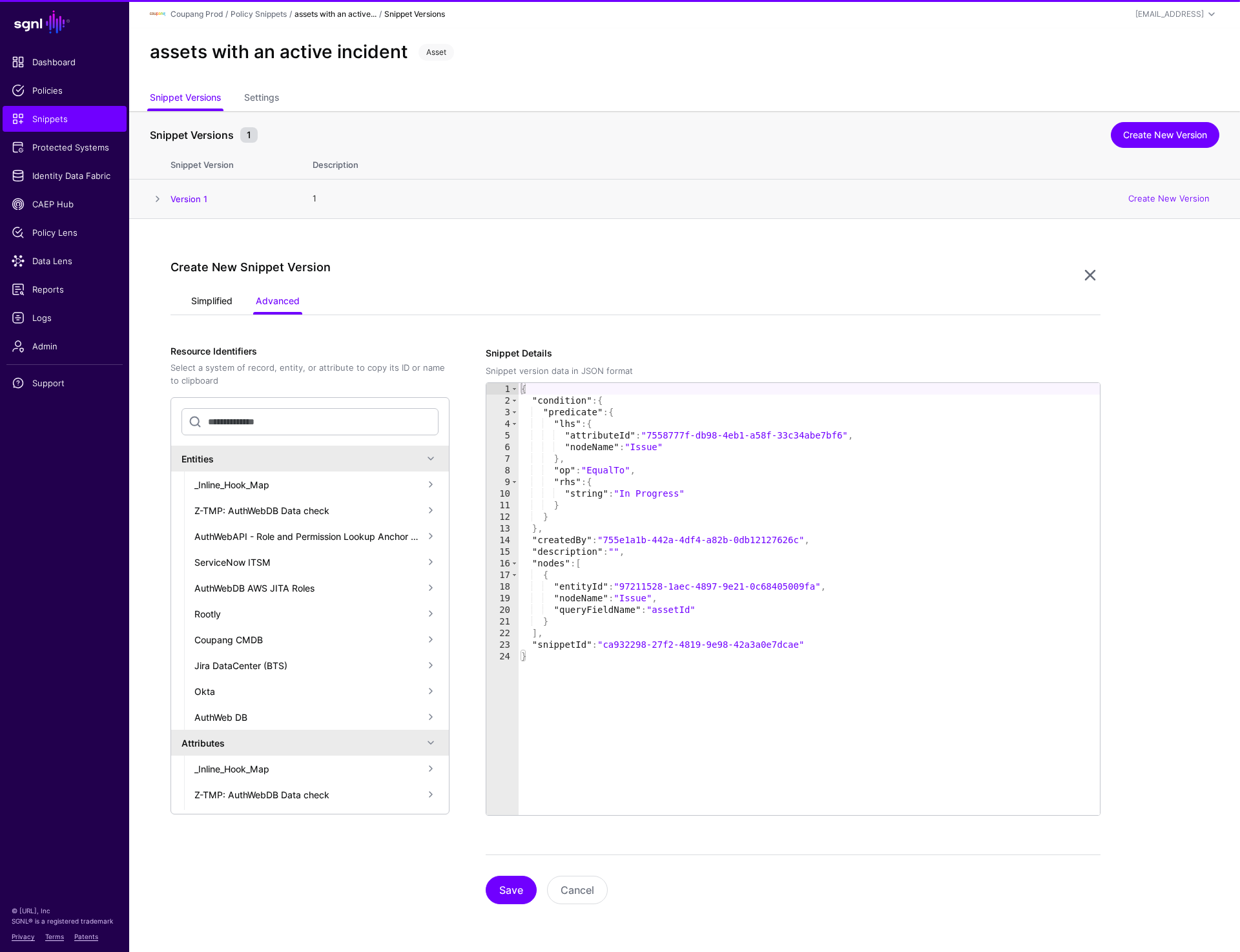
click at [219, 304] on link "Simplified" at bounding box center [211, 302] width 42 height 25
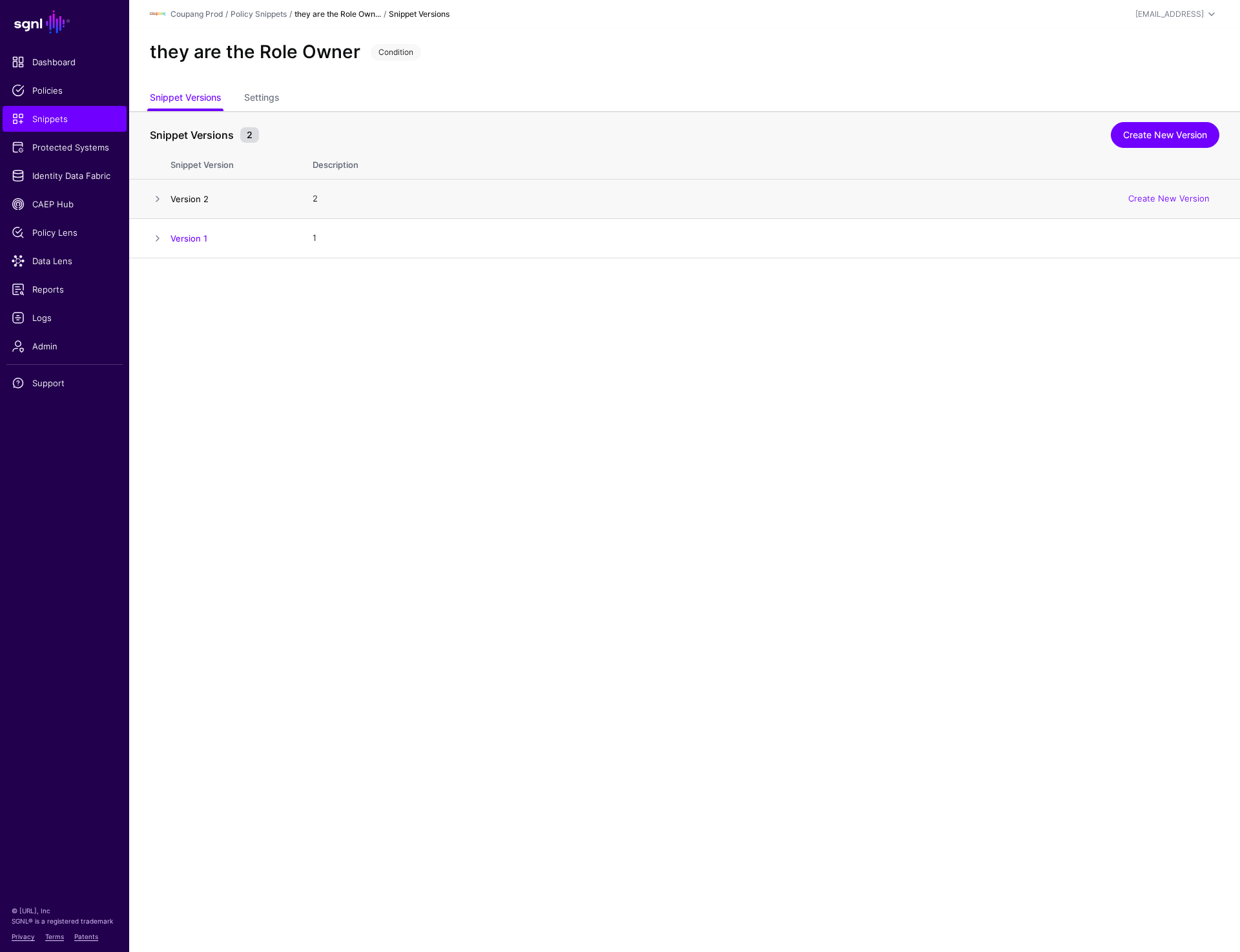
click at [205, 199] on link "Version 2" at bounding box center [190, 198] width 38 height 10
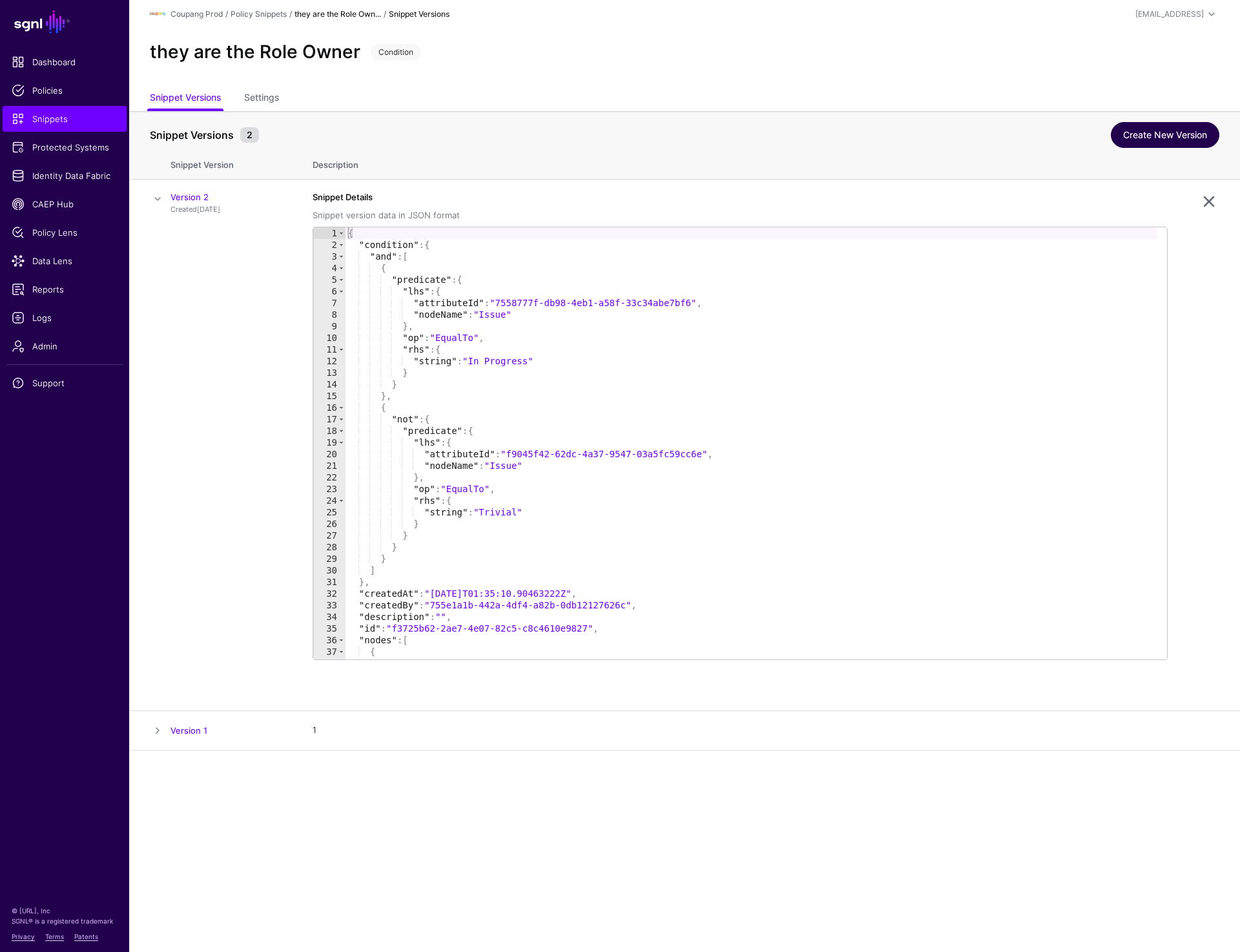
click at [1134, 126] on link "Create New Version" at bounding box center [1164, 135] width 108 height 26
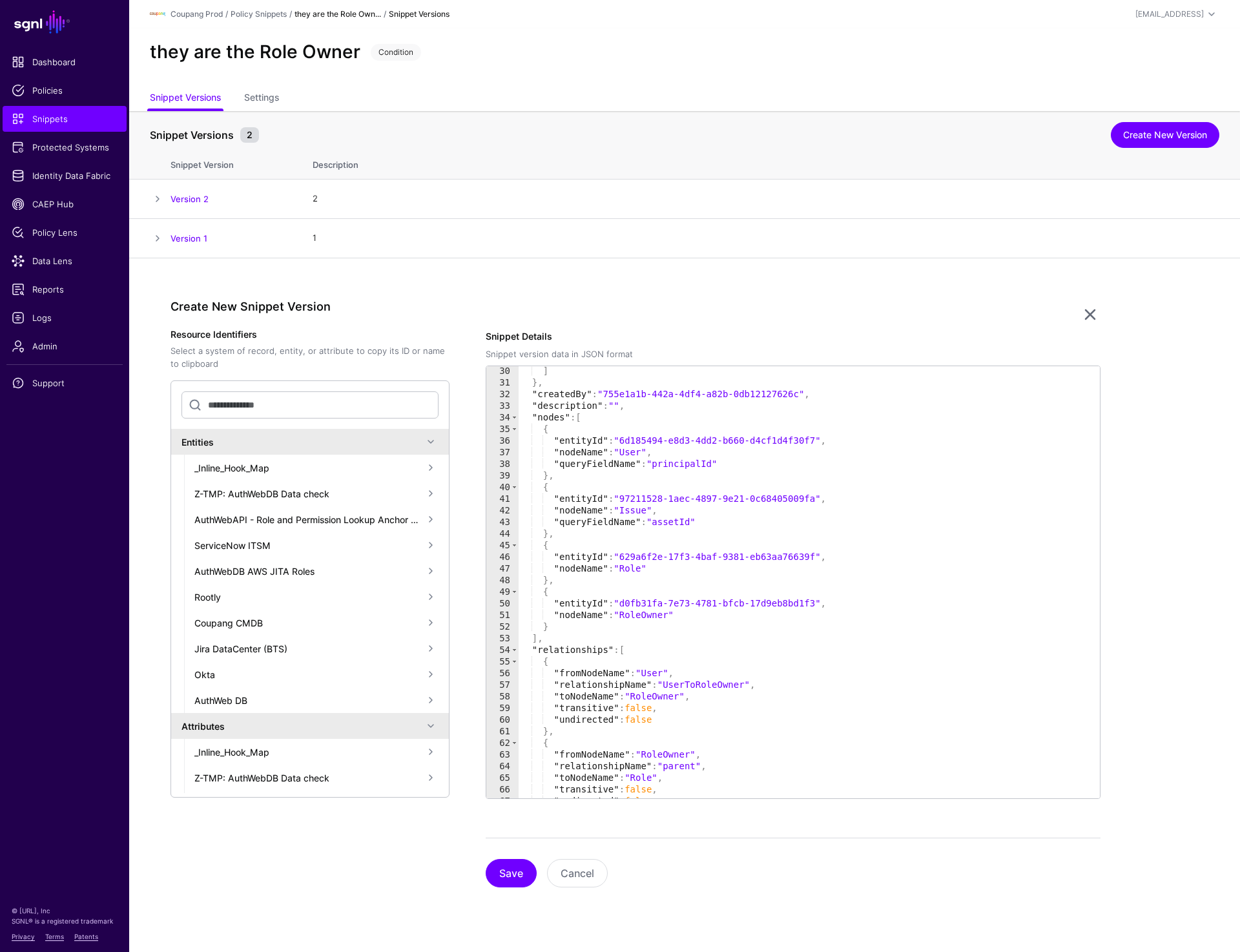
scroll to position [338, 0]
type textarea "**********"
drag, startPoint x: 625, startPoint y: 500, endPoint x: 819, endPoint y: 500, distance: 194.0
click at [819, 500] on div "] } , "createdBy" : "755e1a1b-442a-4df4-a82b-0db12127626c" , "description" : ""…" at bounding box center [804, 592] width 572 height 455
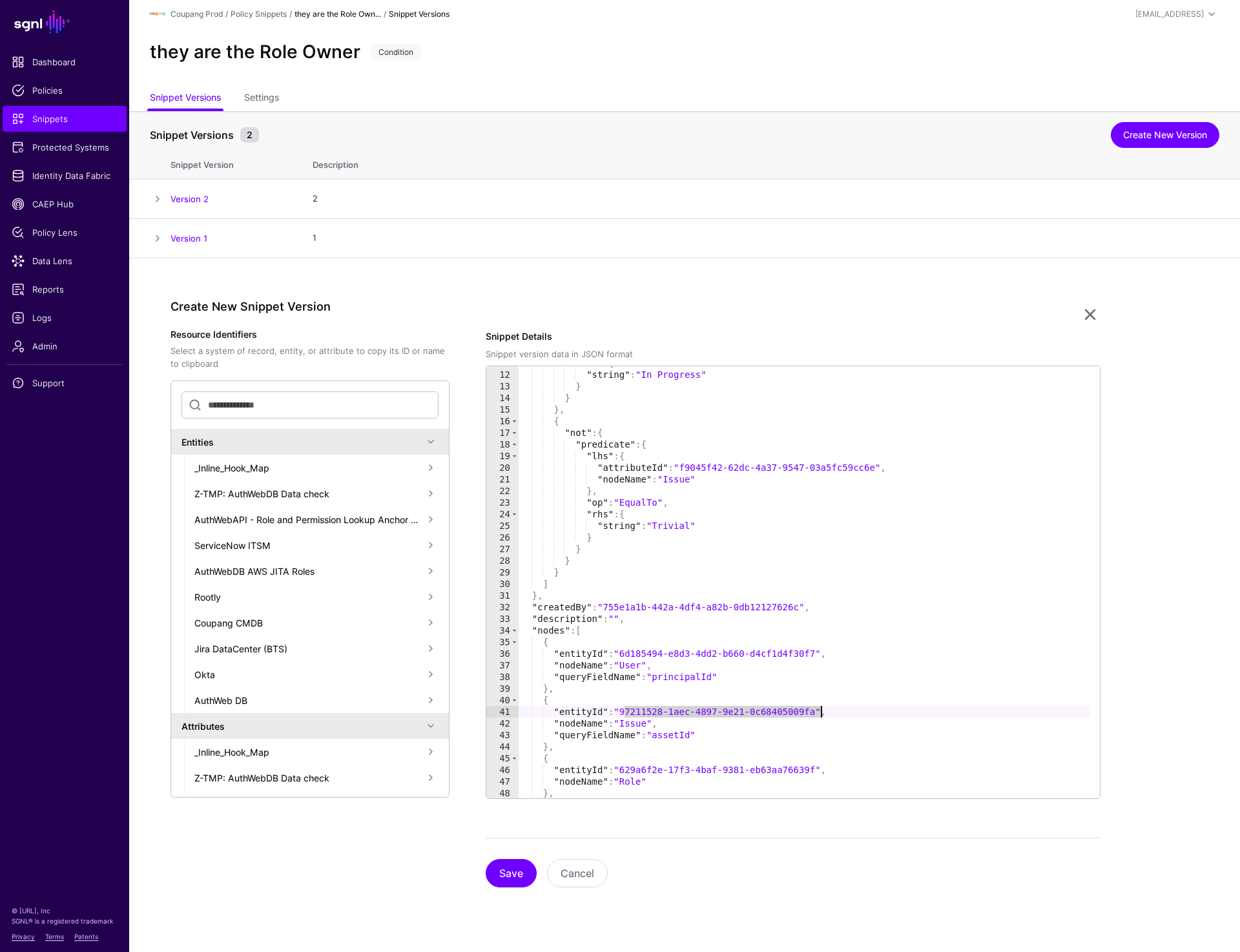
scroll to position [0, 0]
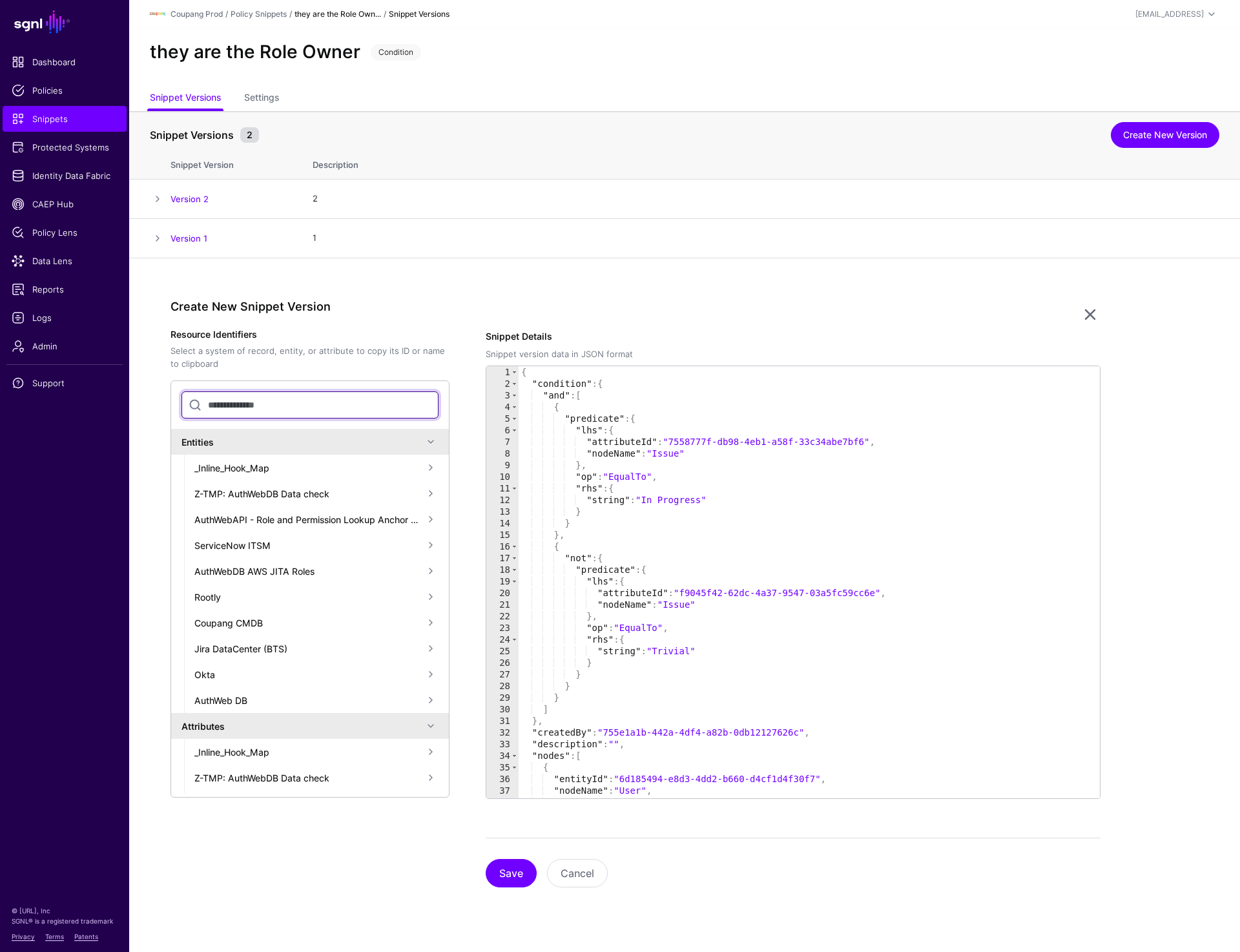
click at [299, 404] on input "text" at bounding box center [310, 405] width 257 height 27
paste input "**********"
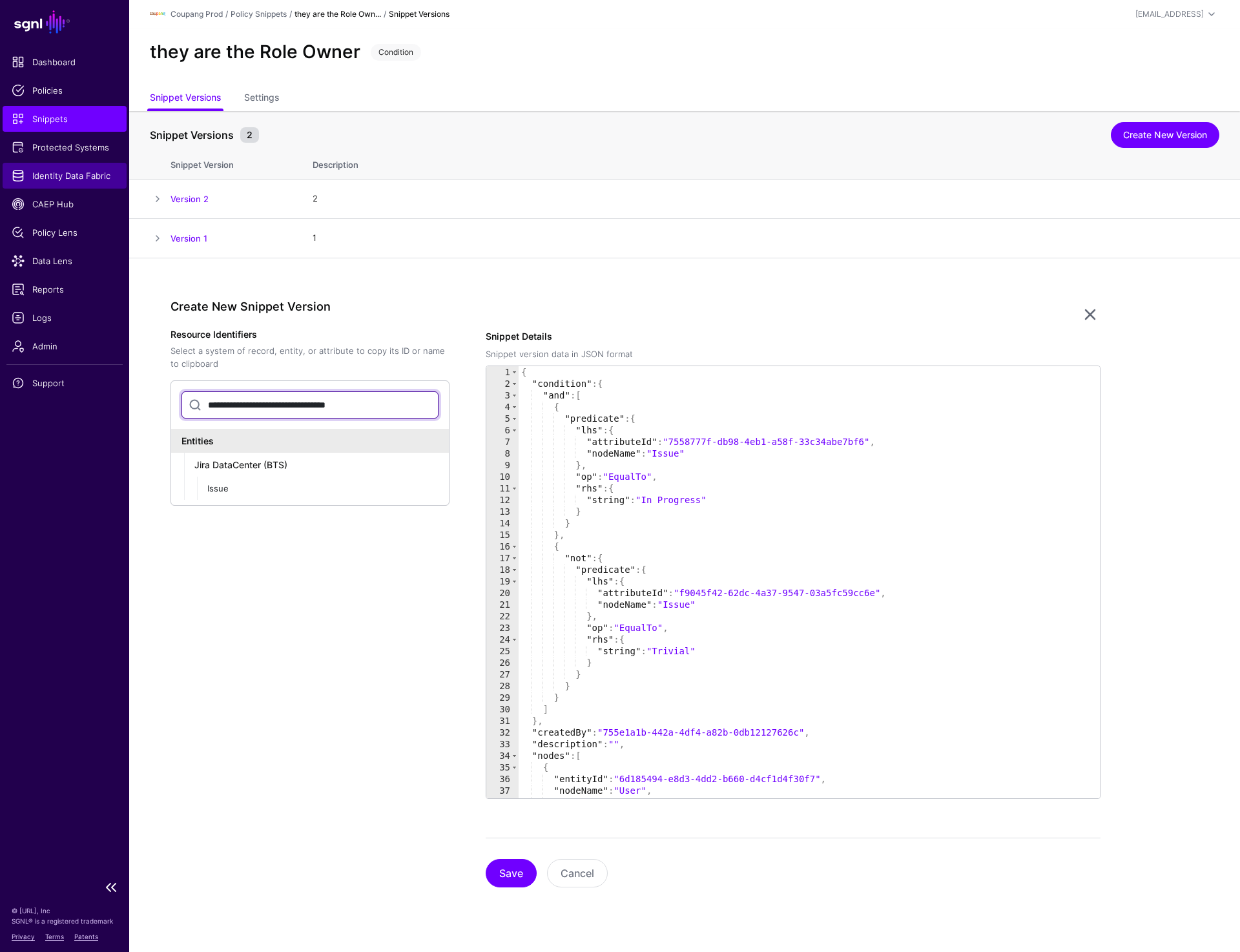
type input "**********"
click at [58, 173] on span "Identity Data Fabric" at bounding box center [64, 175] width 106 height 13
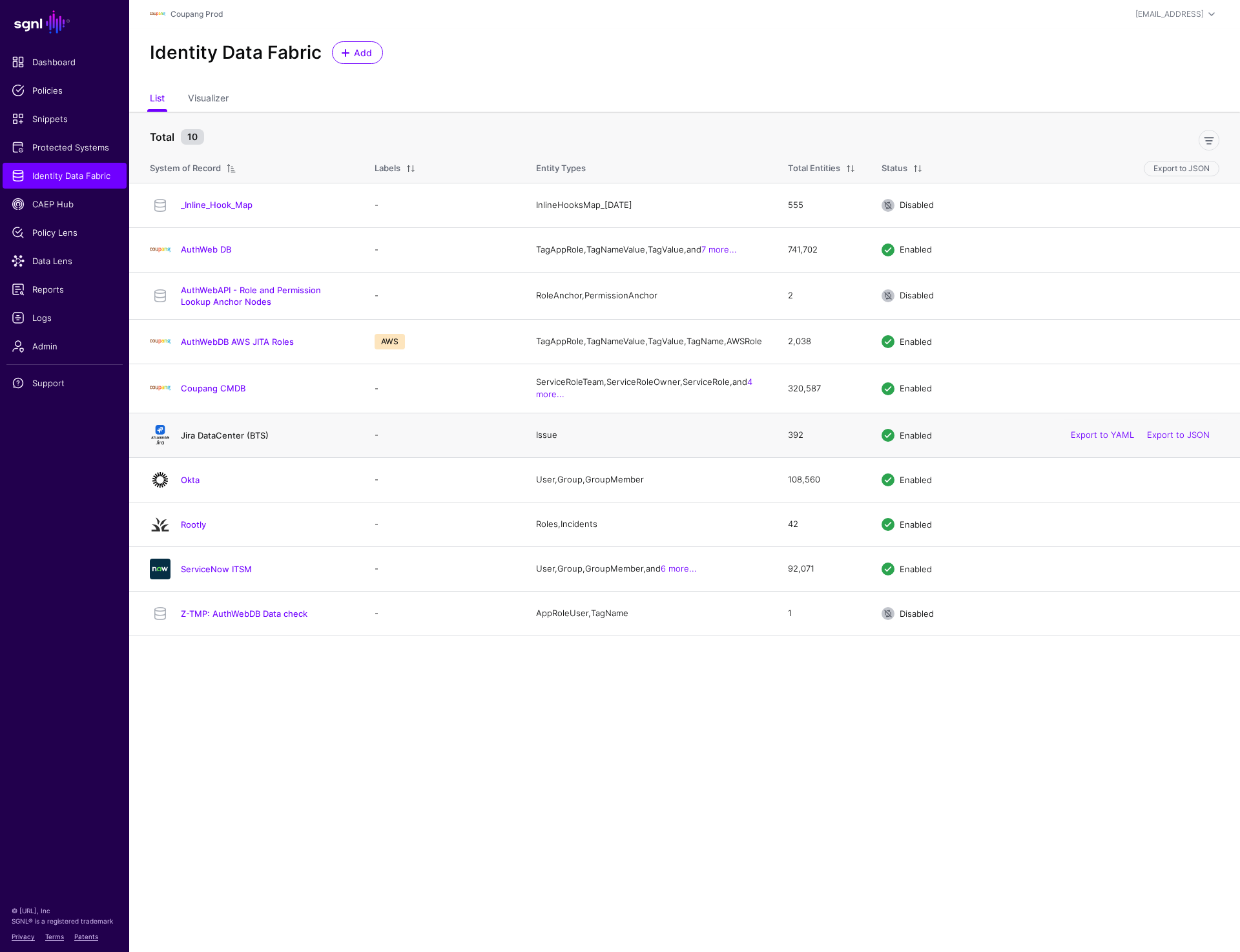
click at [195, 441] on link "Jira DataCenter (BTS)" at bounding box center [224, 435] width 88 height 10
